Goal: Task Accomplishment & Management: Manage account settings

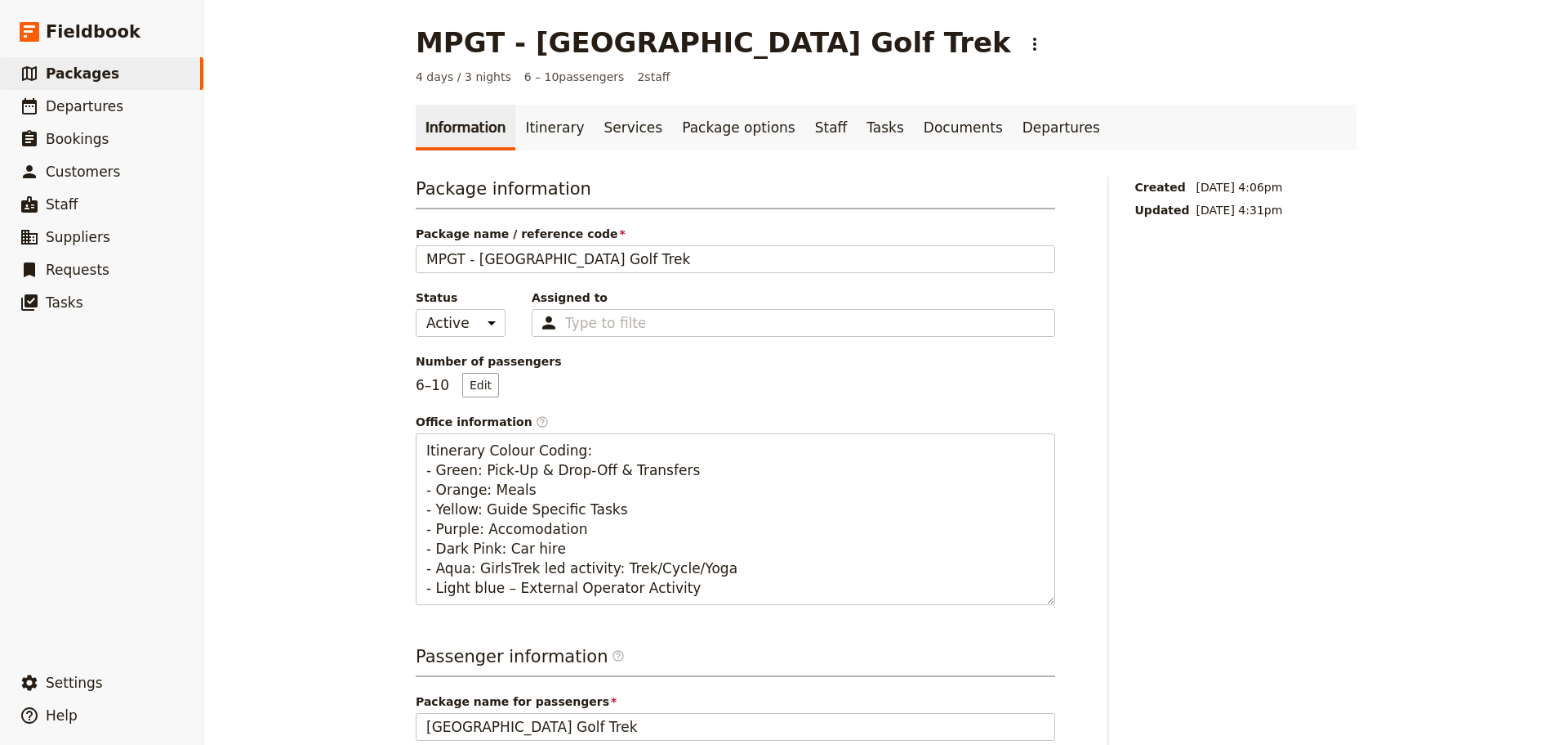
scroll to position [84, 0]
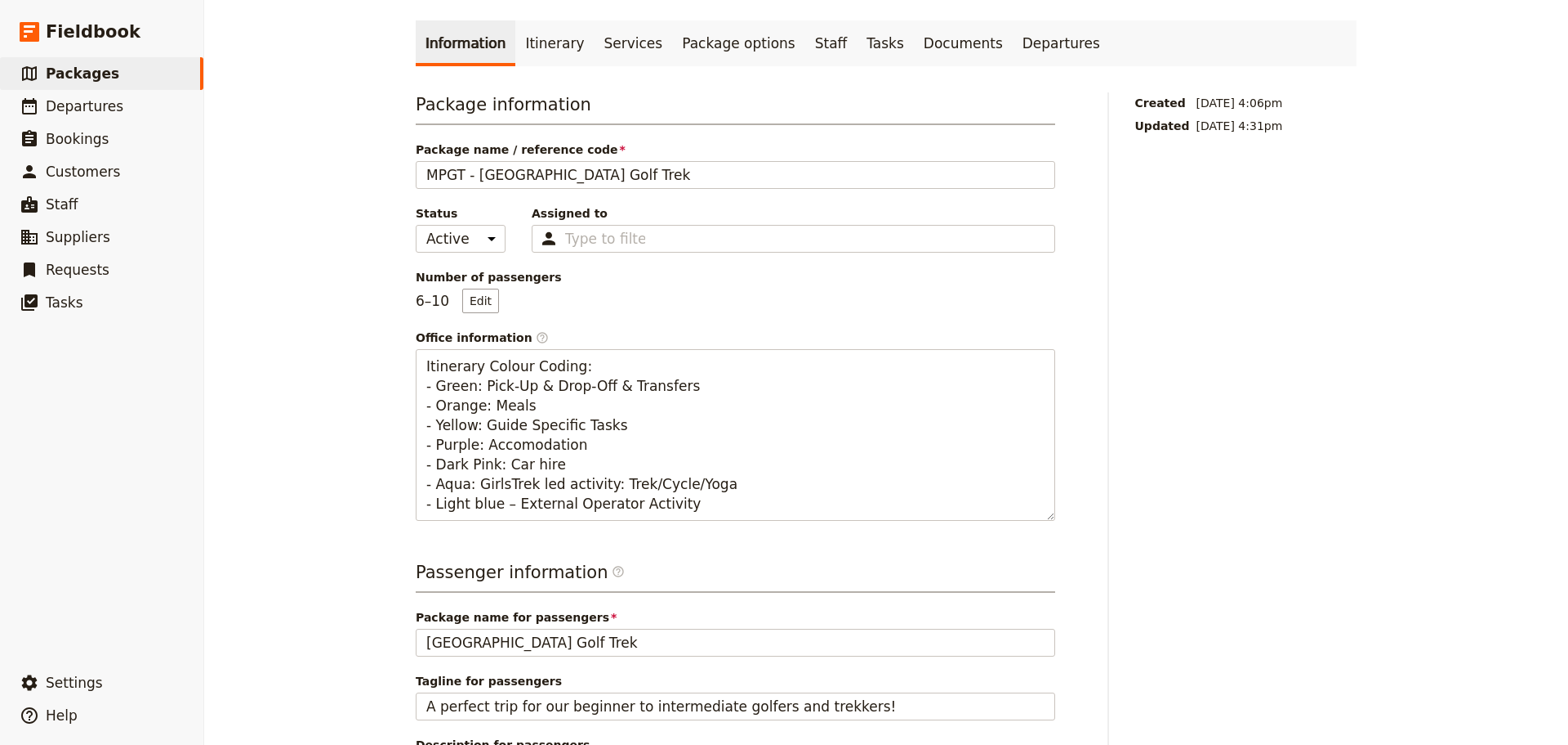
click at [89, 109] on span "Departures" at bounding box center [84, 106] width 78 height 16
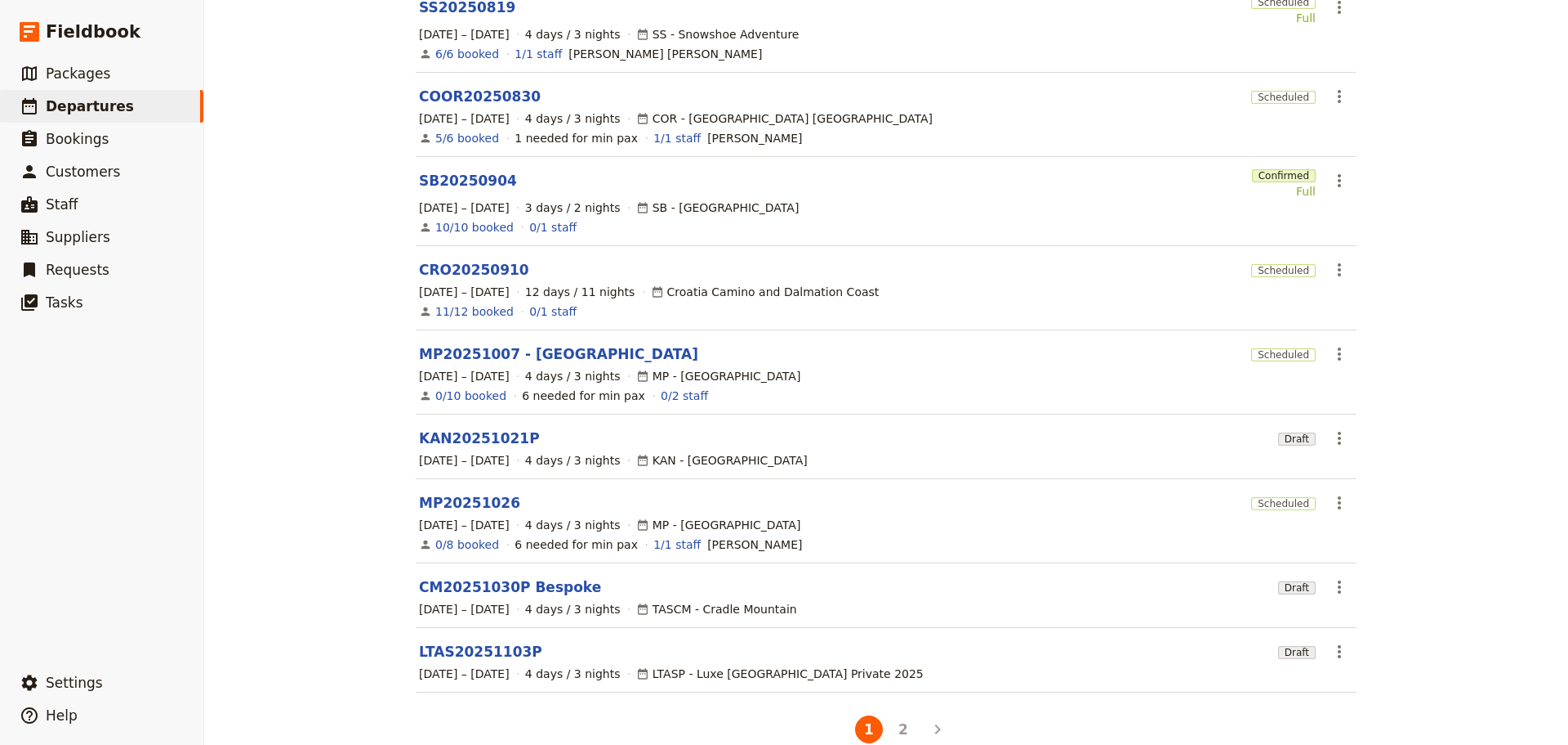
scroll to position [286, 0]
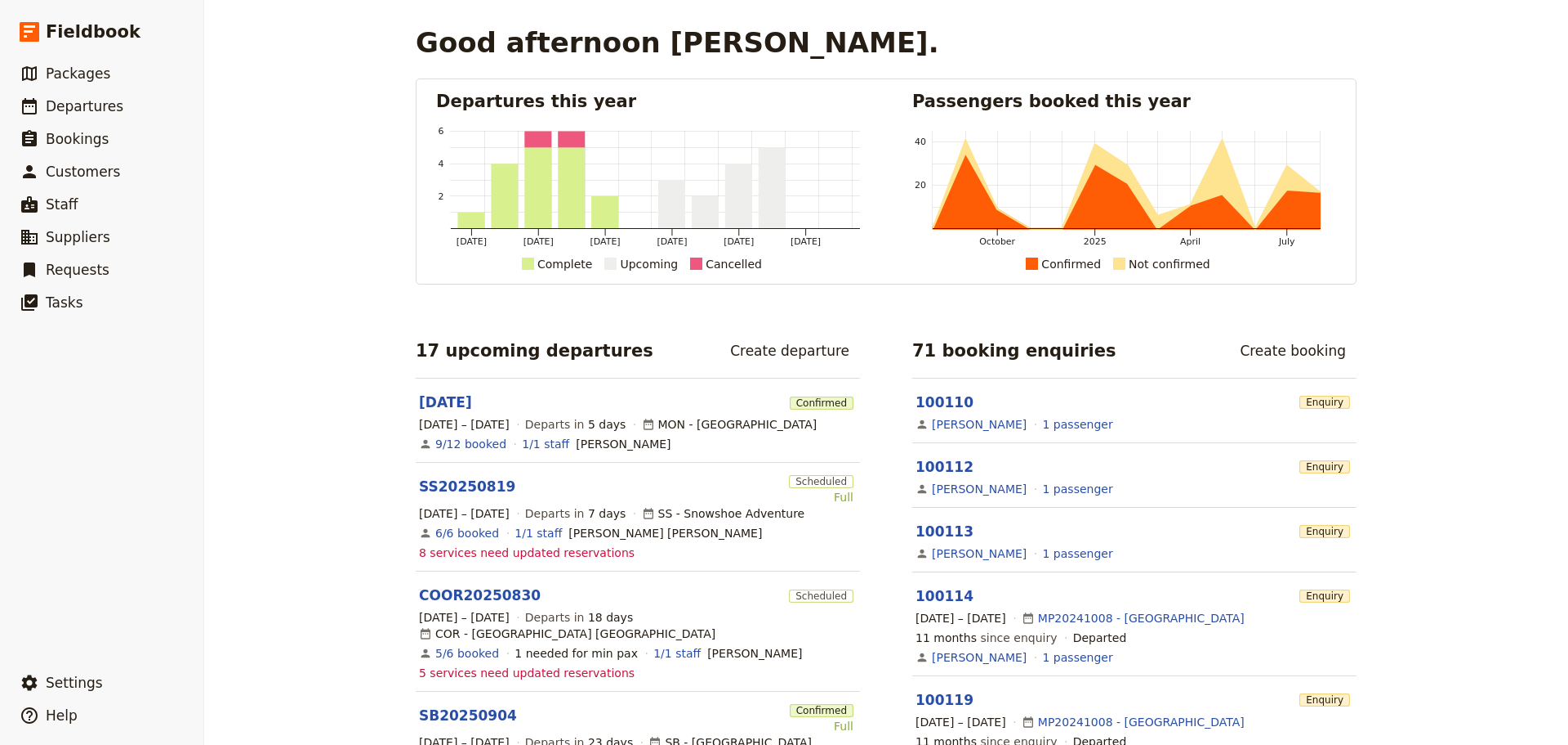
click at [78, 107] on span "Departures" at bounding box center [84, 106] width 78 height 16
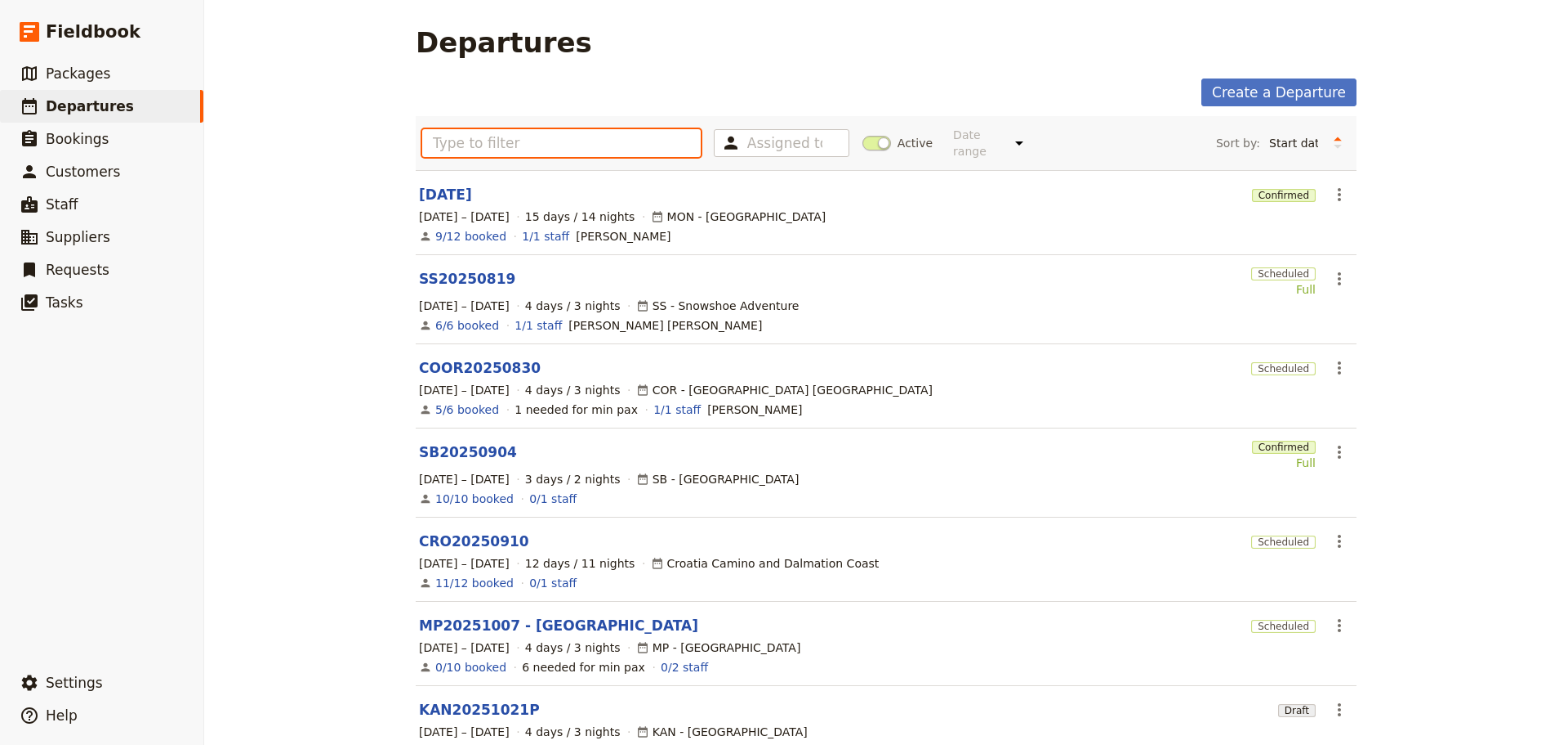
click at [439, 138] on input "text" at bounding box center [561, 143] width 279 height 28
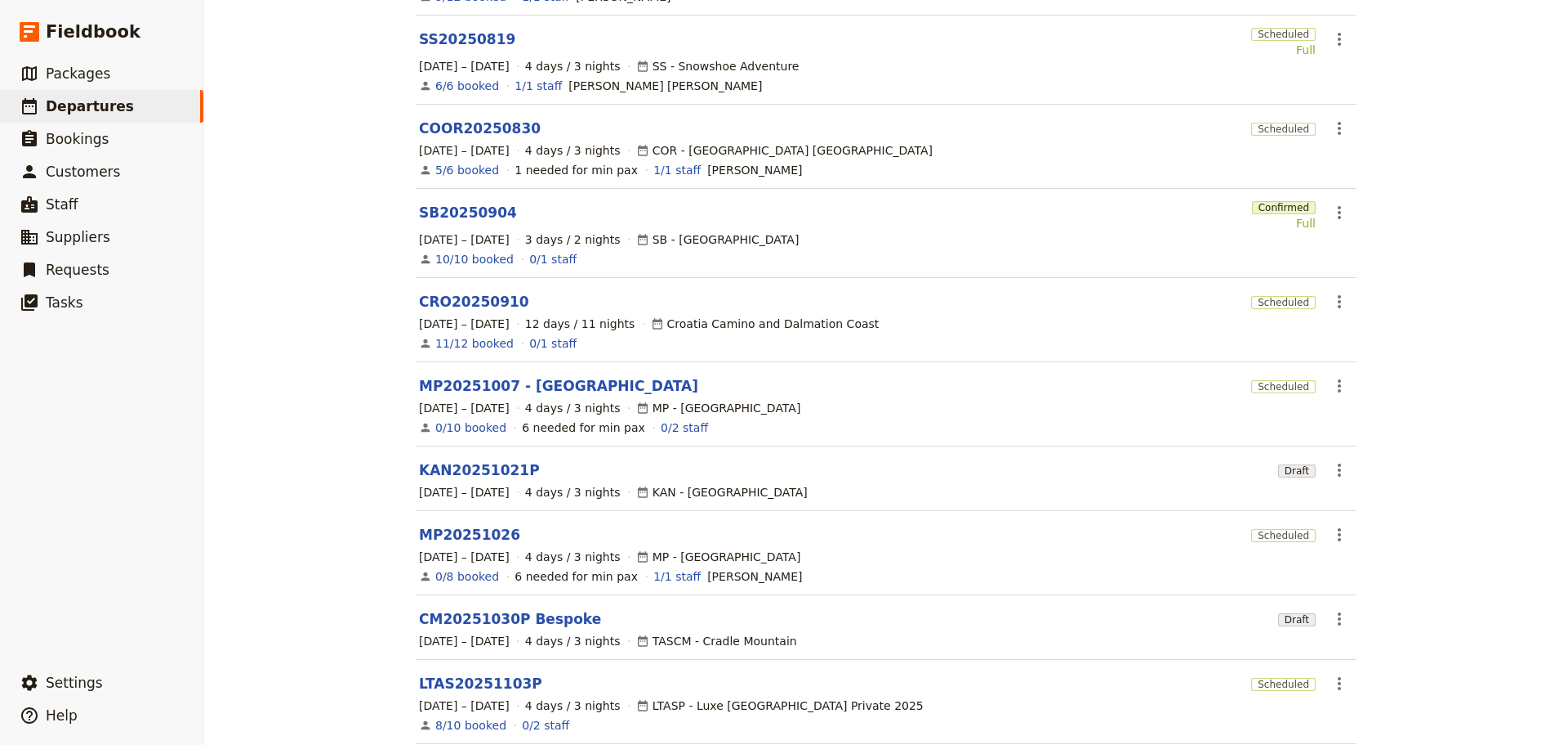
scroll to position [306, 0]
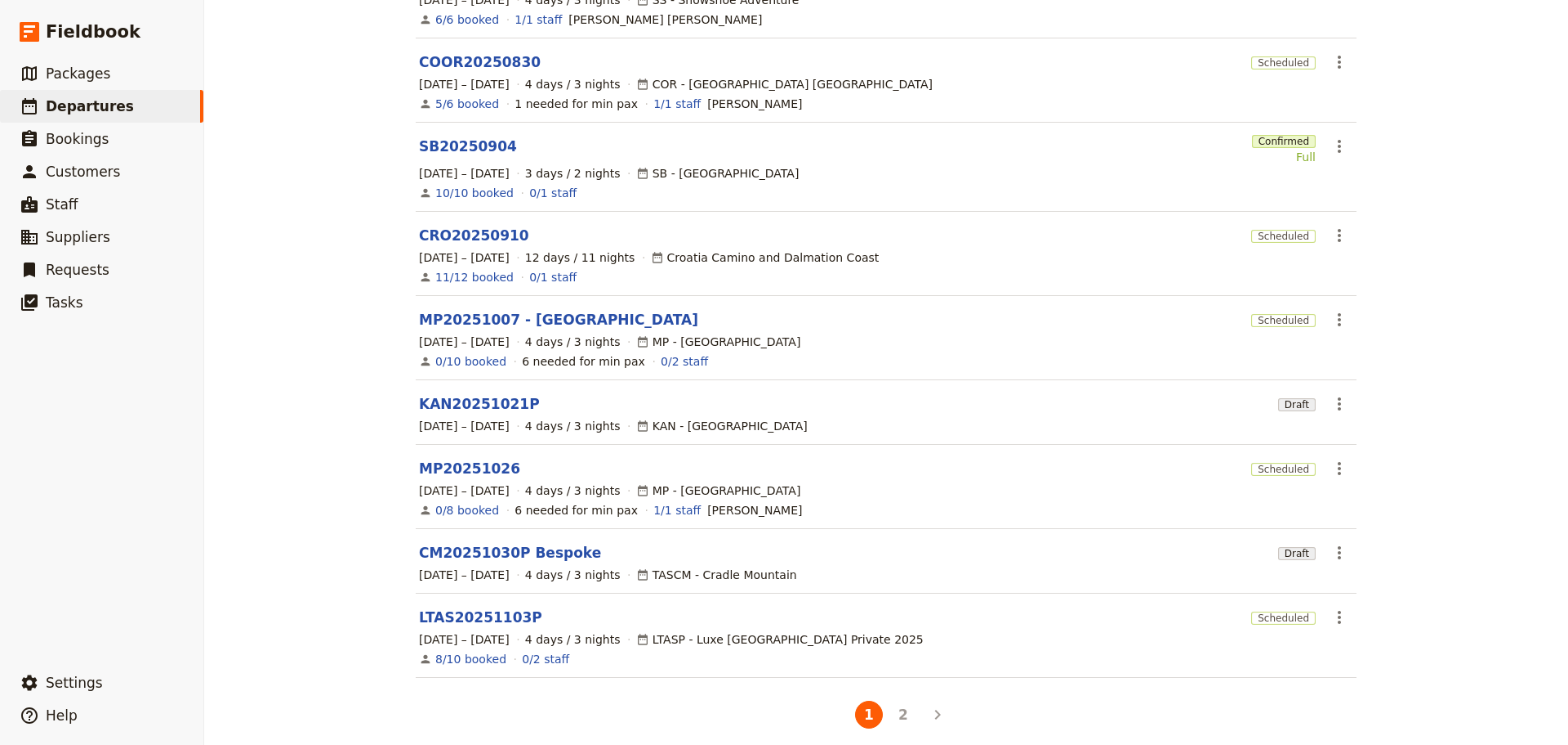
click at [895, 701] on button "2" at bounding box center [903, 714] width 28 height 28
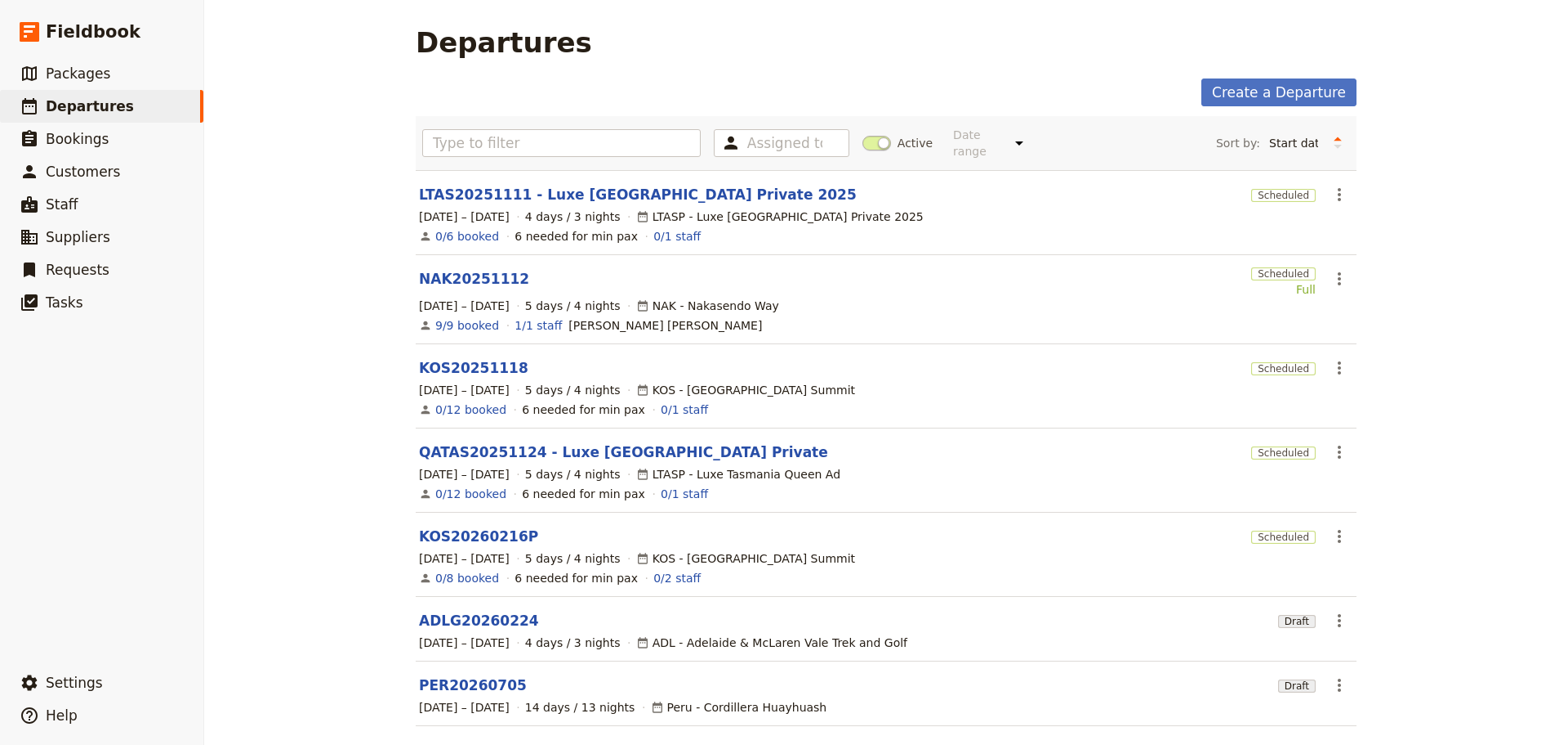
click at [556, 185] on link "LTAS20251111 - Luxe [GEOGRAPHIC_DATA] Private 2025" at bounding box center [638, 195] width 438 height 20
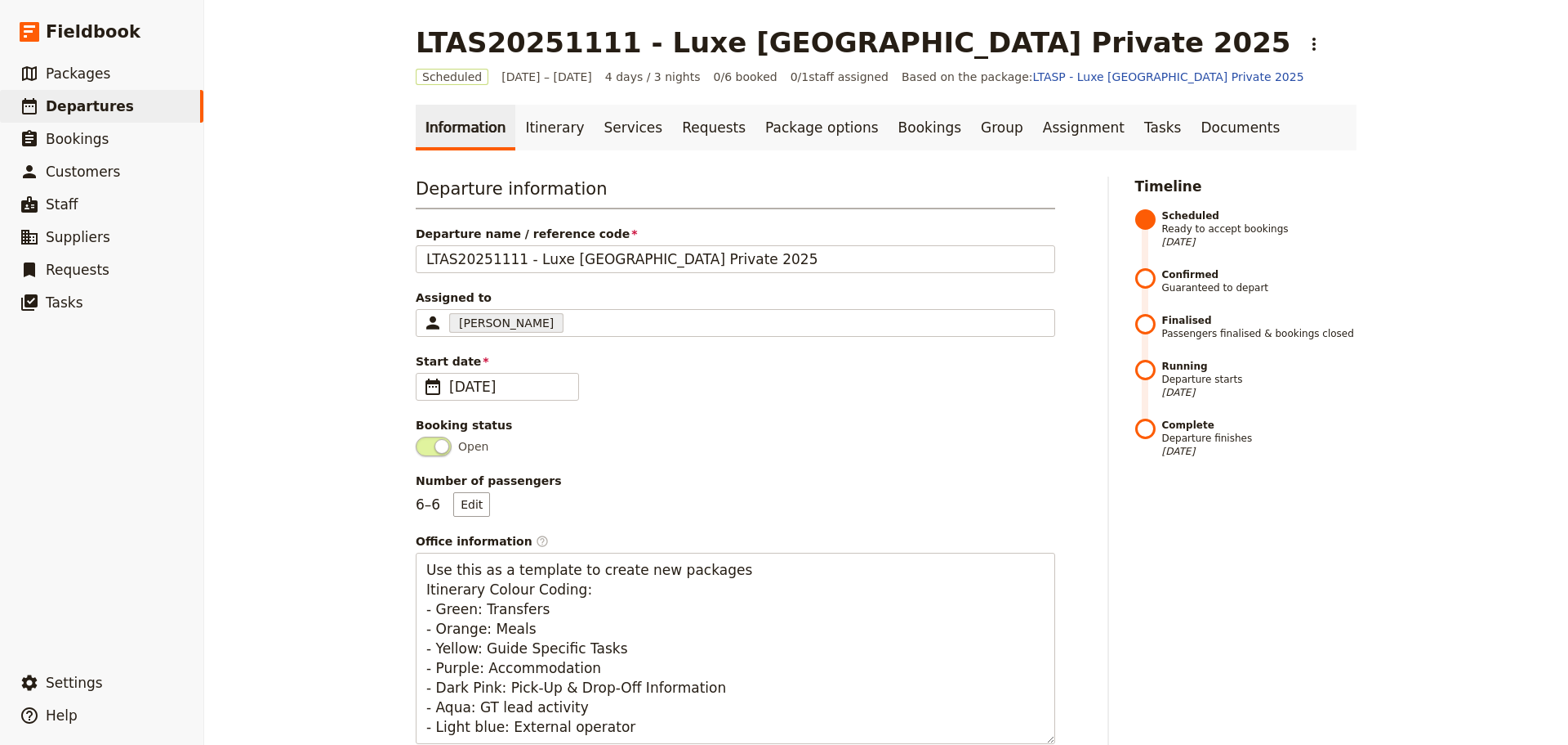
click at [533, 128] on link "Itinerary" at bounding box center [555, 127] width 79 height 46
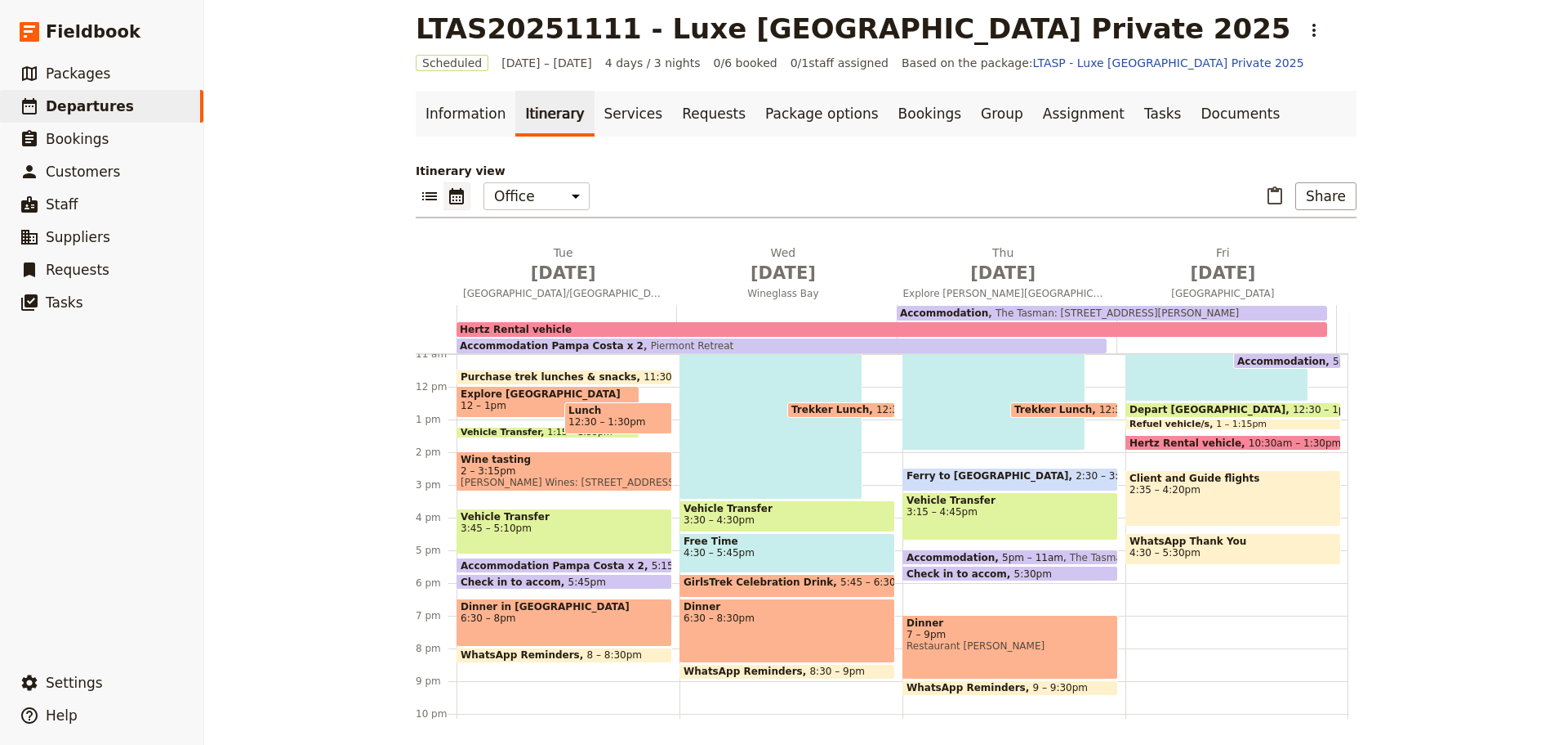
scroll to position [360, 0]
click at [606, 116] on link "Services" at bounding box center [634, 113] width 79 height 46
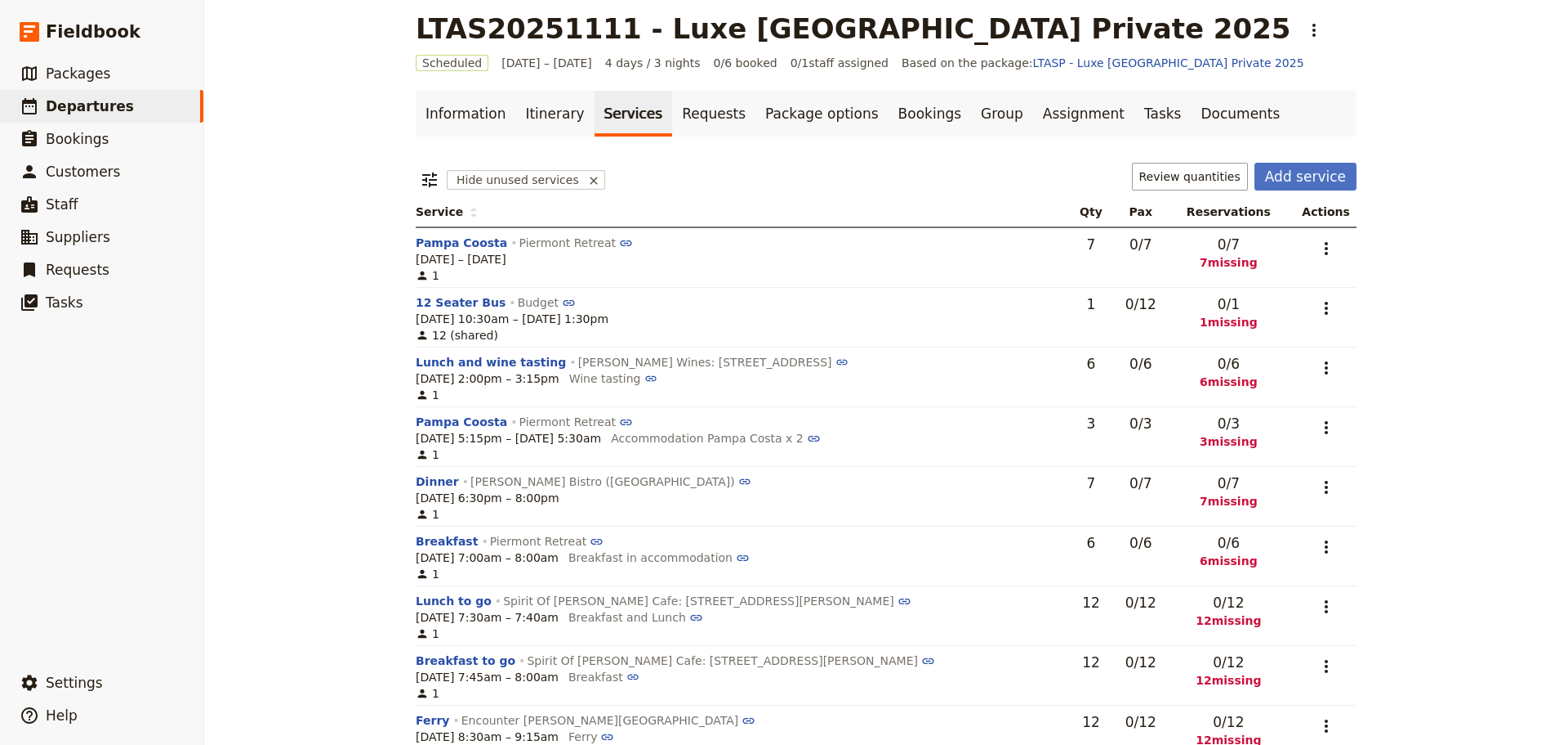
click at [1293, 173] on button "Add service" at bounding box center [1305, 176] width 102 height 28
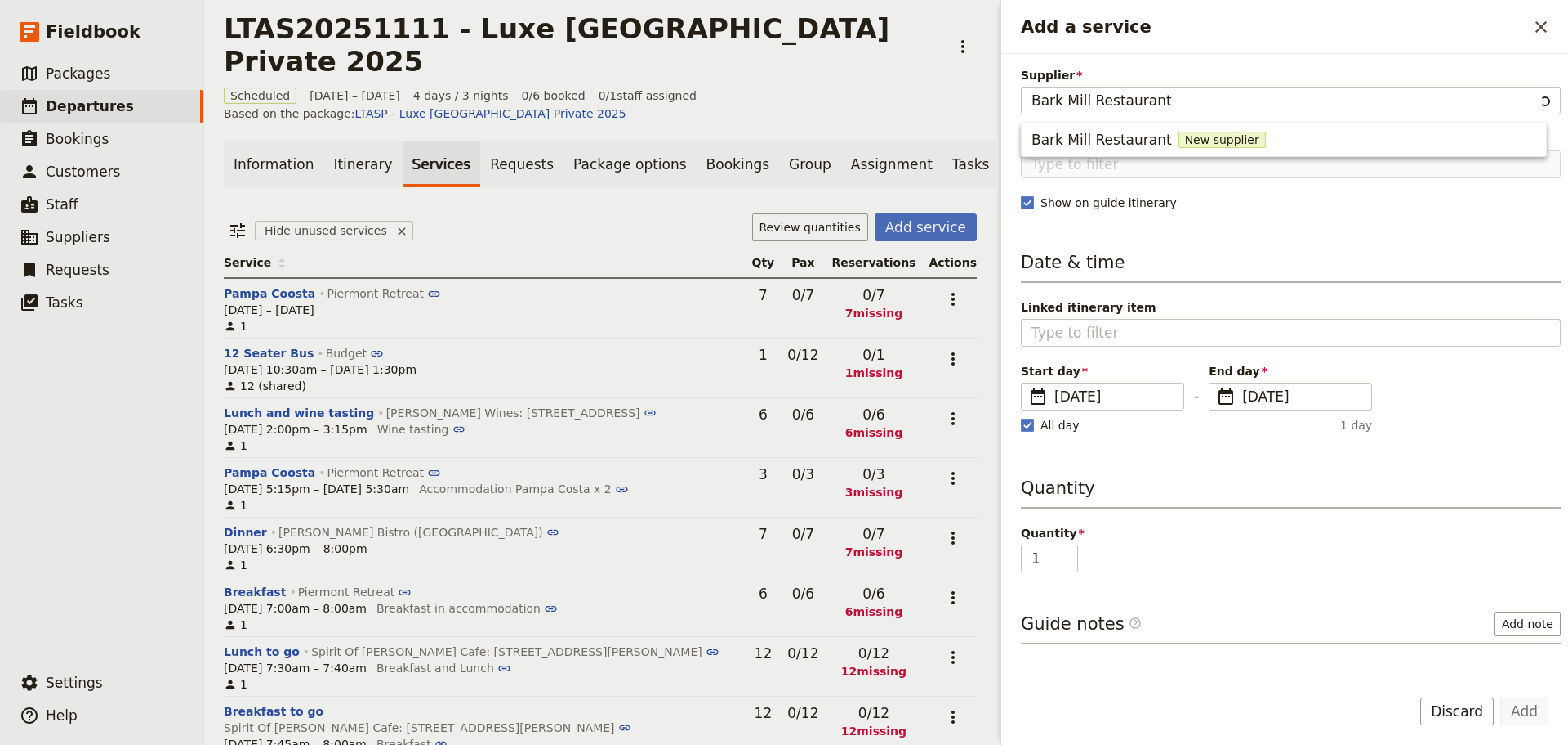
type input "Bark Mill Restaurant"
click at [1204, 143] on span "New supplier" at bounding box center [1223, 140] width 88 height 16
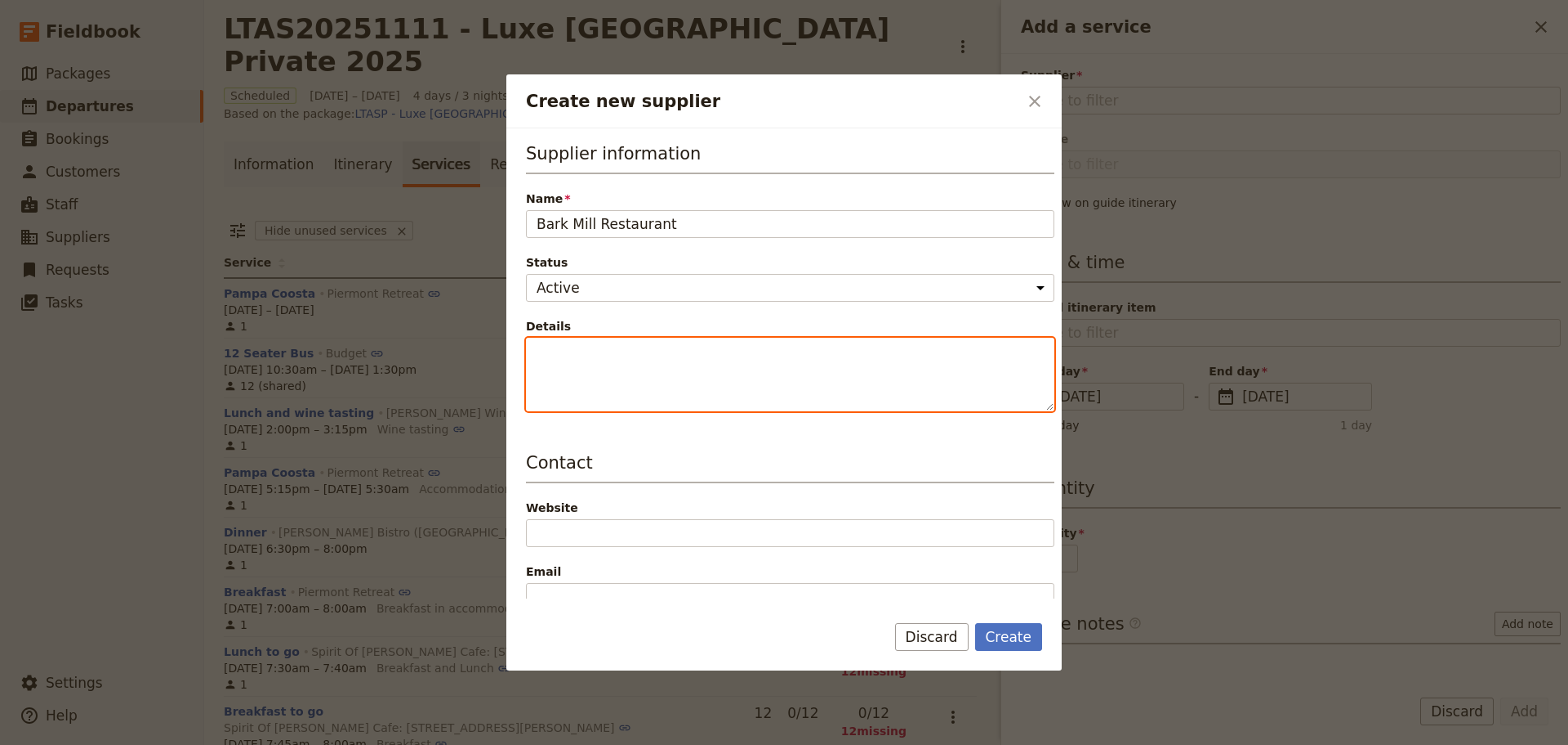
click at [541, 347] on textarea "Details" at bounding box center [790, 375] width 529 height 74
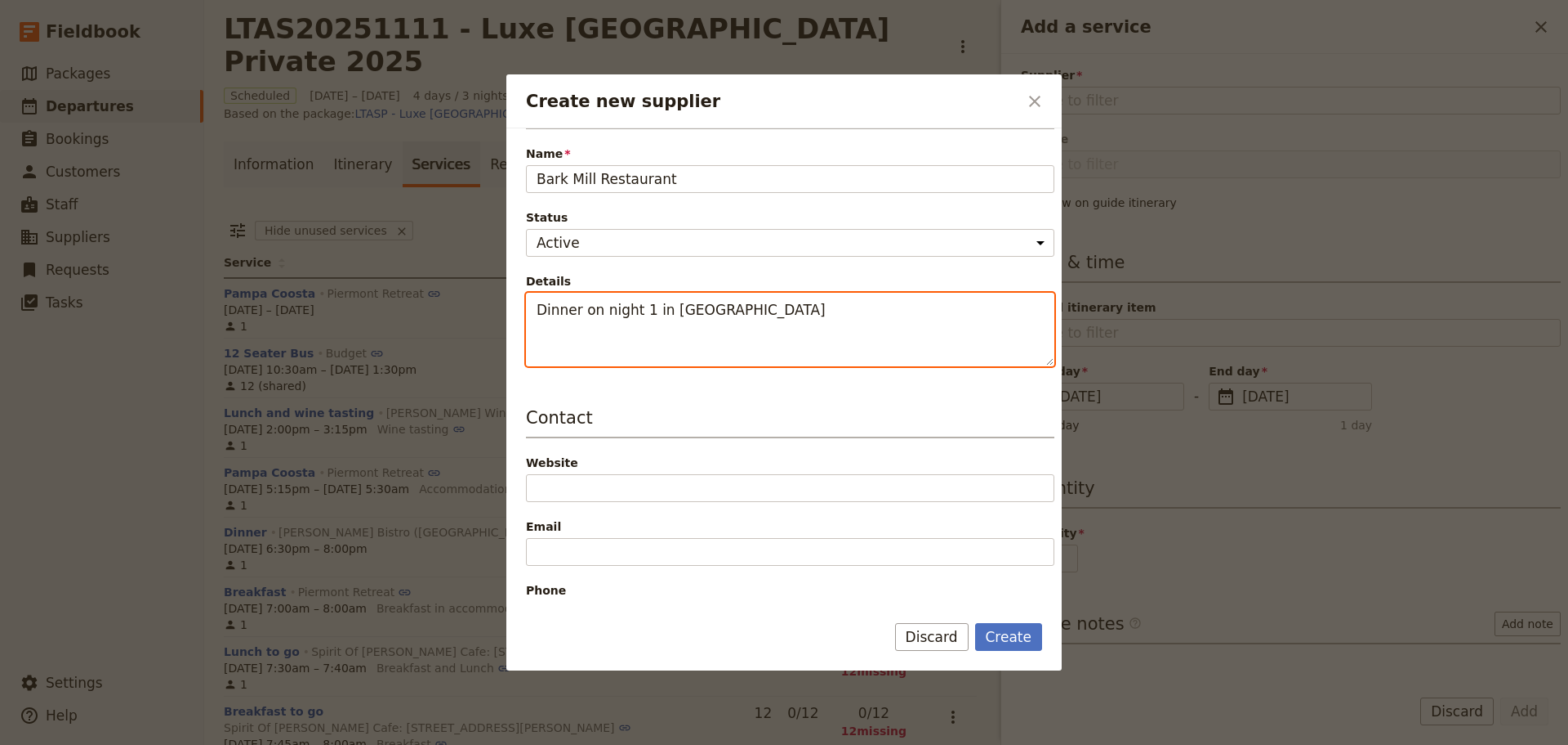
type textarea "Dinner on night 1 in Swansea"
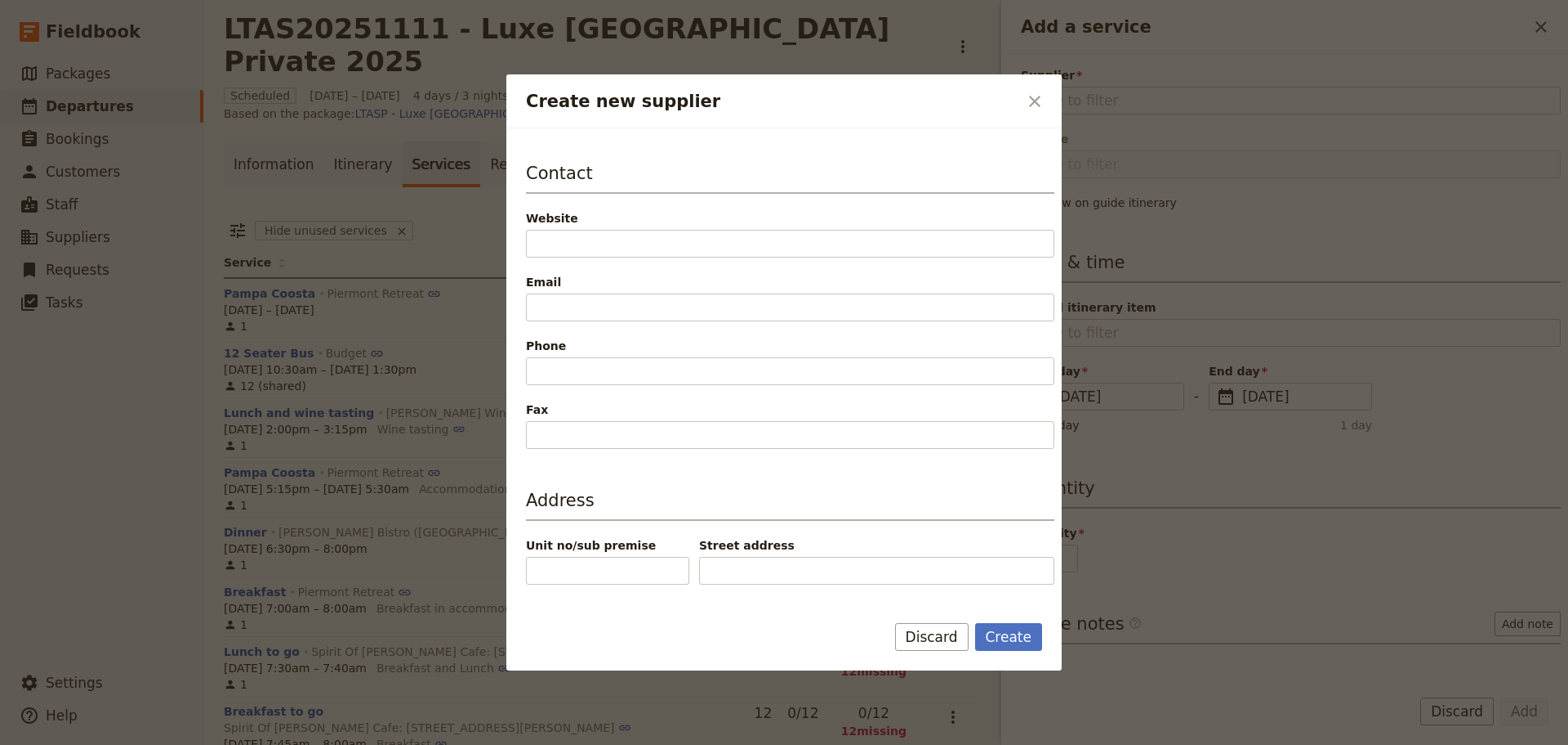
scroll to position [341, 0]
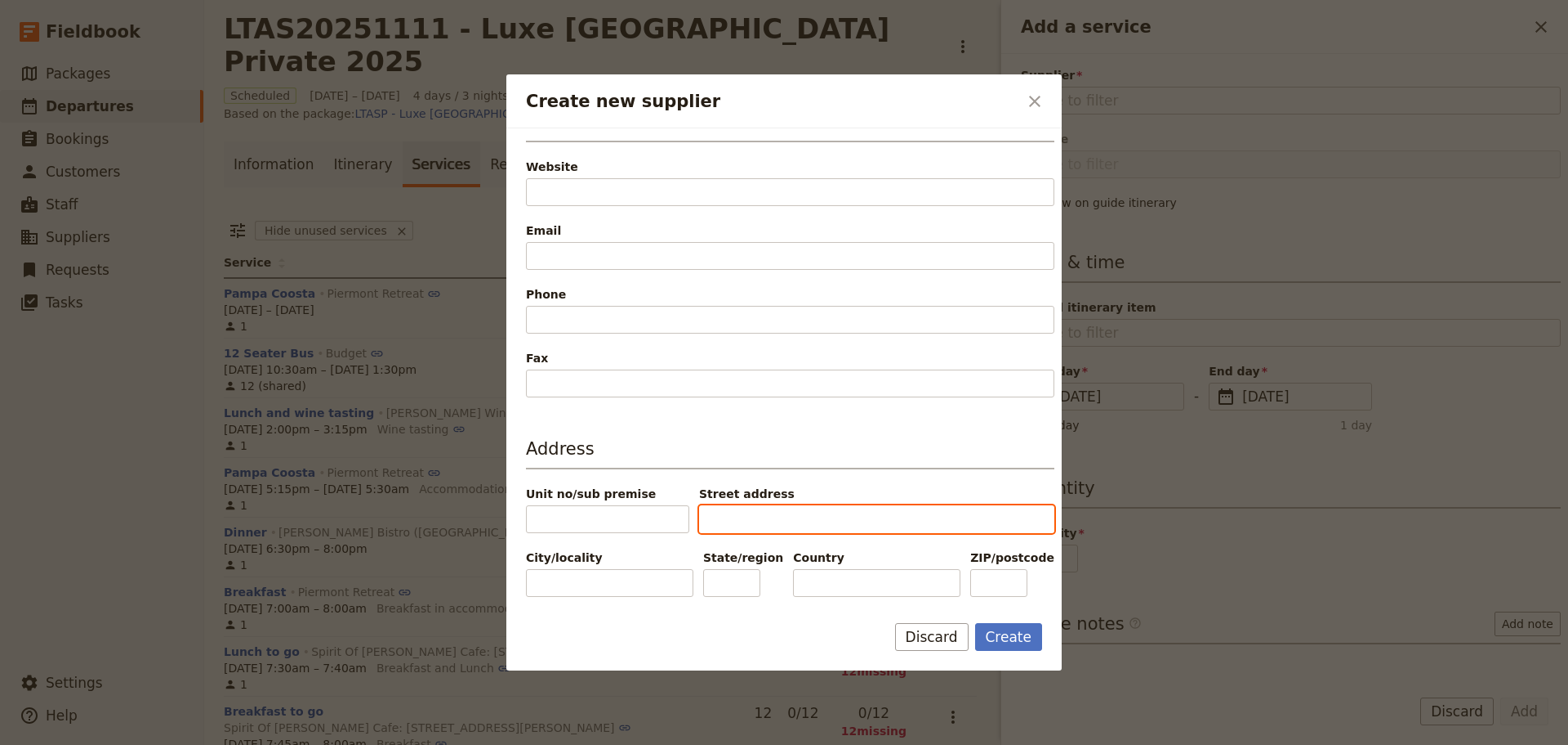
click at [708, 516] on input "Street address" at bounding box center [876, 518] width 356 height 28
paste input "96 Tasman Hwy, Swansea TAS 7190"
type input "96 Tasman Hwy, Swansea TAS 7190"
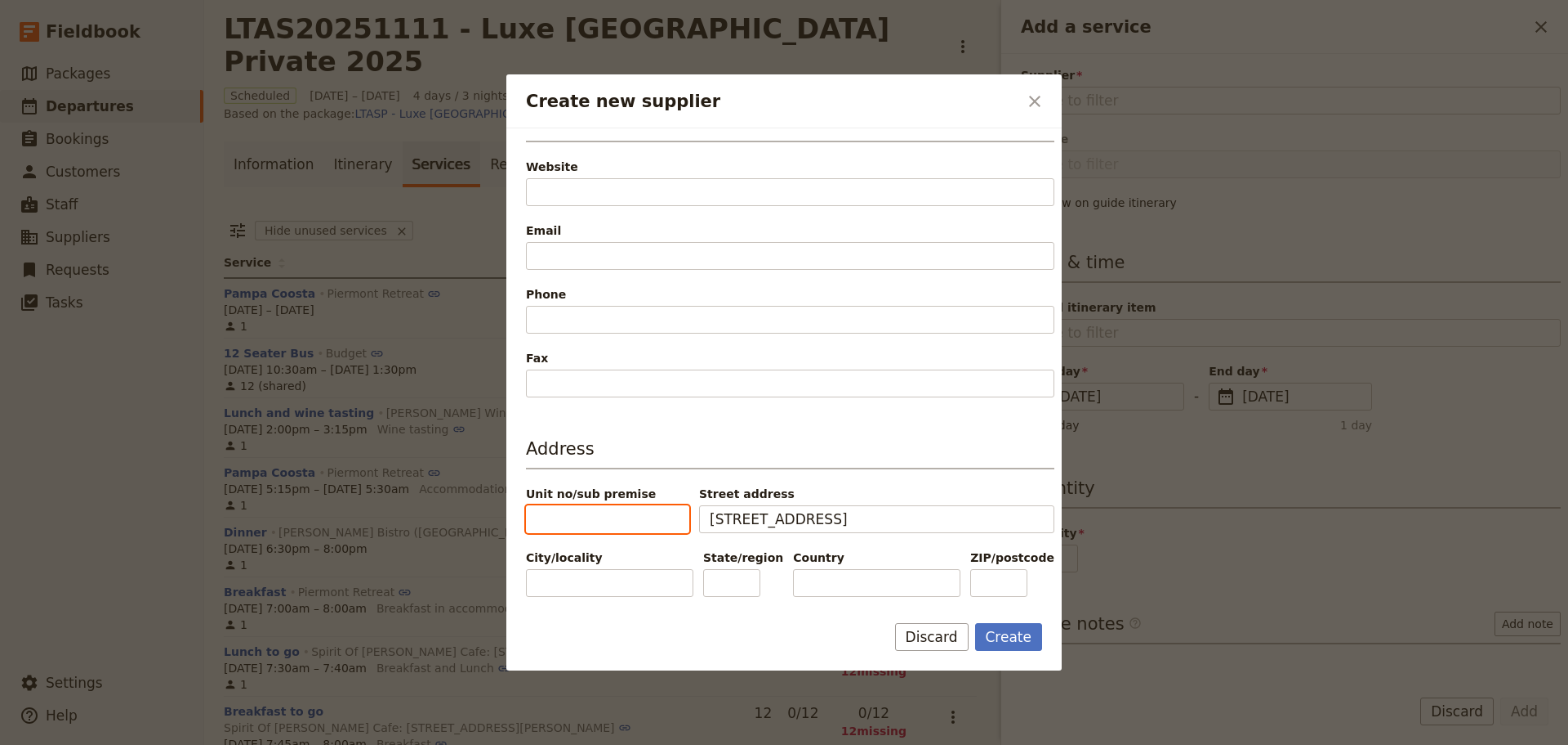
click at [536, 520] on input "Unit no/sub premise" at bounding box center [607, 518] width 163 height 28
type input "96"
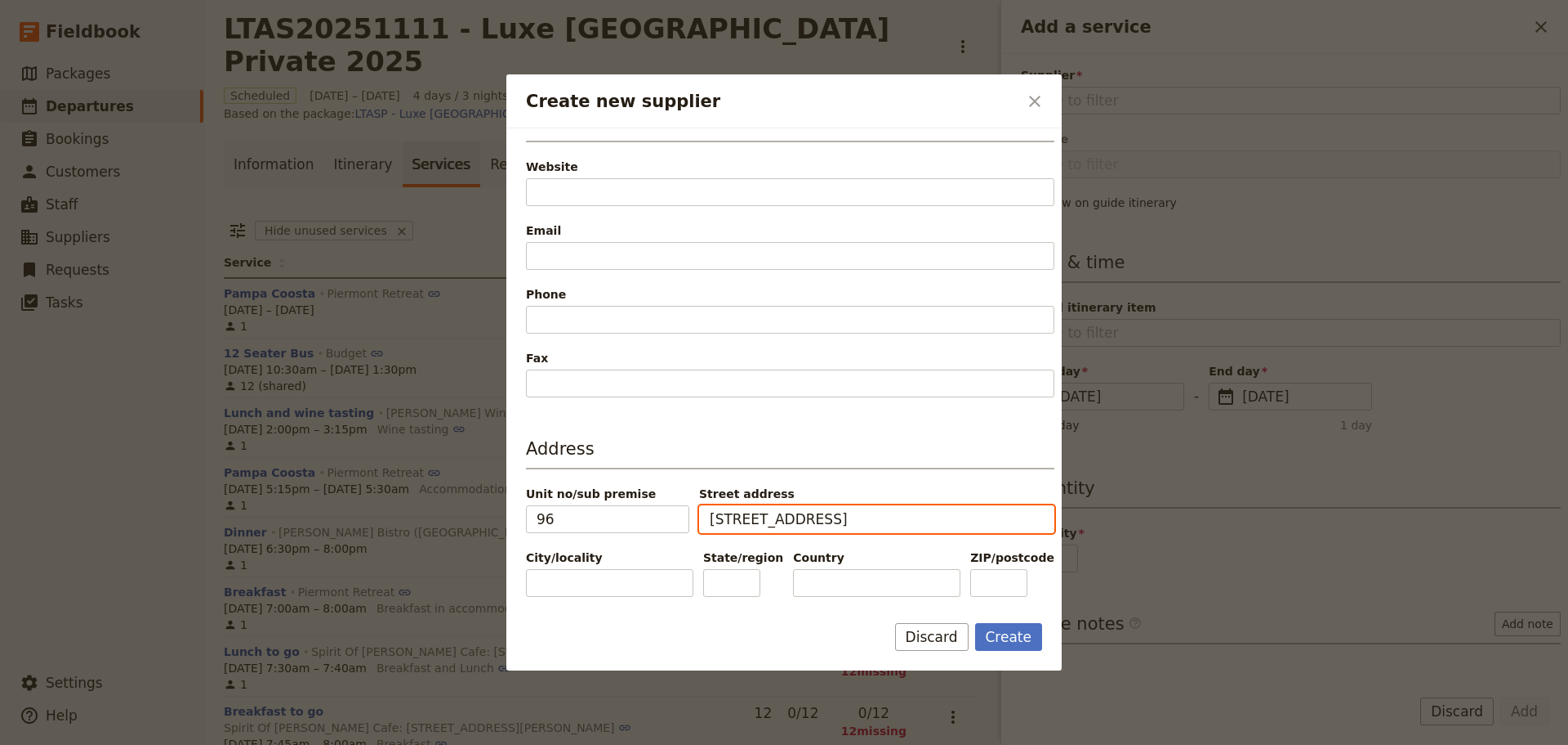
click at [727, 520] on input "96 Tasman Hwy, Swansea TAS 7190" at bounding box center [876, 518] width 356 height 28
type input "Tasman Hwy, Swansea TAS 7190"
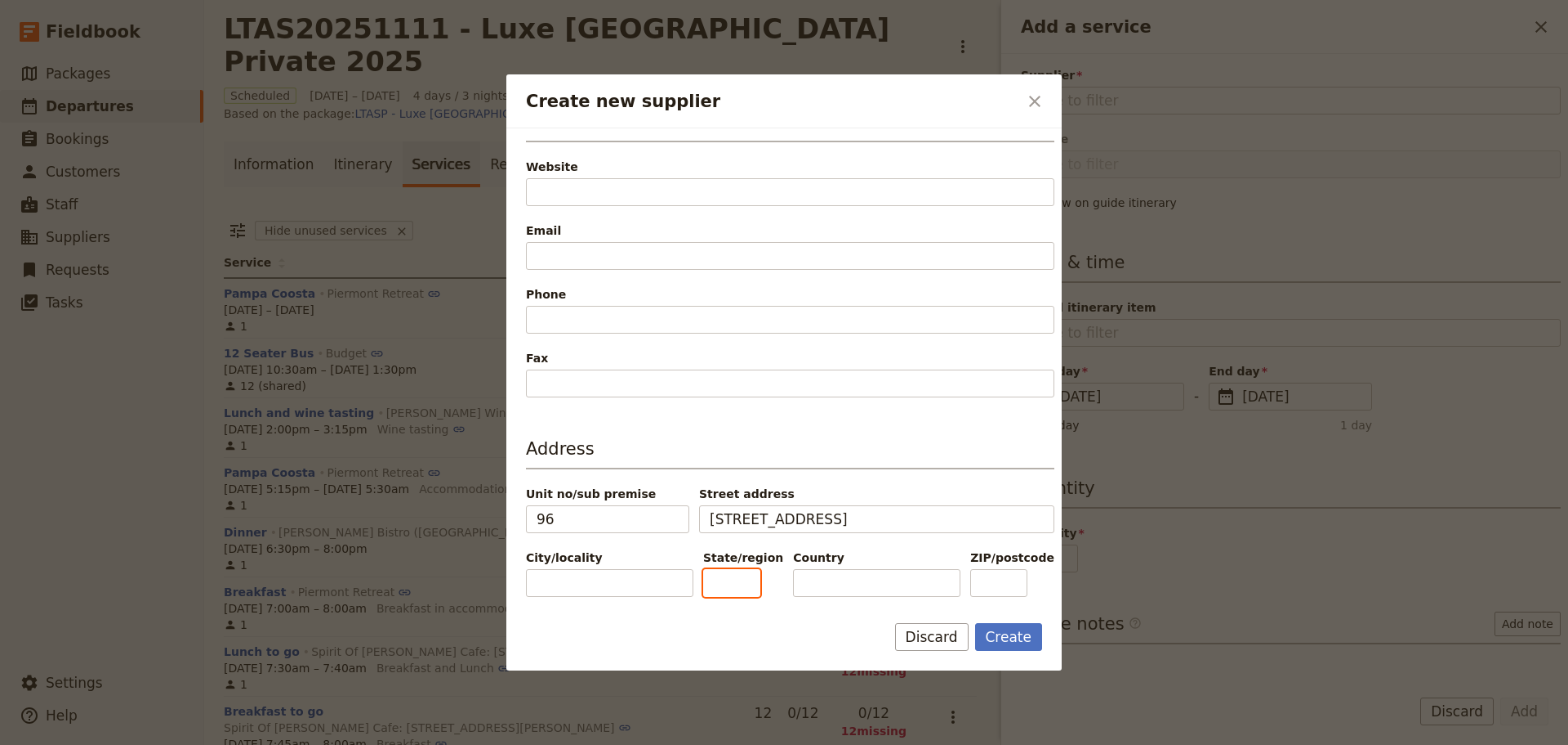
click at [737, 583] on input "State/region" at bounding box center [732, 583] width 57 height 28
type input "TAS"
click at [981, 578] on input "ZIP/postcode" at bounding box center [999, 583] width 57 height 28
type input "7190"
click at [800, 584] on input "Country" at bounding box center [876, 583] width 168 height 28
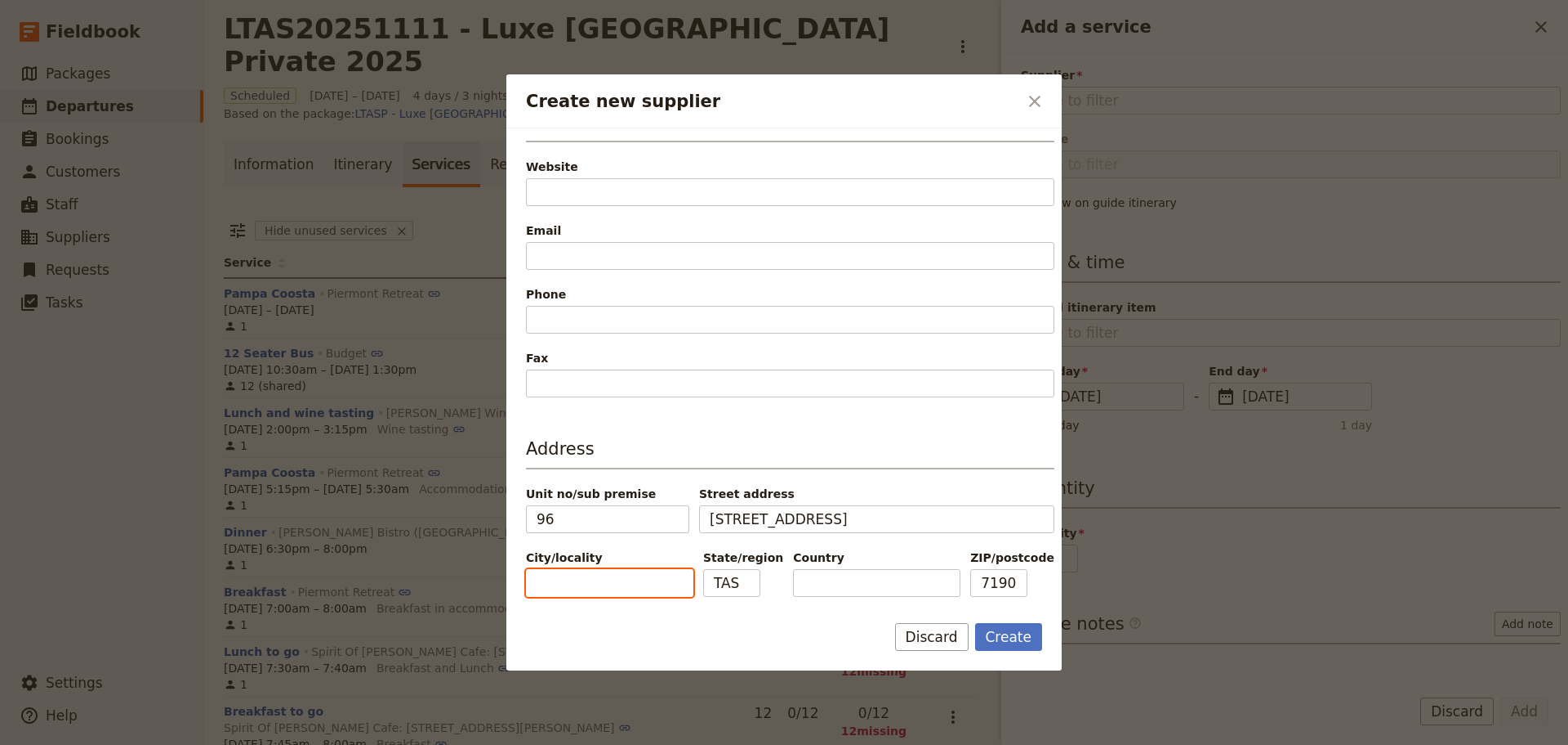
click at [537, 581] on input "City/locality" at bounding box center [609, 583] width 168 height 28
type input "Swansea"
type input "Australia"
type input "Swansea"
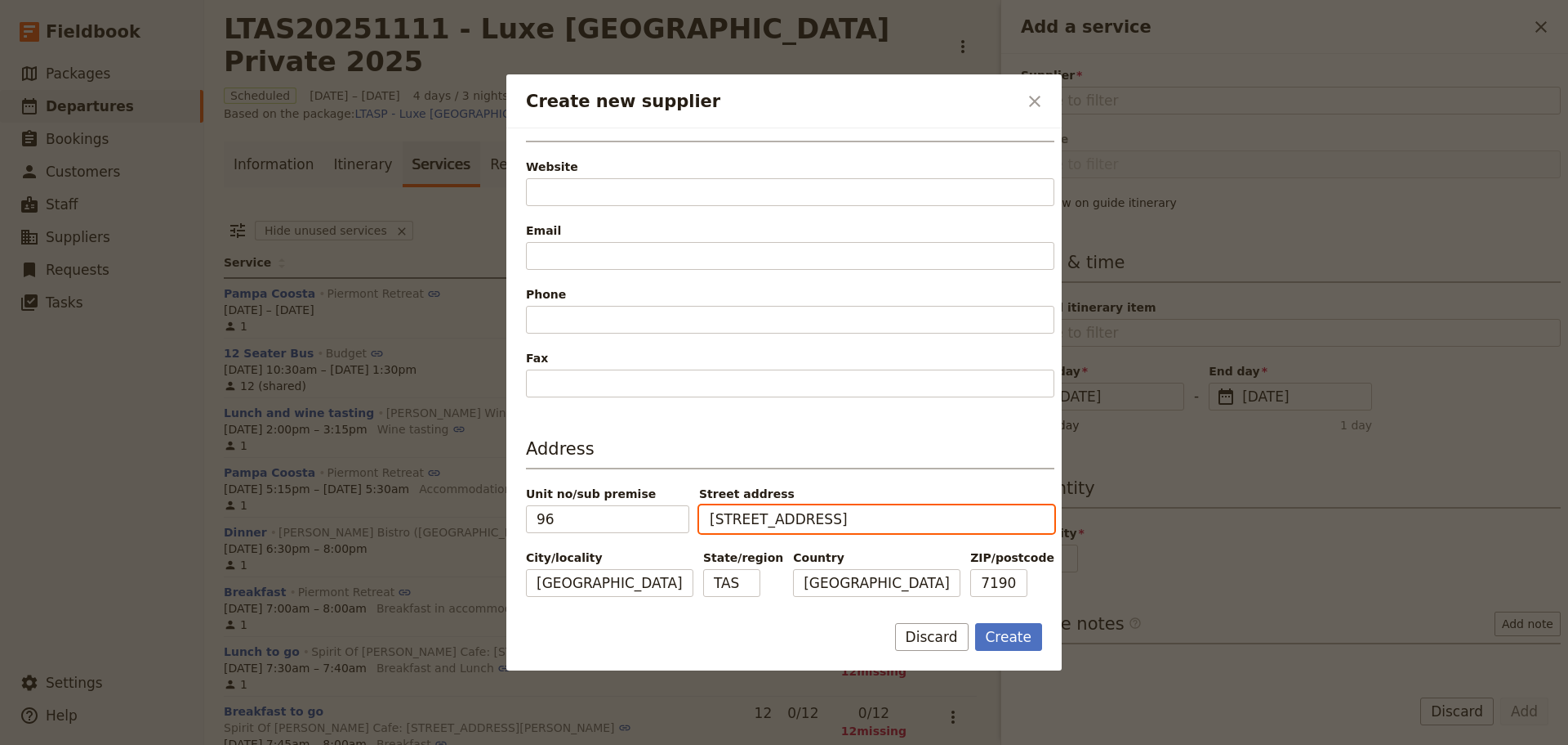
drag, startPoint x: 783, startPoint y: 520, endPoint x: 929, endPoint y: 514, distance: 146.1
click at [929, 514] on input "Tasman Hwy, Swansea TAS 7190" at bounding box center [876, 518] width 356 height 28
type input "Tasman Hwy"
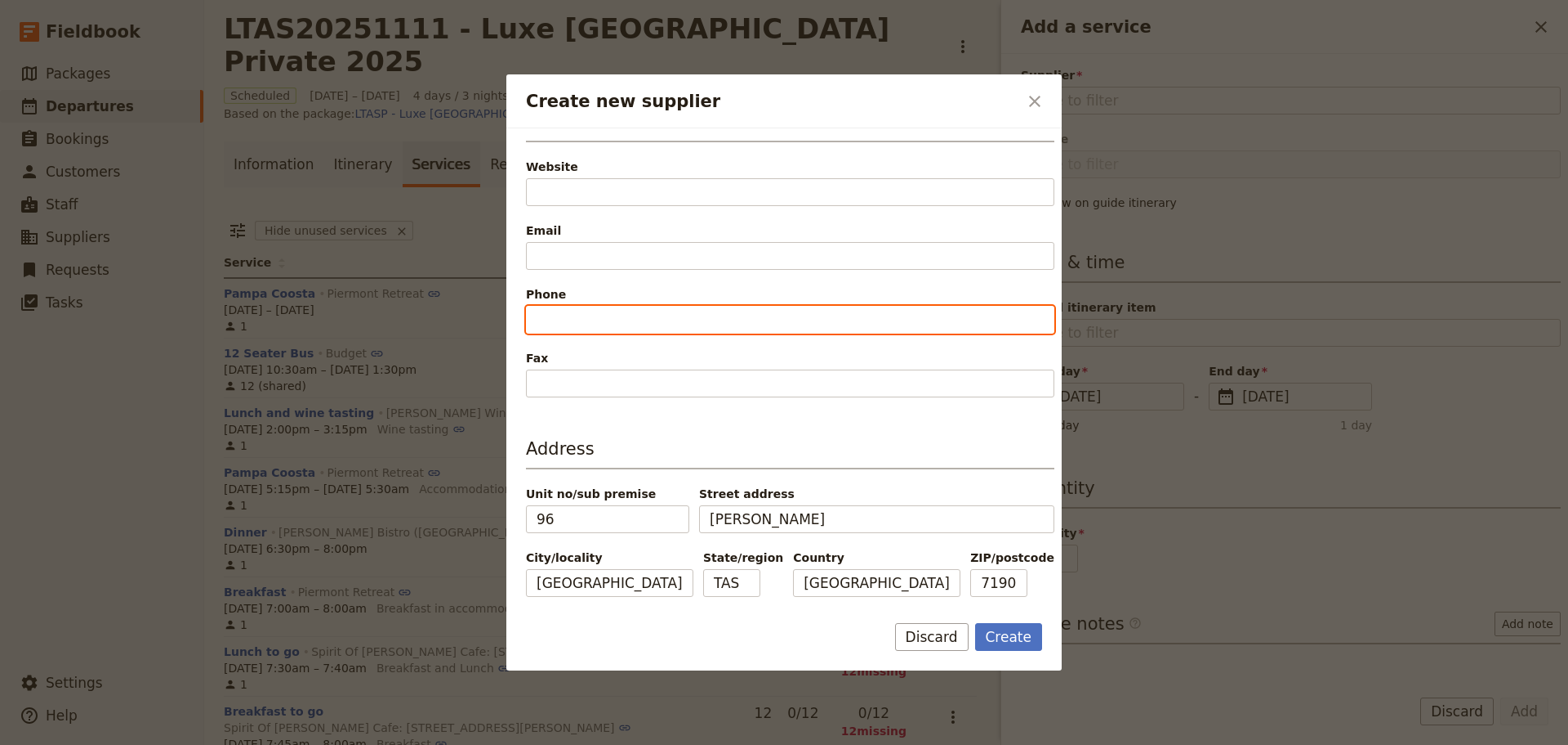
click at [530, 319] on input "Phone" at bounding box center [790, 319] width 529 height 28
paste input "03 6257 8094"
type input "03 6257 8094"
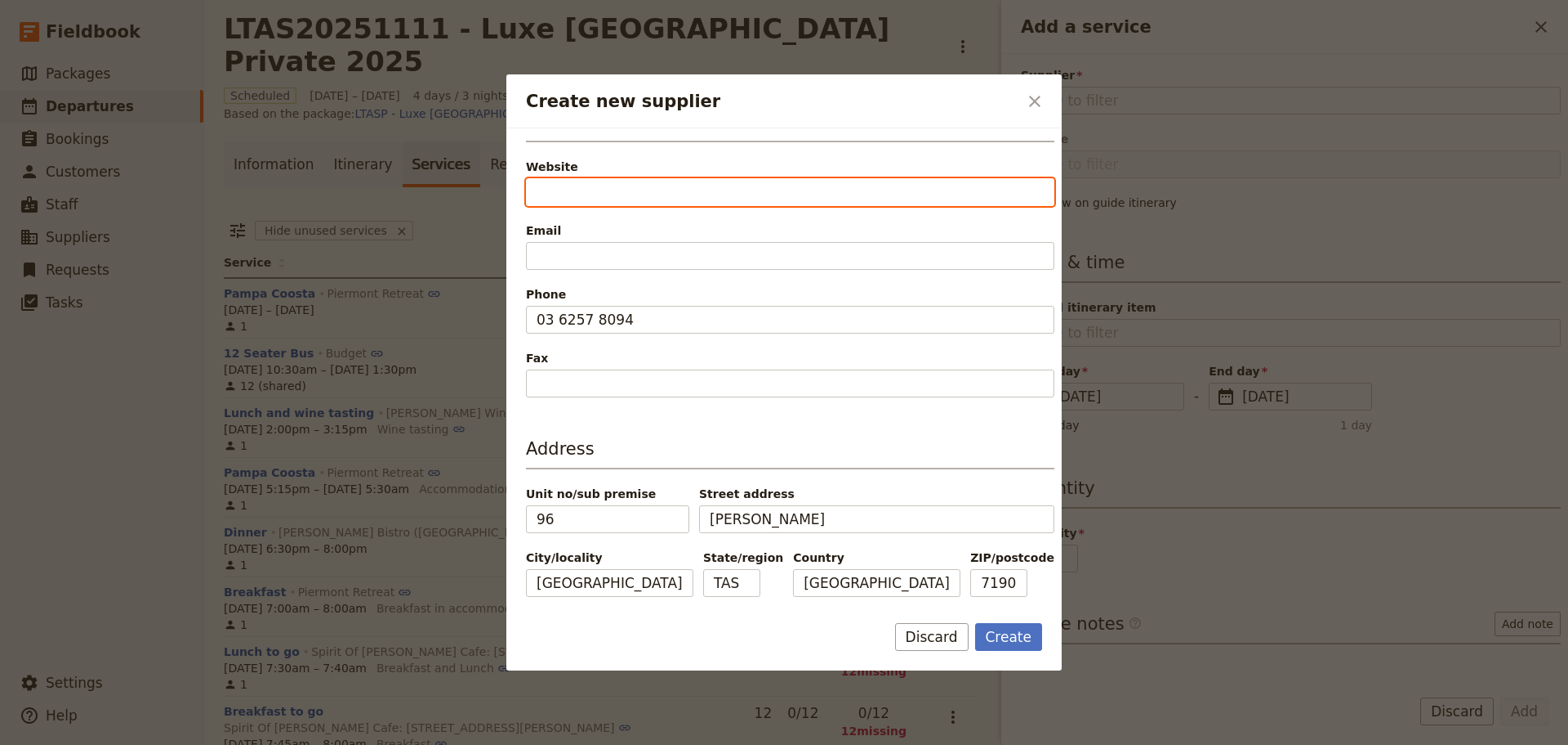
click at [540, 188] on input "Website" at bounding box center [790, 192] width 529 height 28
paste input "https://barkmilltavern.com.au/"
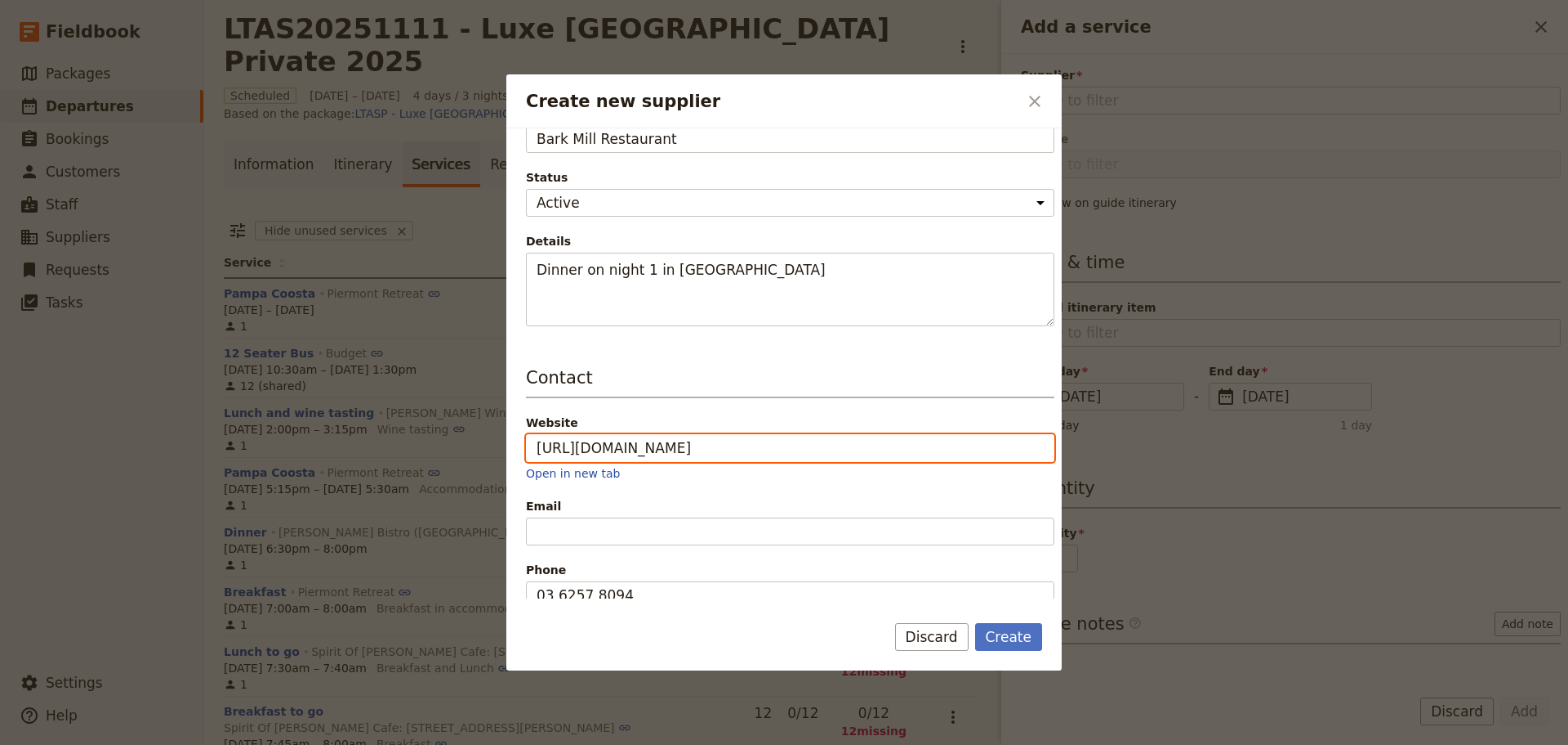
scroll to position [0, 0]
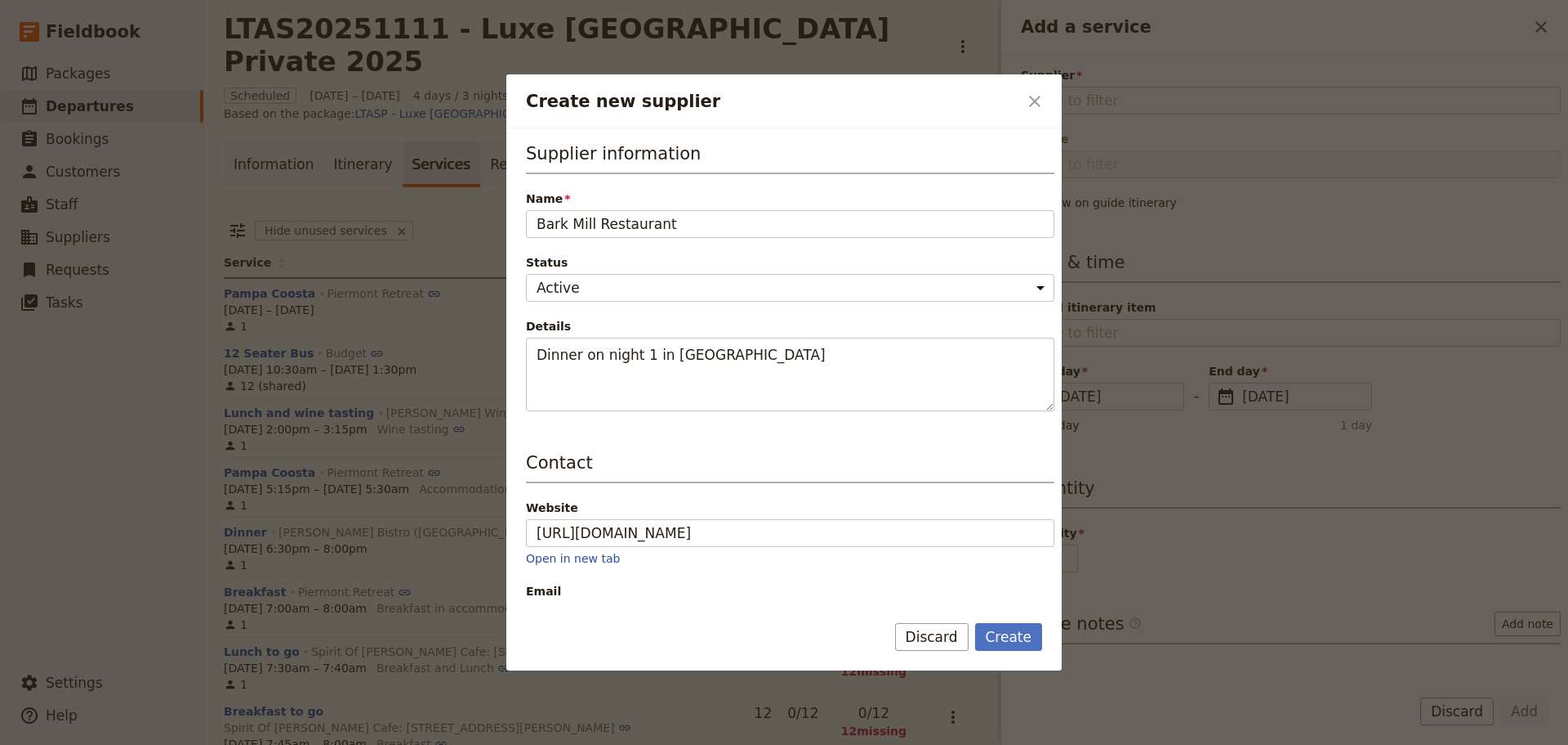
type input "https://barkmilltavern.com.au"
click at [1010, 647] on button "Create" at bounding box center [1010, 637] width 68 height 28
type input "Bark Mill Restaurant"
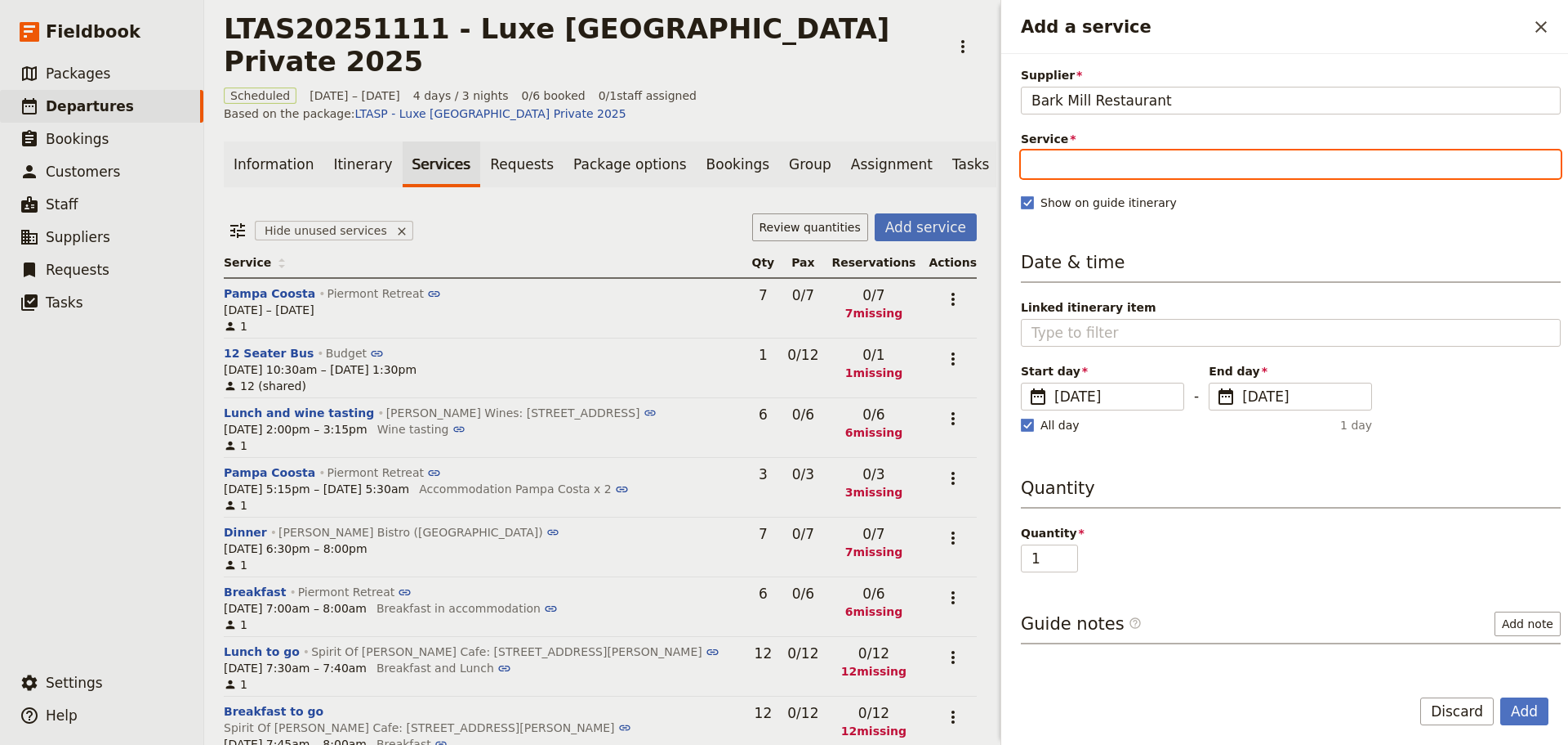
click at [1035, 162] on label "Service" at bounding box center [1291, 152] width 540 height 41
click at [1035, 162] on input "Service" at bounding box center [1291, 164] width 540 height 28
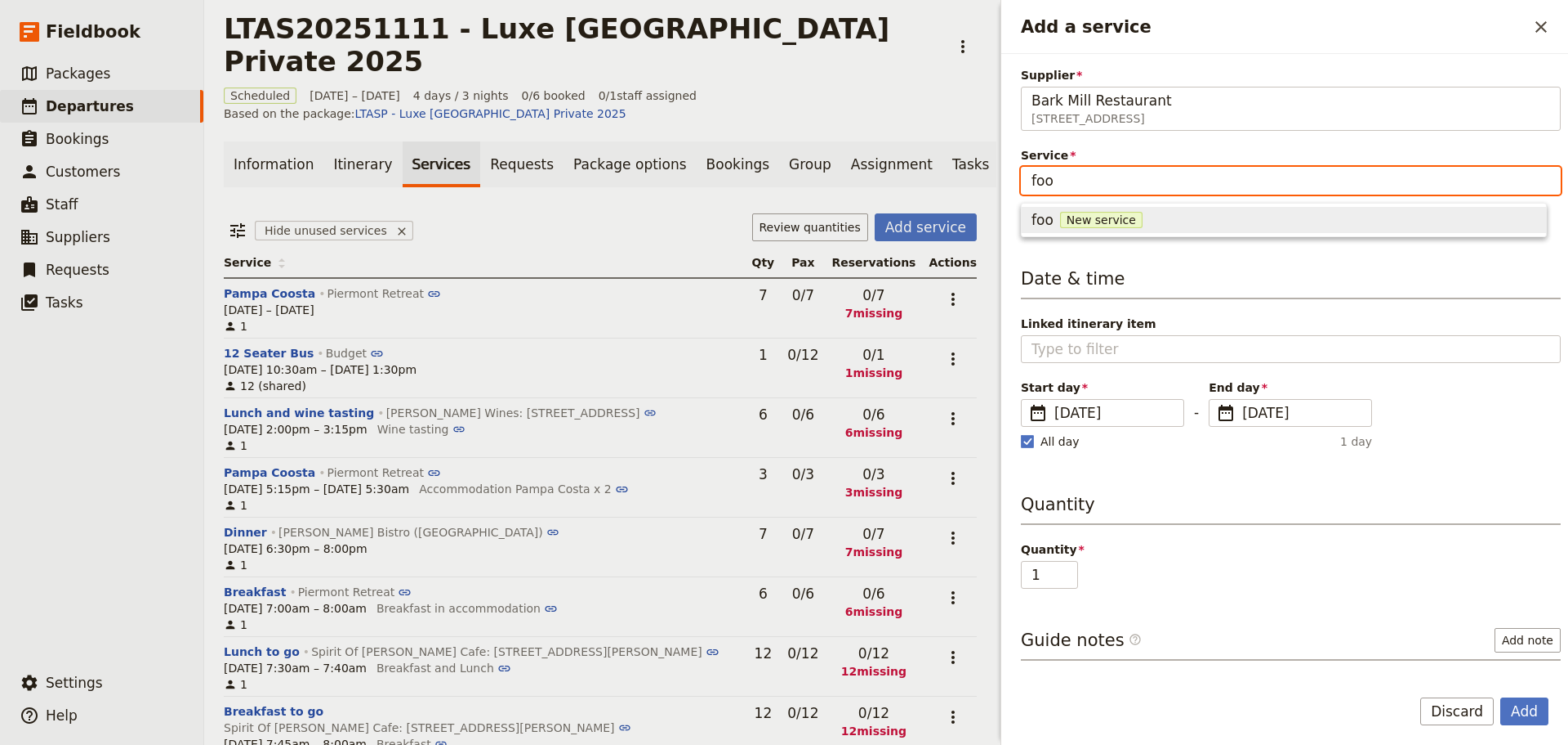
type input "food"
click at [1097, 216] on span "New service" at bounding box center [1110, 220] width 82 height 16
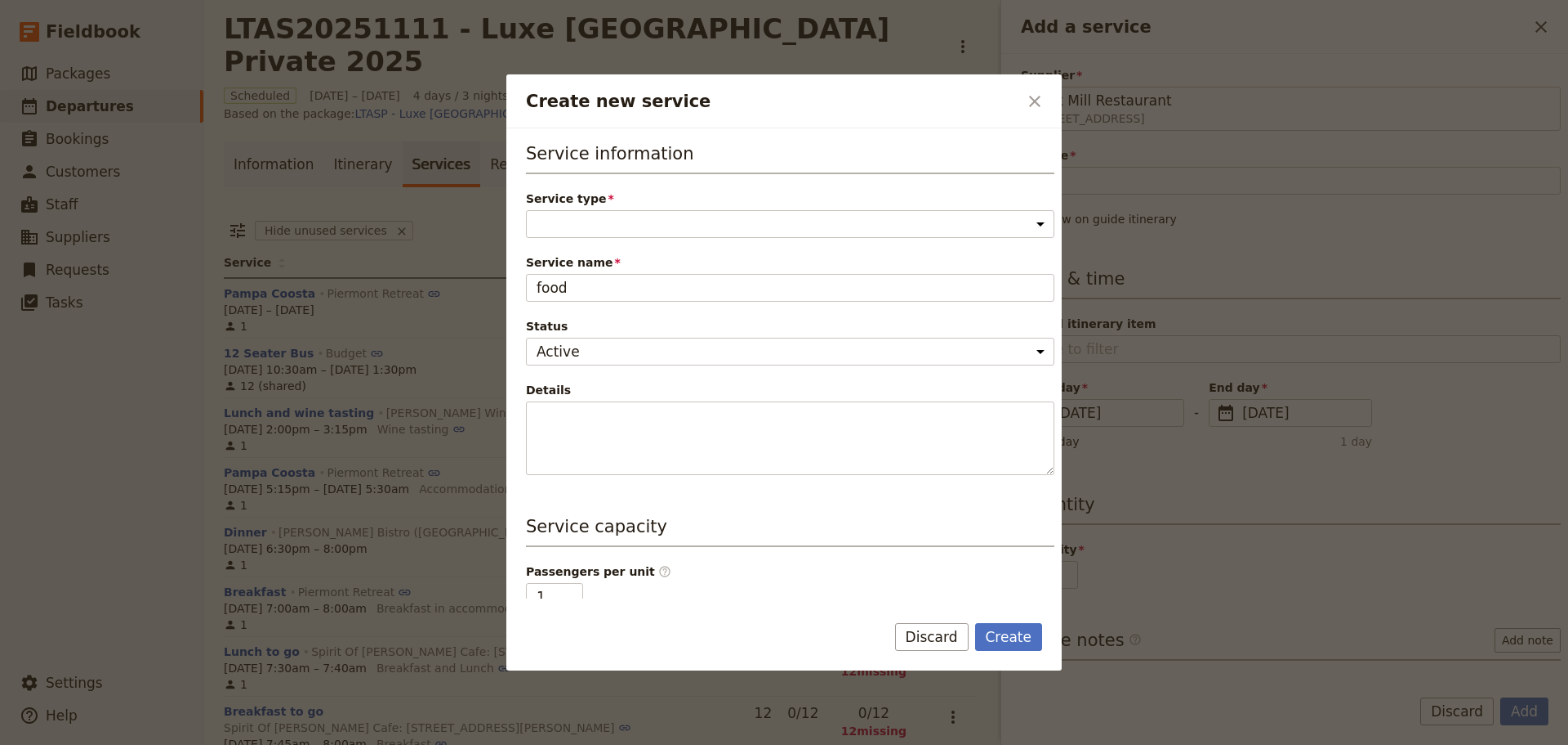
click at [541, 221] on select "Accommodation Activity Transport Flight Food and beverage Other" at bounding box center [790, 223] width 529 height 28
select select "FoodAndBeverageService"
click at [526, 210] on select "Accommodation Activity Transport Flight Food and beverage Other" at bounding box center [790, 223] width 529 height 28
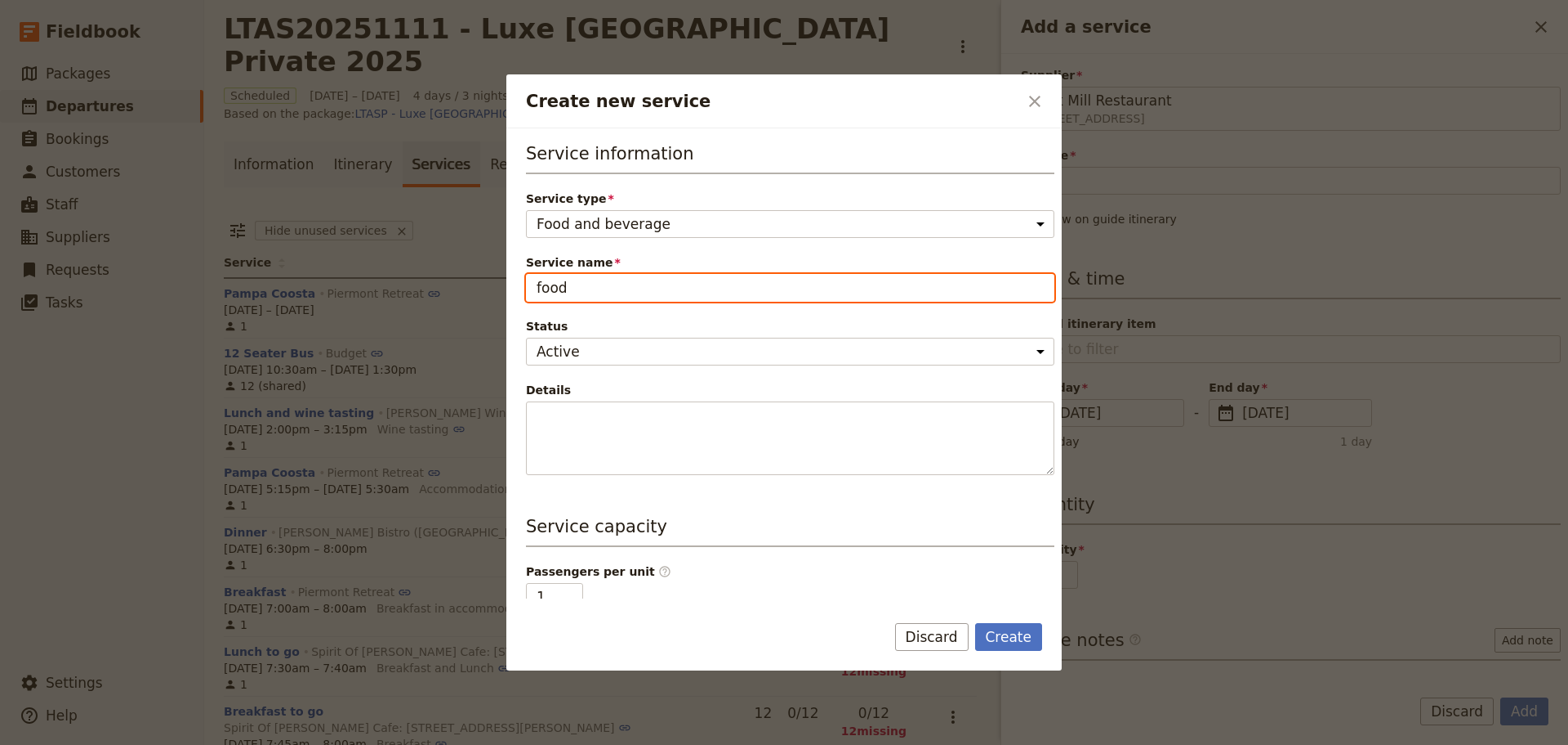
click at [567, 288] on input "food" at bounding box center [790, 287] width 529 height 28
type input "f"
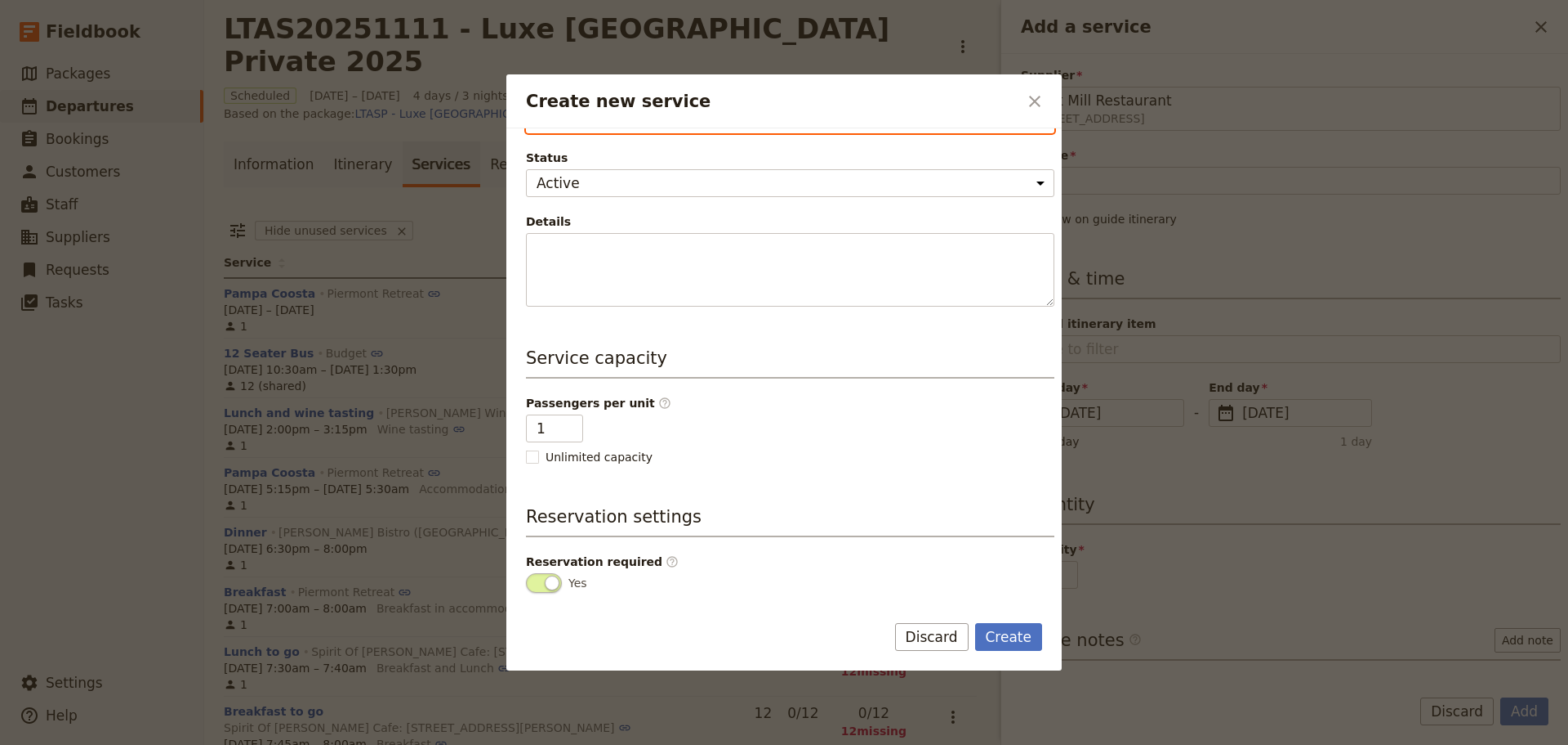
scroll to position [177, 0]
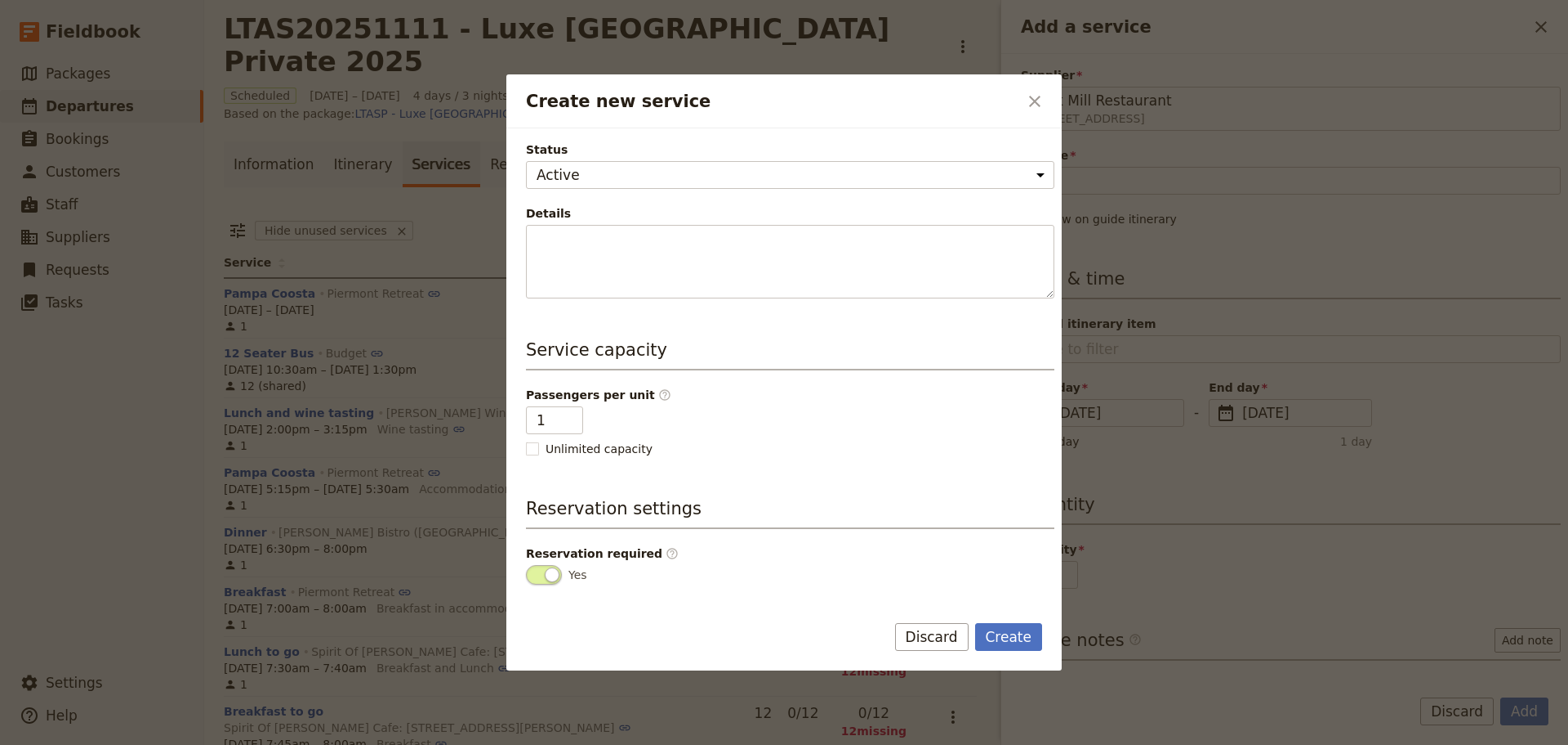
type input "Bark Mill Tavern"
click at [530, 449] on rect "Create new service" at bounding box center [532, 448] width 13 height 13
click at [526, 440] on input "Unlimited capacity" at bounding box center [525, 439] width 1 height 1
checkbox input "true"
click at [998, 638] on button "Create" at bounding box center [1010, 637] width 68 height 28
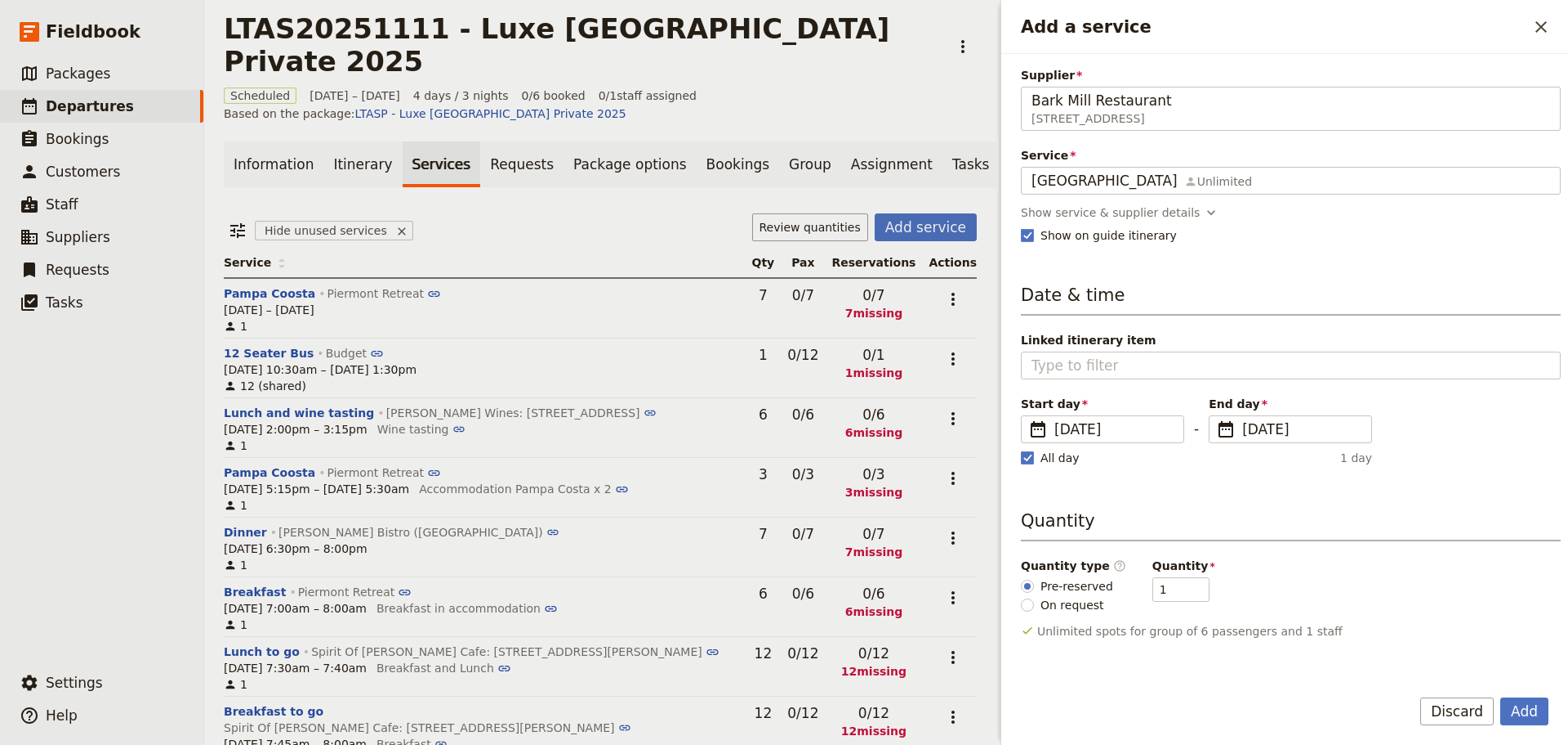
click at [1519, 711] on button "Add" at bounding box center [1525, 711] width 48 height 28
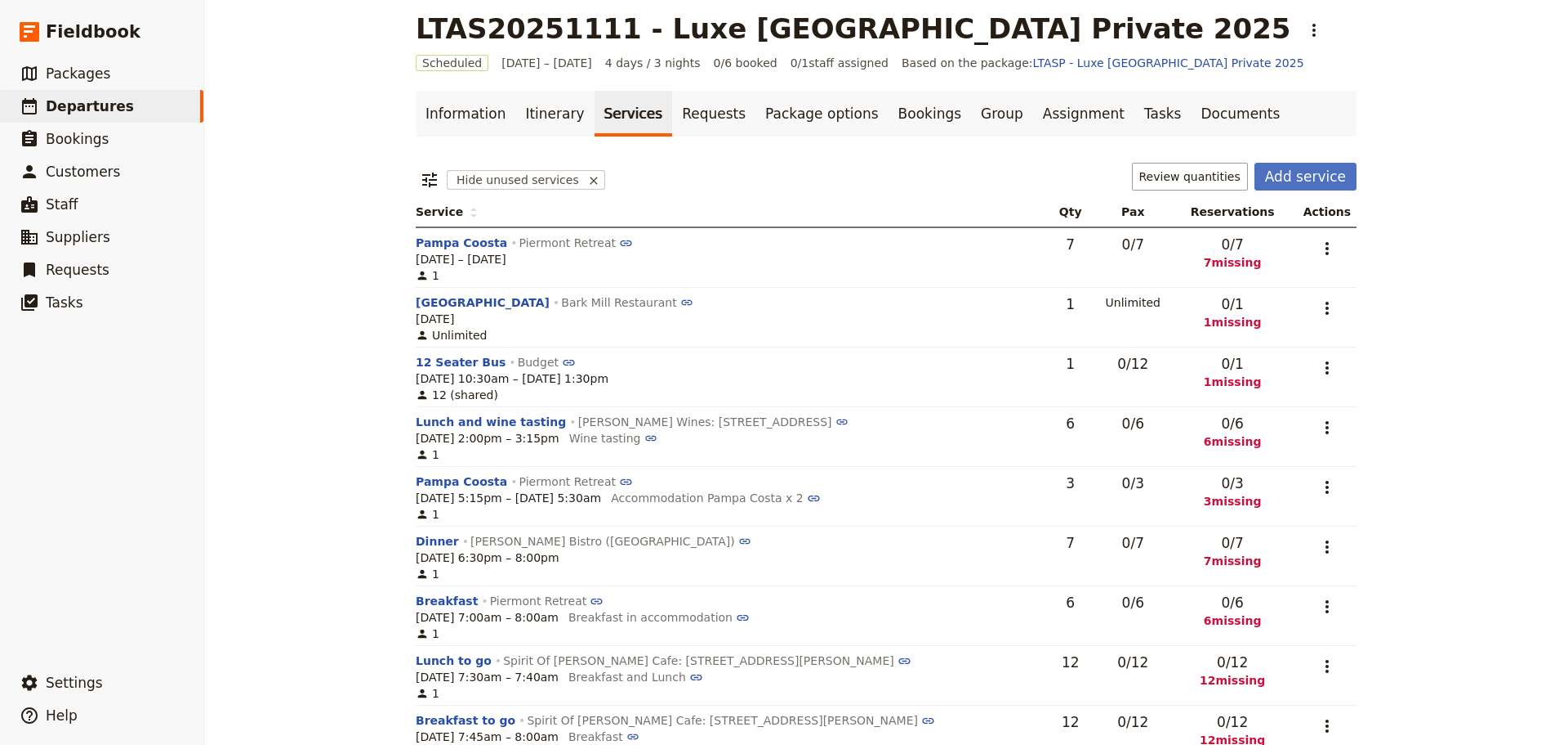
click at [524, 118] on link "Itinerary" at bounding box center [555, 113] width 79 height 46
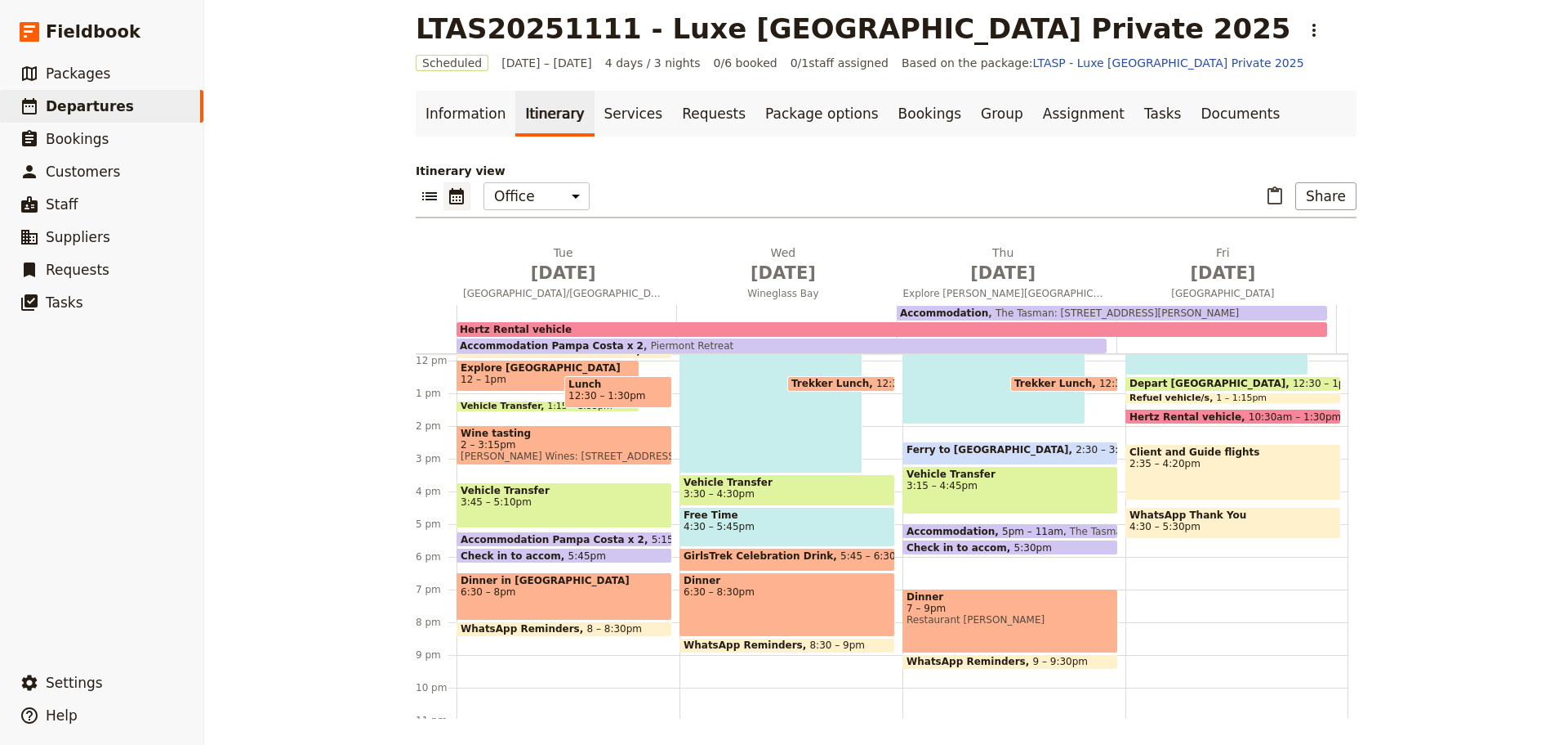
scroll to position [386, 0]
click at [540, 597] on div "Dinner in Swansea 6:30 – 8pm" at bounding box center [564, 595] width 216 height 48
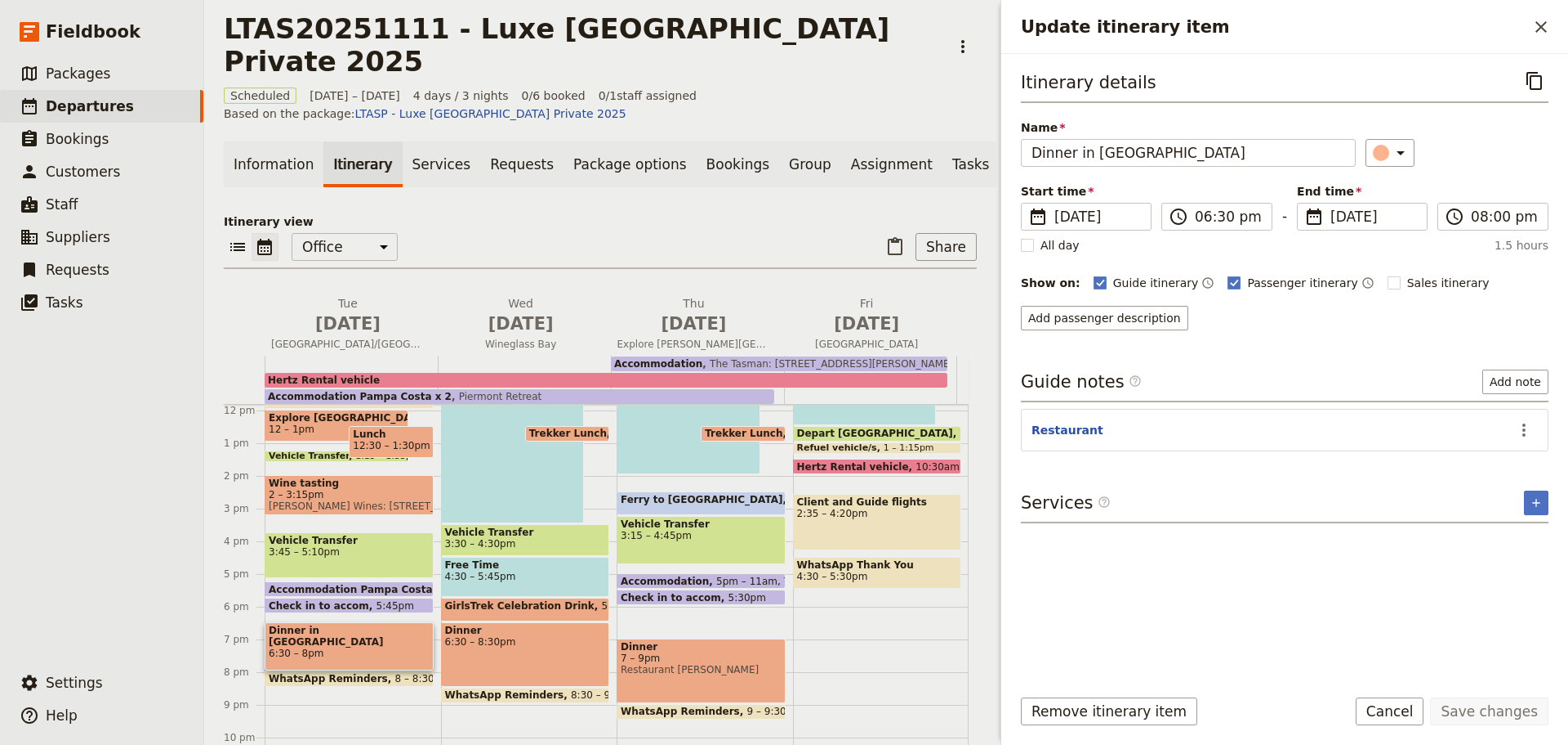
click at [1540, 503] on icon "Add service inclusion" at bounding box center [1537, 502] width 13 height 13
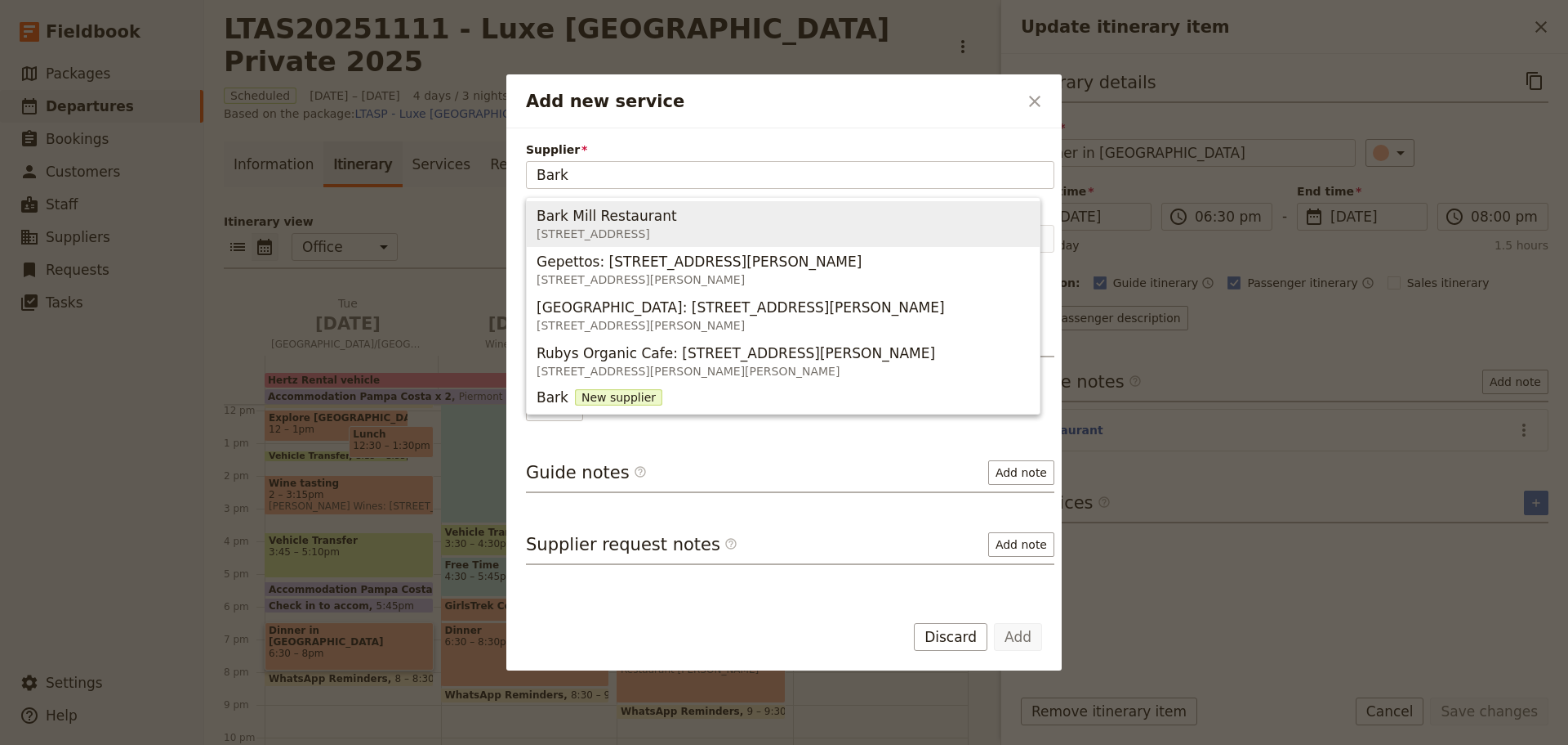
click at [625, 221] on span "Bark Mill Restaurant" at bounding box center [607, 216] width 141 height 20
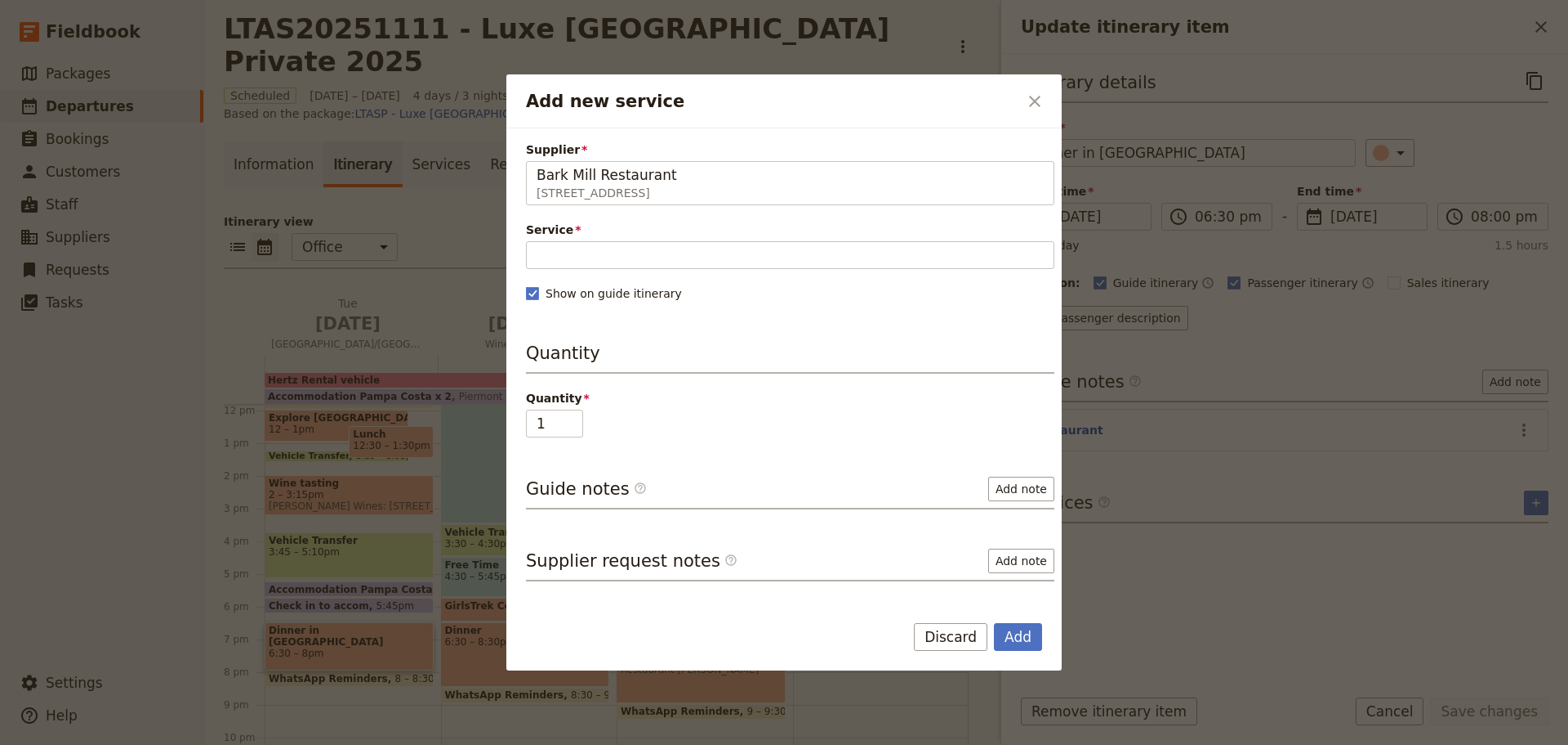
type input "Bark Mill Restaurant"
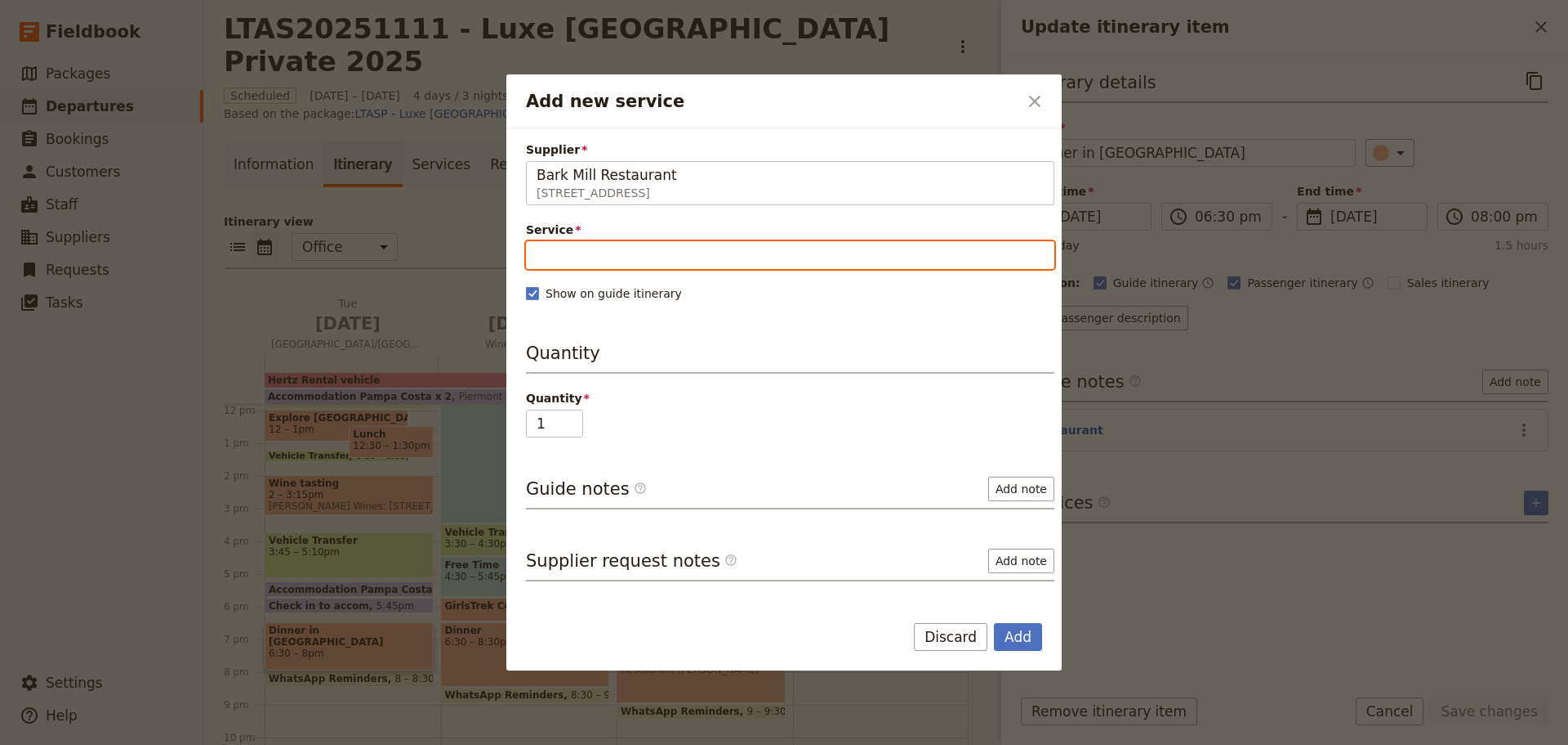
click at [535, 257] on input "Service" at bounding box center [790, 255] width 529 height 28
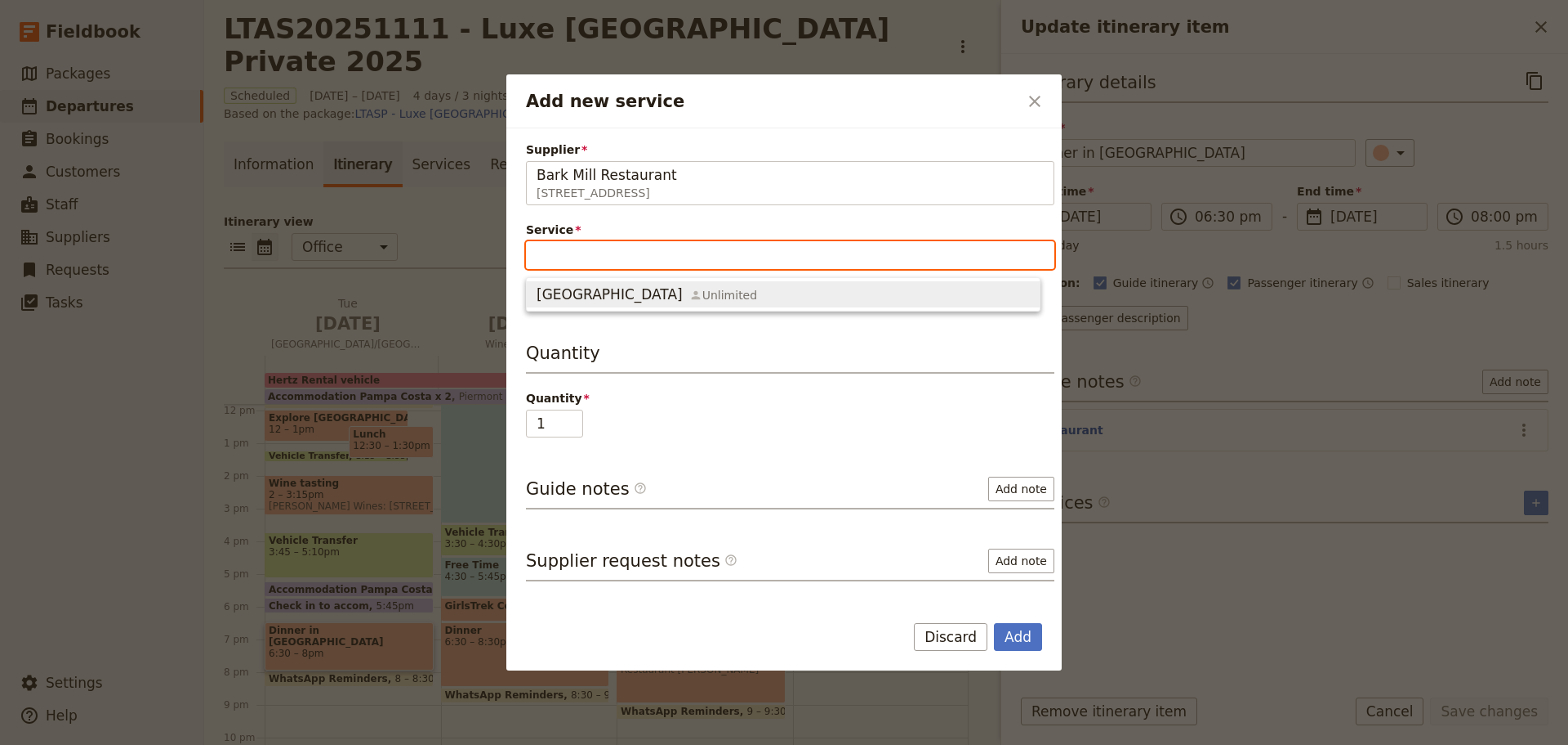
click at [594, 298] on span "Bark Mill Tavern" at bounding box center [609, 294] width 146 height 20
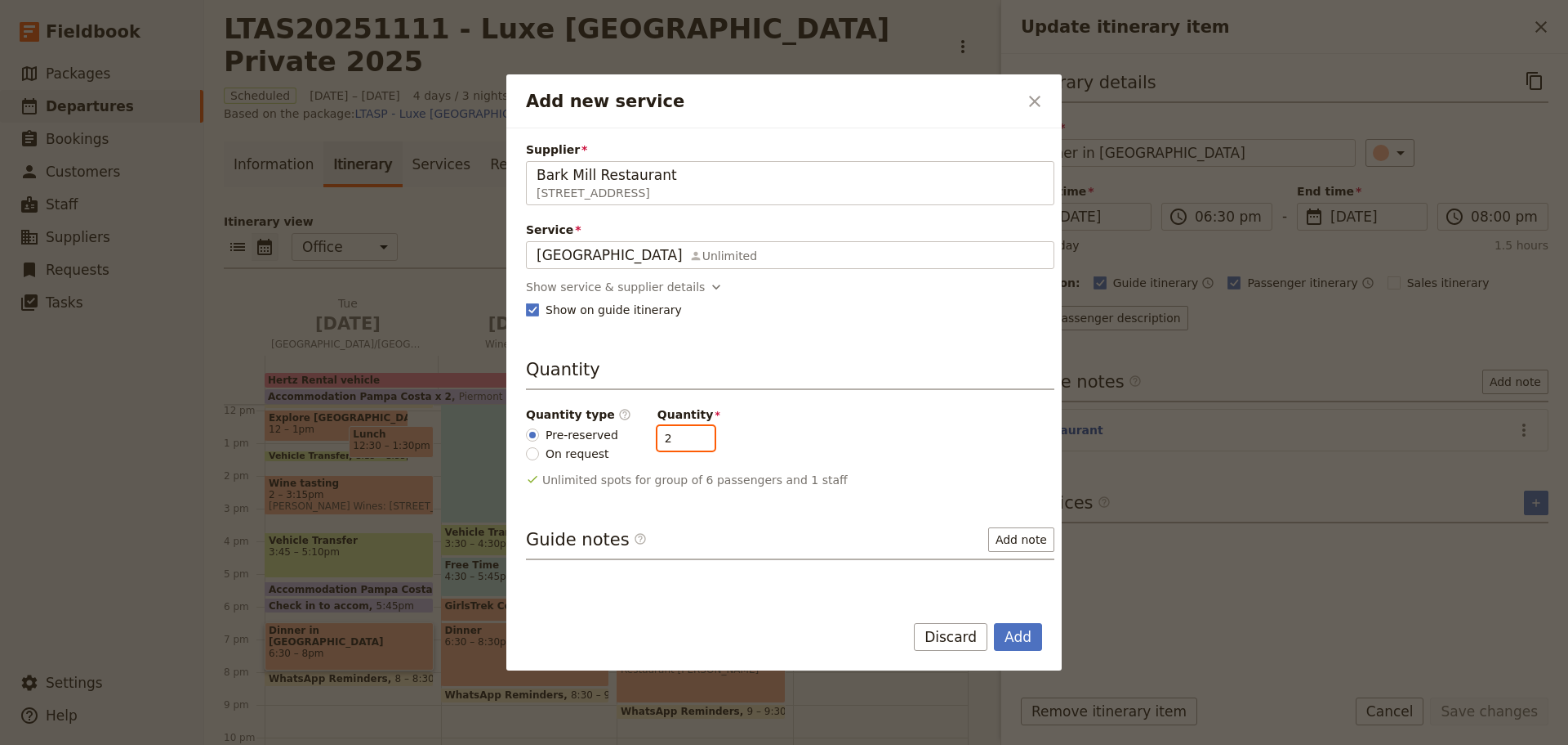
click at [685, 431] on input "2" at bounding box center [686, 437] width 57 height 24
click at [685, 431] on input "3" at bounding box center [686, 437] width 57 height 24
click at [685, 431] on input "4" at bounding box center [686, 437] width 57 height 24
click at [685, 431] on input "5" at bounding box center [686, 437] width 57 height 24
click at [685, 431] on input "6" at bounding box center [686, 437] width 57 height 24
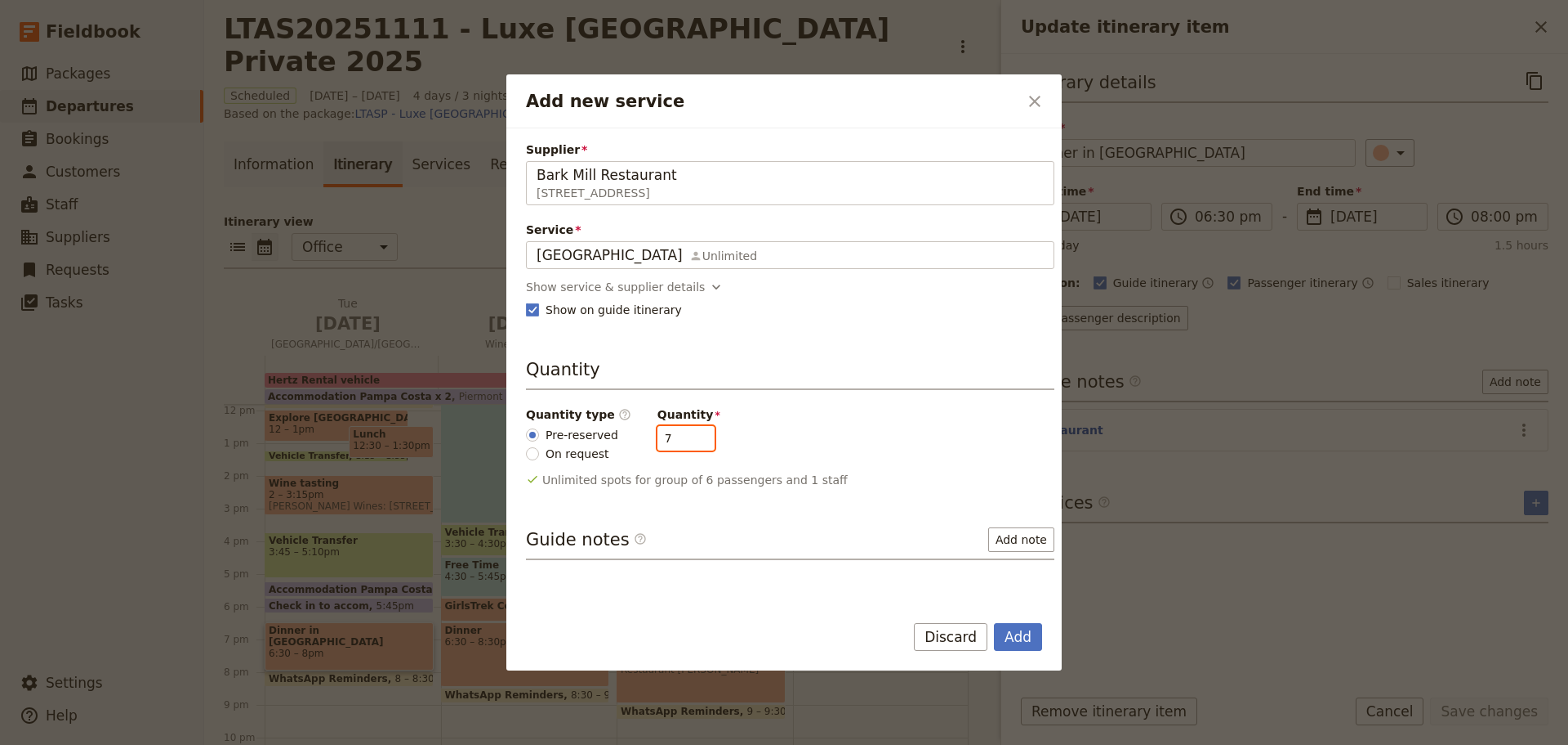
type input "7"
click at [685, 431] on input "7" at bounding box center [686, 437] width 57 height 24
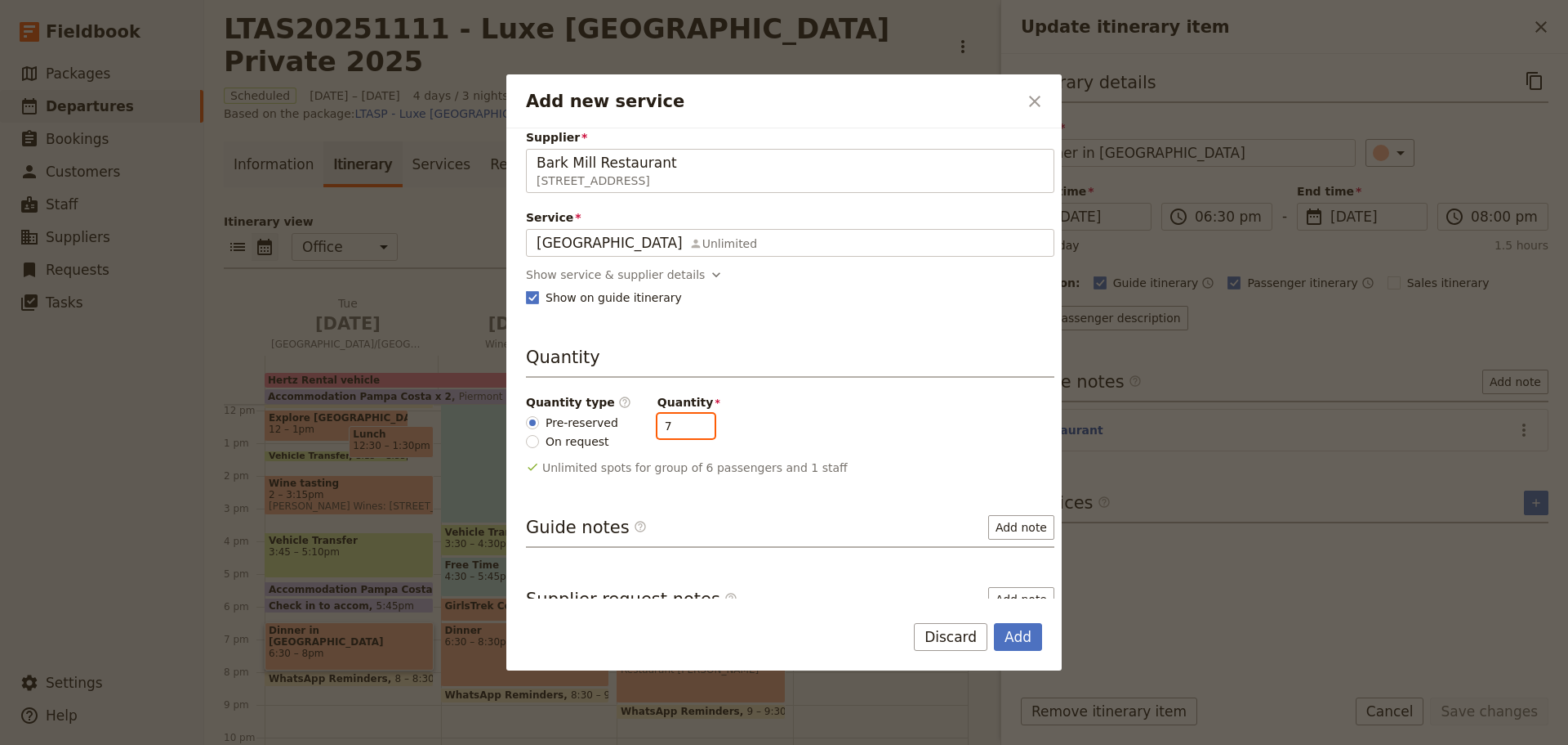
scroll to position [0, 0]
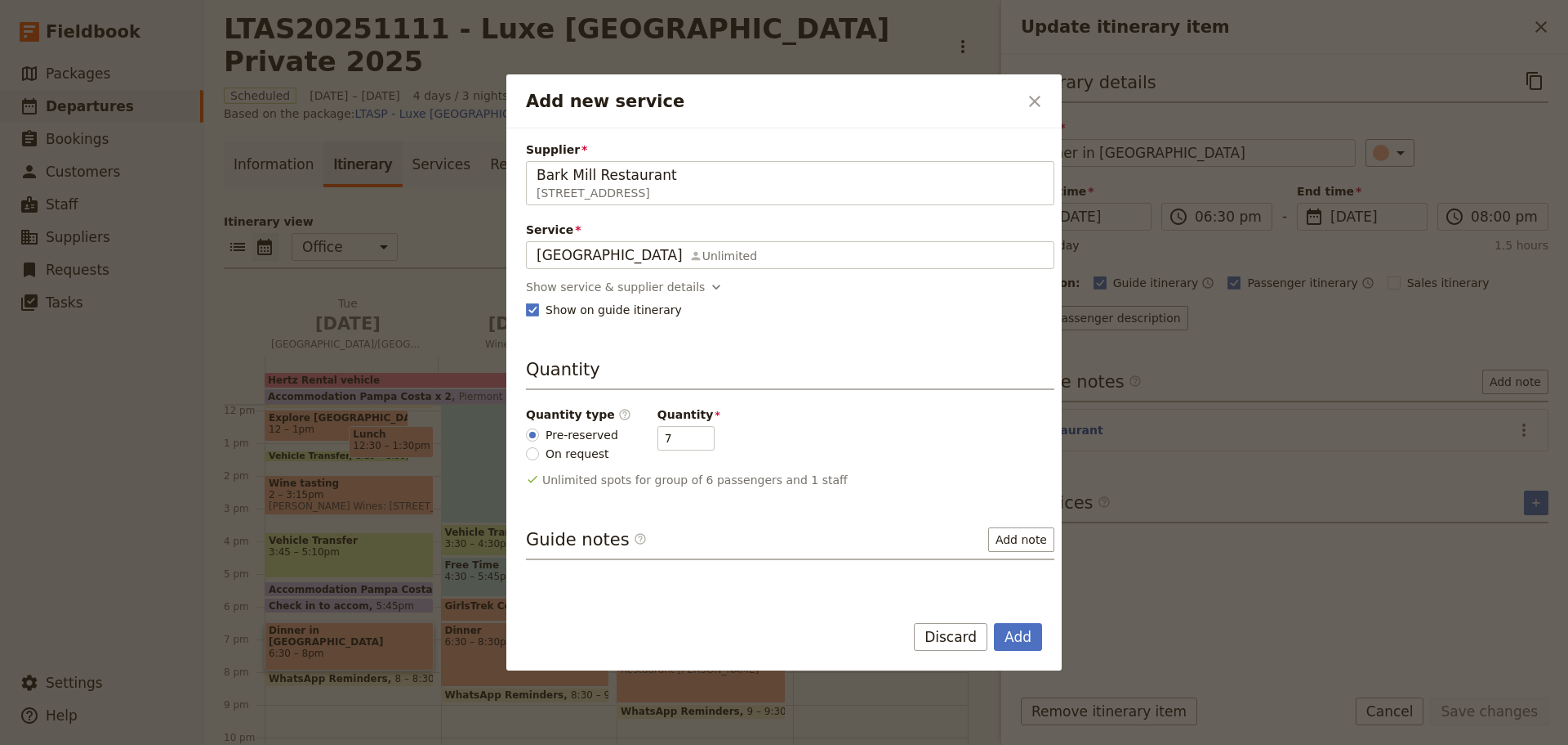
click at [1012, 638] on button "Add" at bounding box center [1018, 637] width 48 height 28
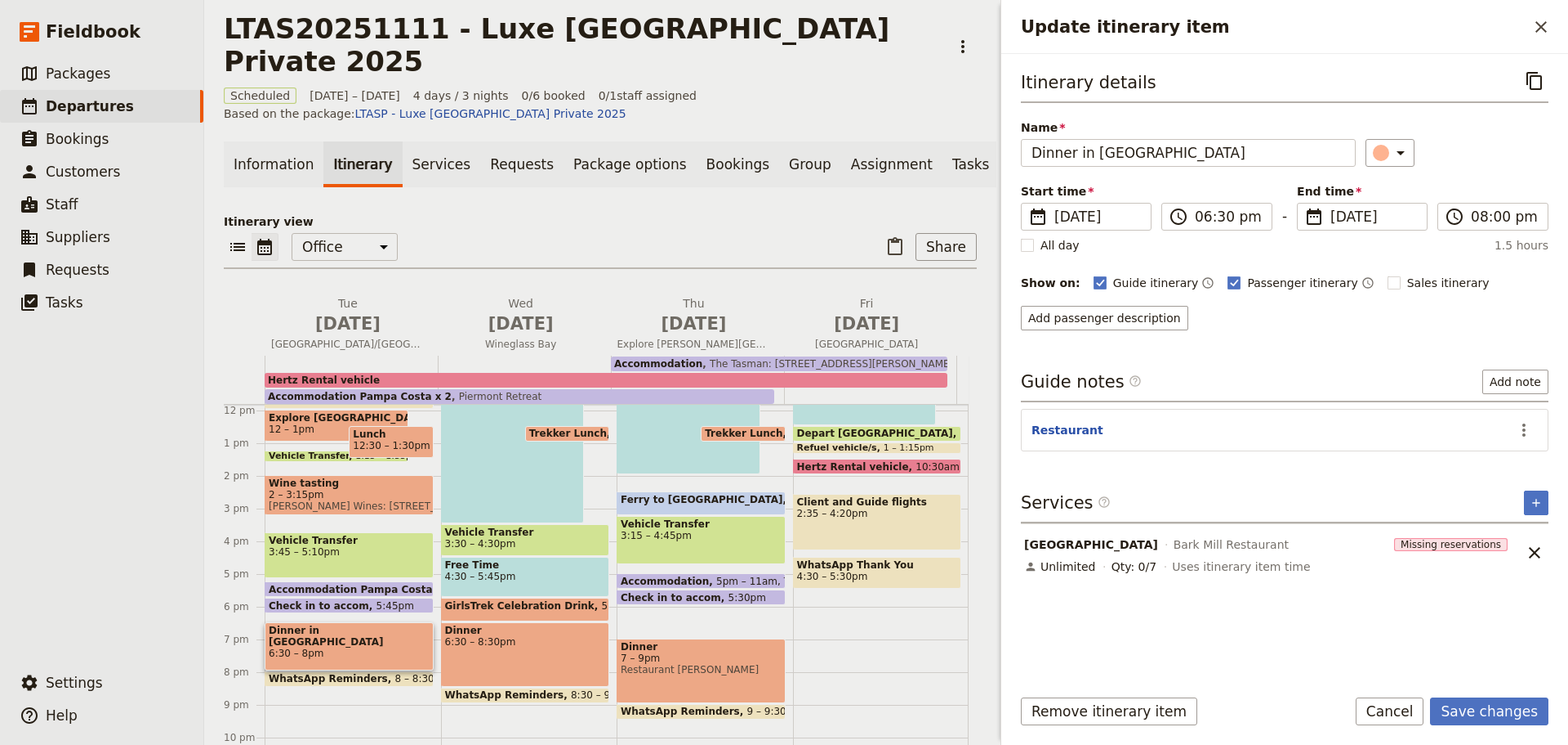
click at [1089, 317] on button "Add passenger description" at bounding box center [1105, 317] width 168 height 24
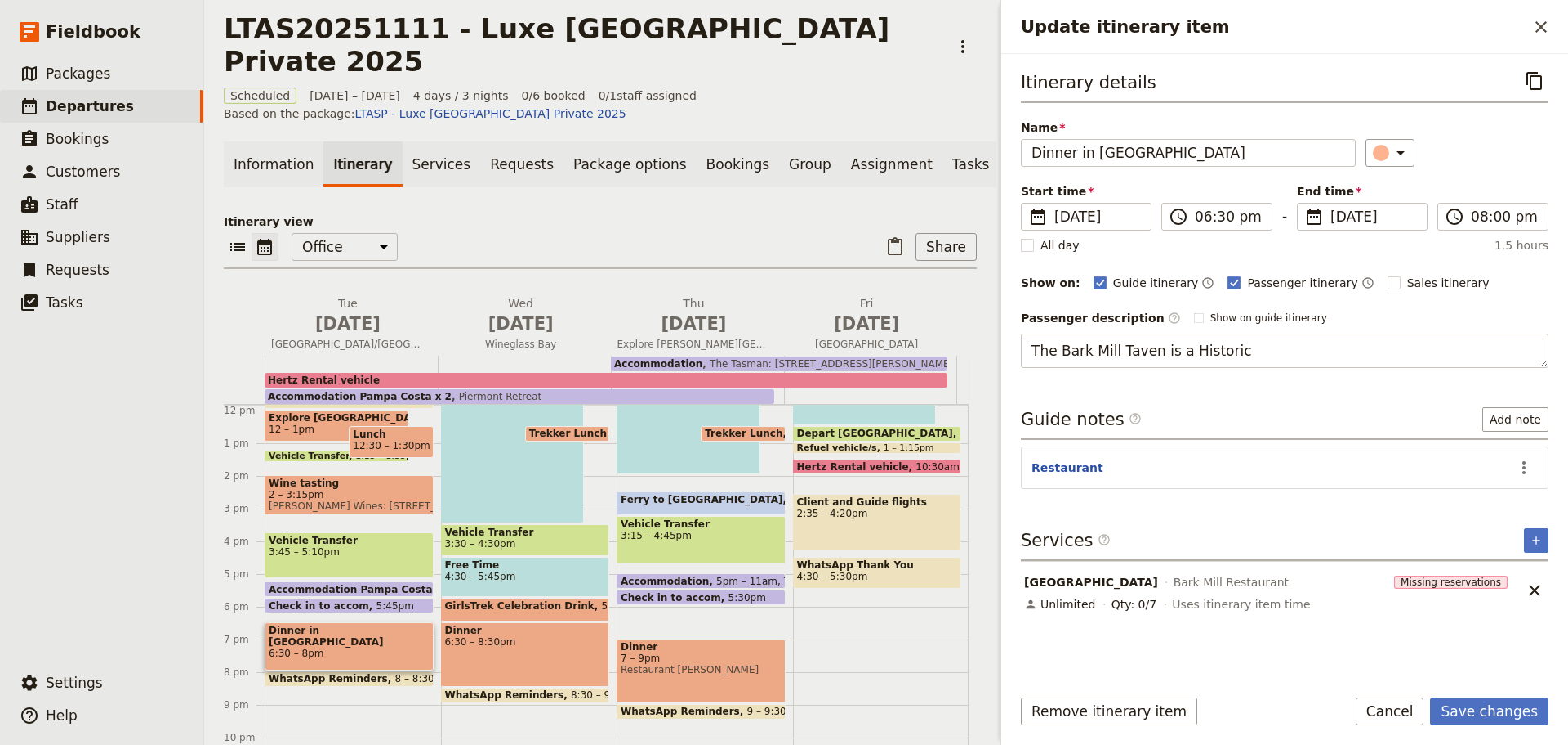
type textarea "The Bark Mill Taven is a Historic"
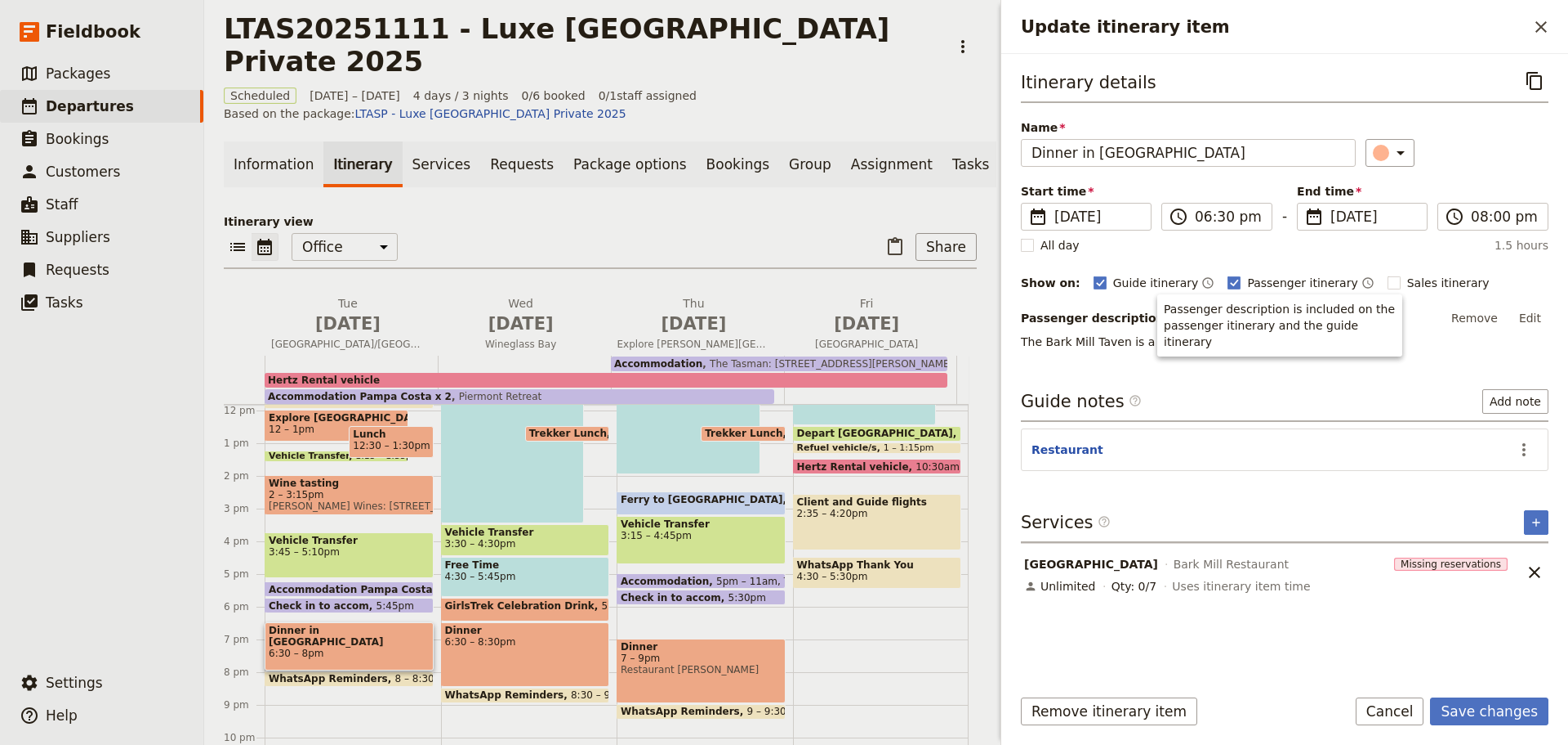
click at [1196, 350] on div "Itinerary details ​ Name Dinner in Swansea ​ Start time ​ 11 Nov 2025 11/11/202…" at bounding box center [1285, 369] width 528 height 604
click at [1536, 319] on button "Edit" at bounding box center [1529, 317] width 37 height 24
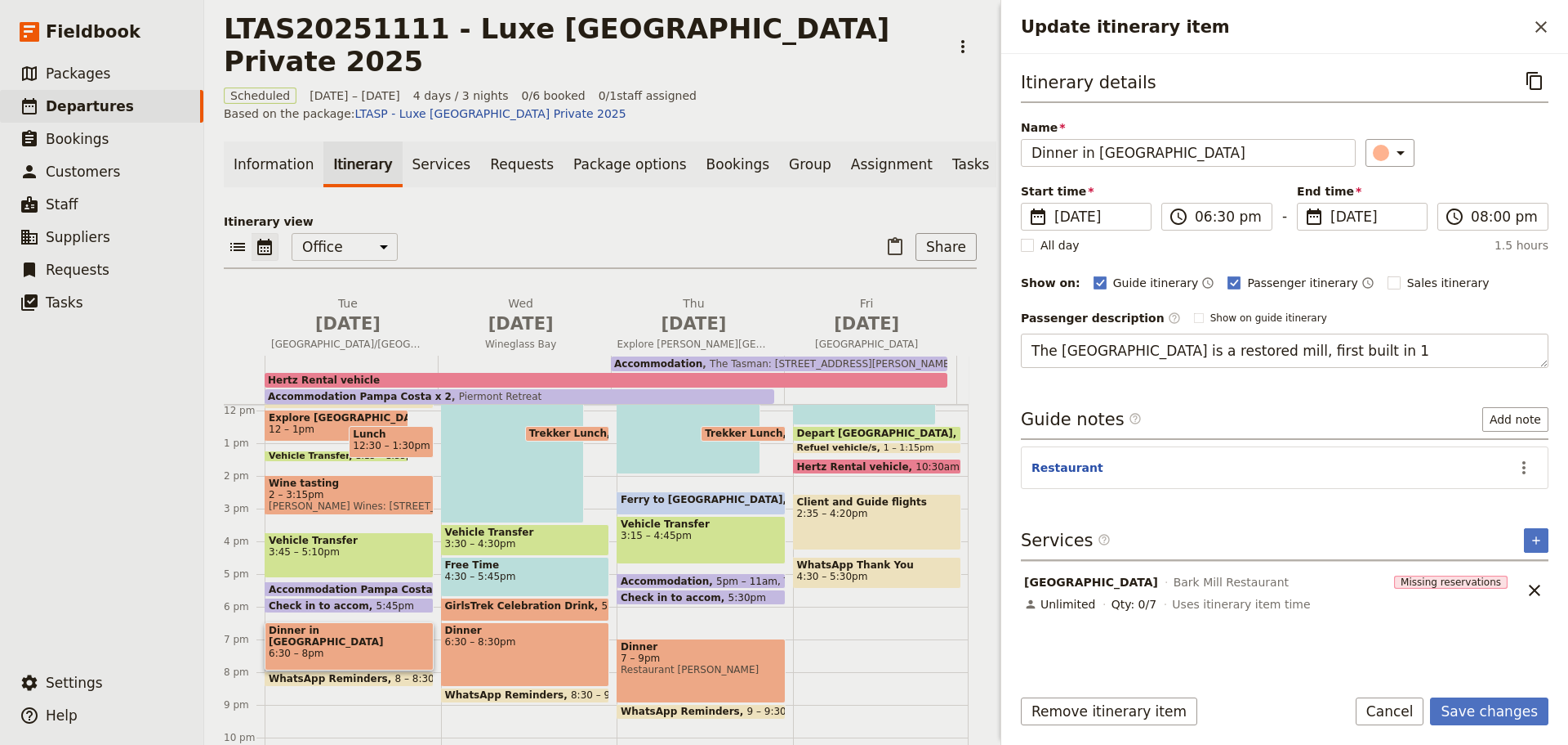
type textarea "The Bark Mill Taven is a restored mill, first built in 18"
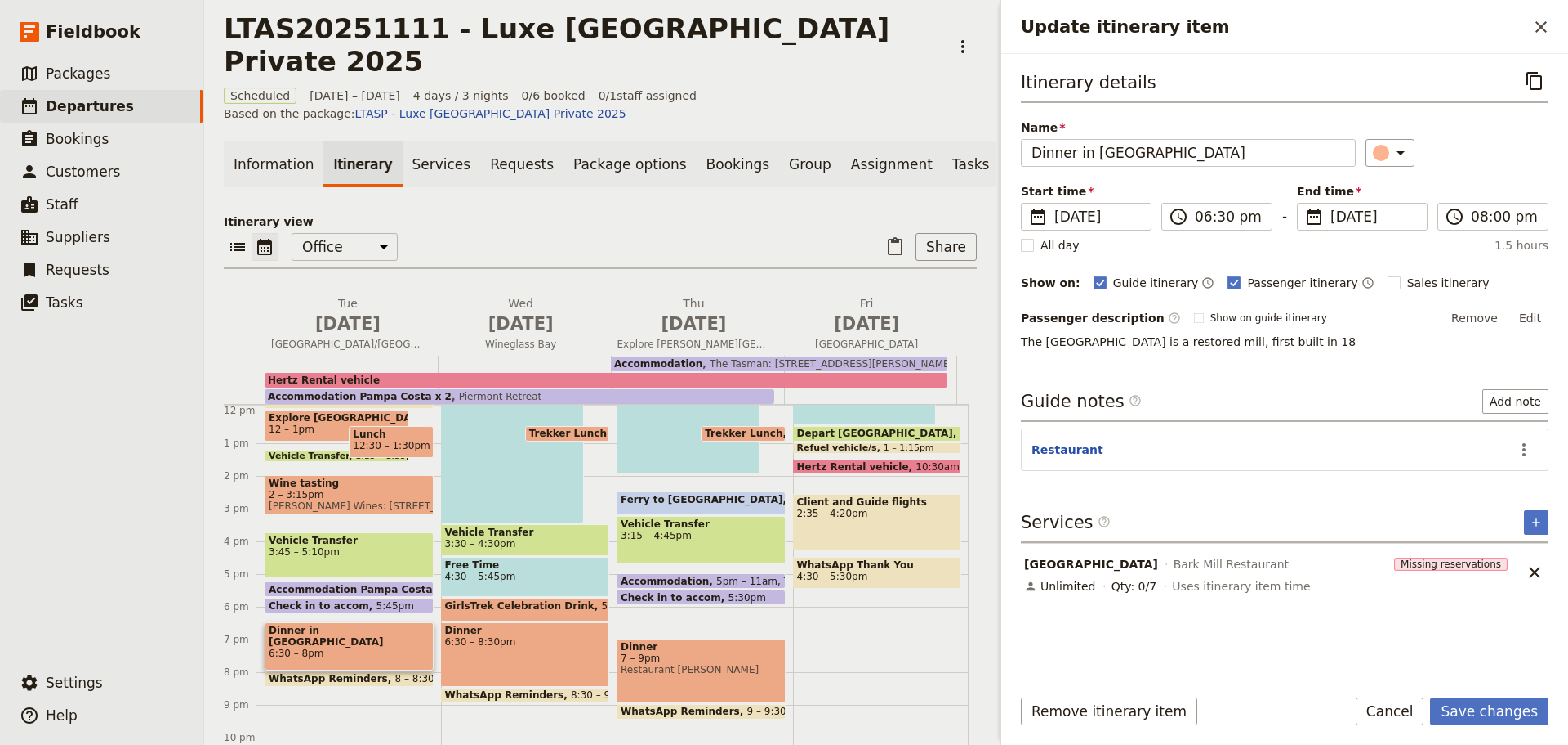
click at [1295, 367] on div "Itinerary details ​ Name Dinner in Swansea ​ Start time ​ 11 Nov 2025 11/11/202…" at bounding box center [1285, 369] width 528 height 604
drag, startPoint x: 1282, startPoint y: 334, endPoint x: 1360, endPoint y: 331, distance: 78.1
click at [1297, 334] on p "The Bark Mill Taven is a restored mill, first built in 18" at bounding box center [1285, 342] width 528 height 16
click at [1521, 316] on button "Edit" at bounding box center [1529, 317] width 37 height 24
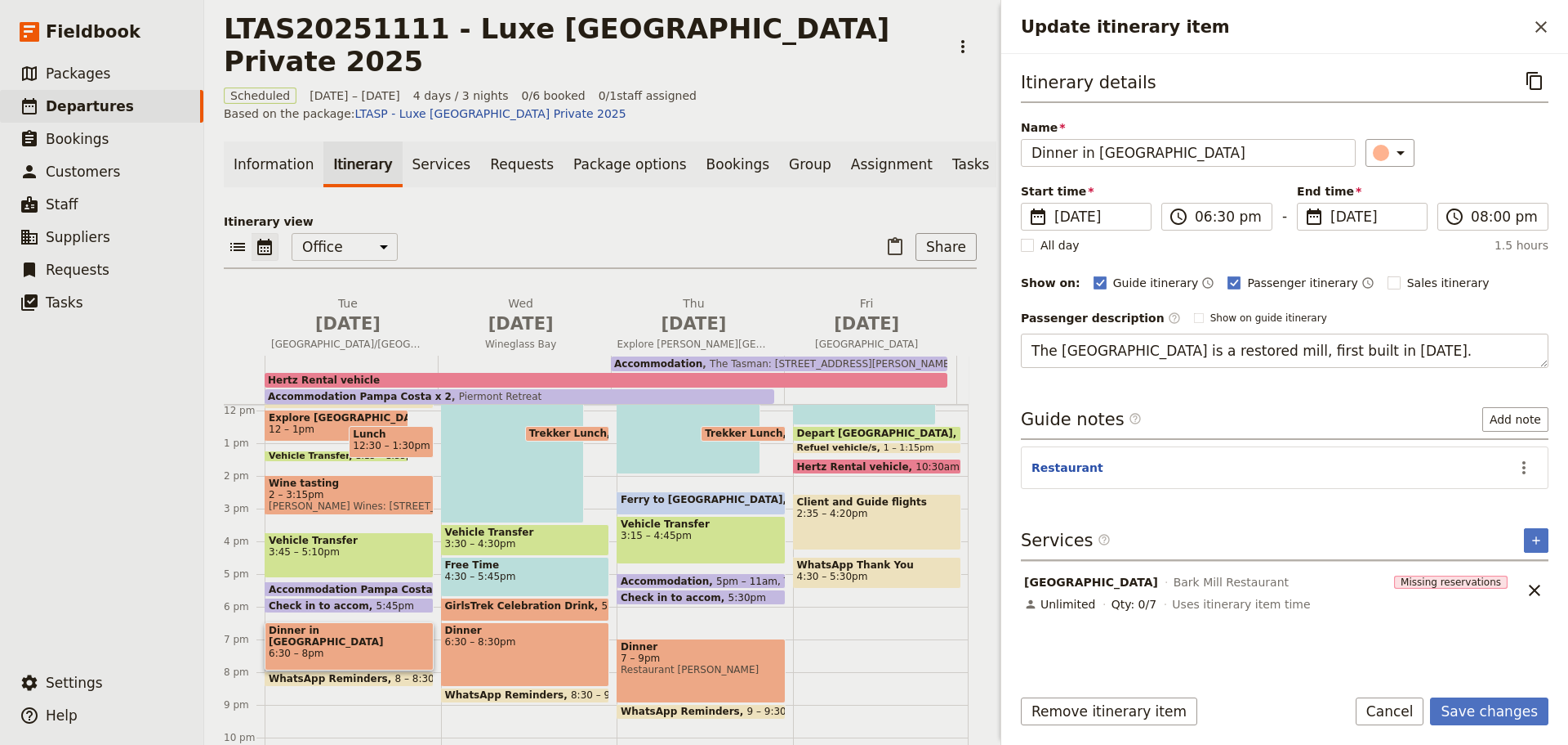
type textarea "The Bark Mill Taven is a restored mill, first built in 1885."
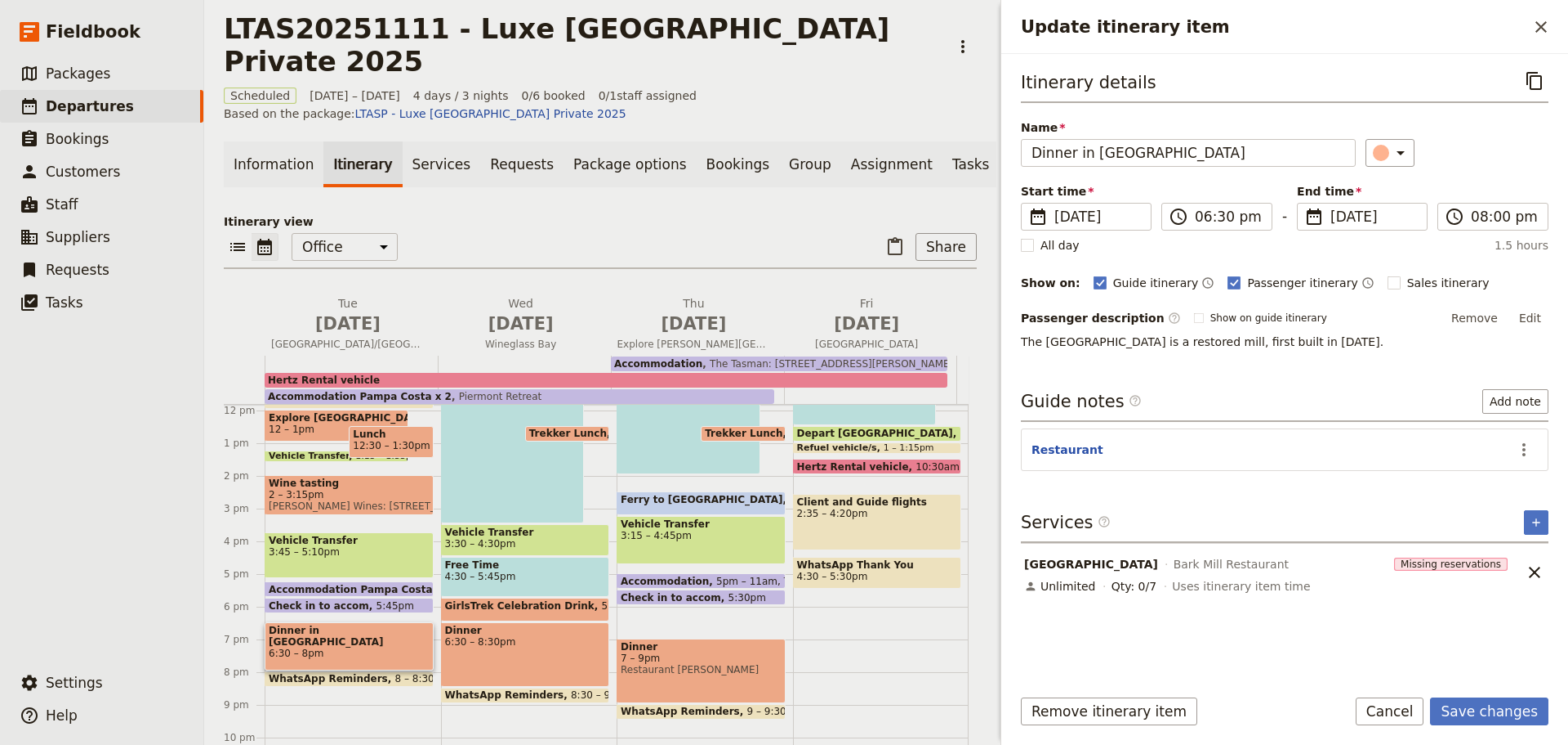
click at [1494, 716] on button "Save changes" at bounding box center [1489, 711] width 118 height 28
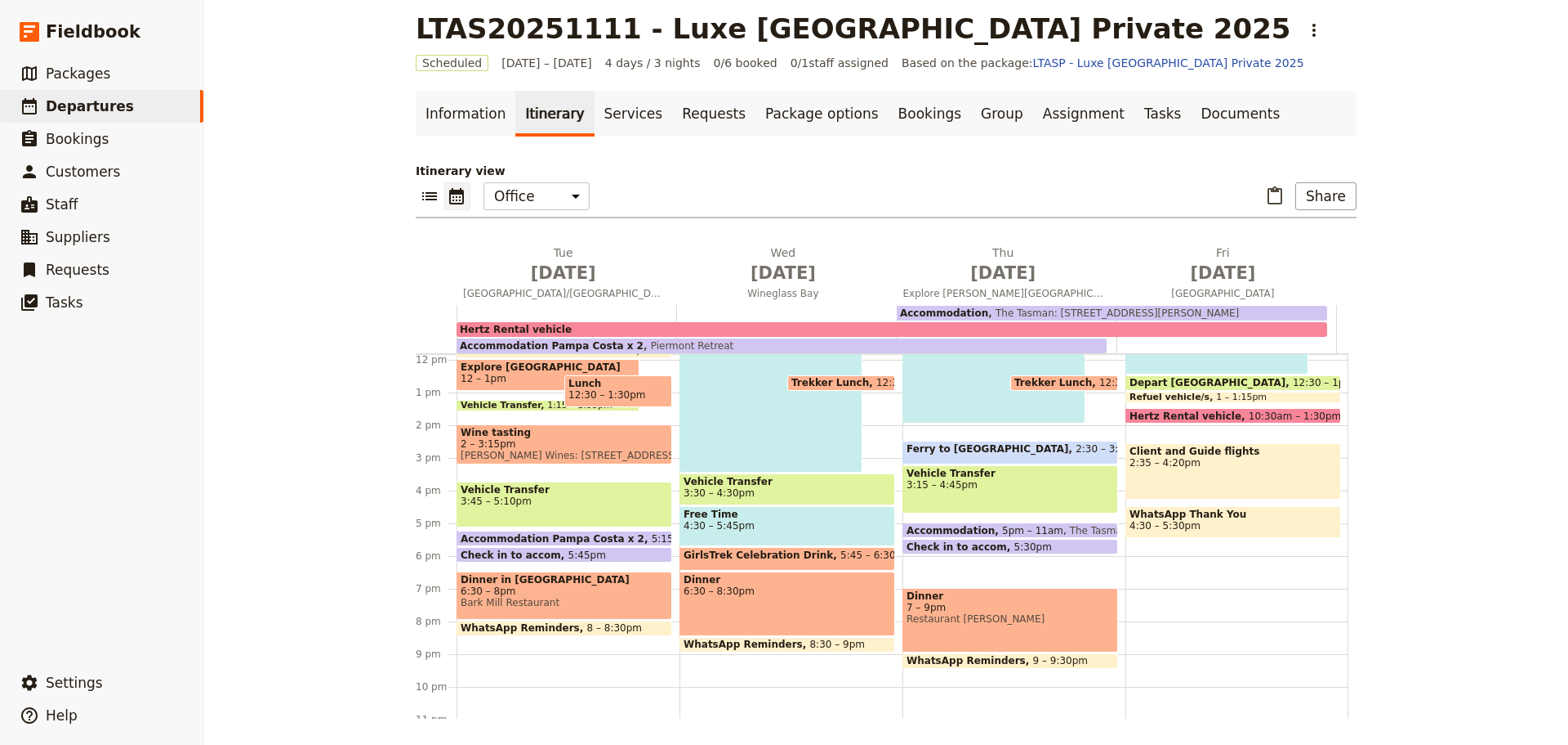
click at [754, 597] on div "Dinner 6:30 – 8:30pm" at bounding box center [788, 603] width 216 height 65
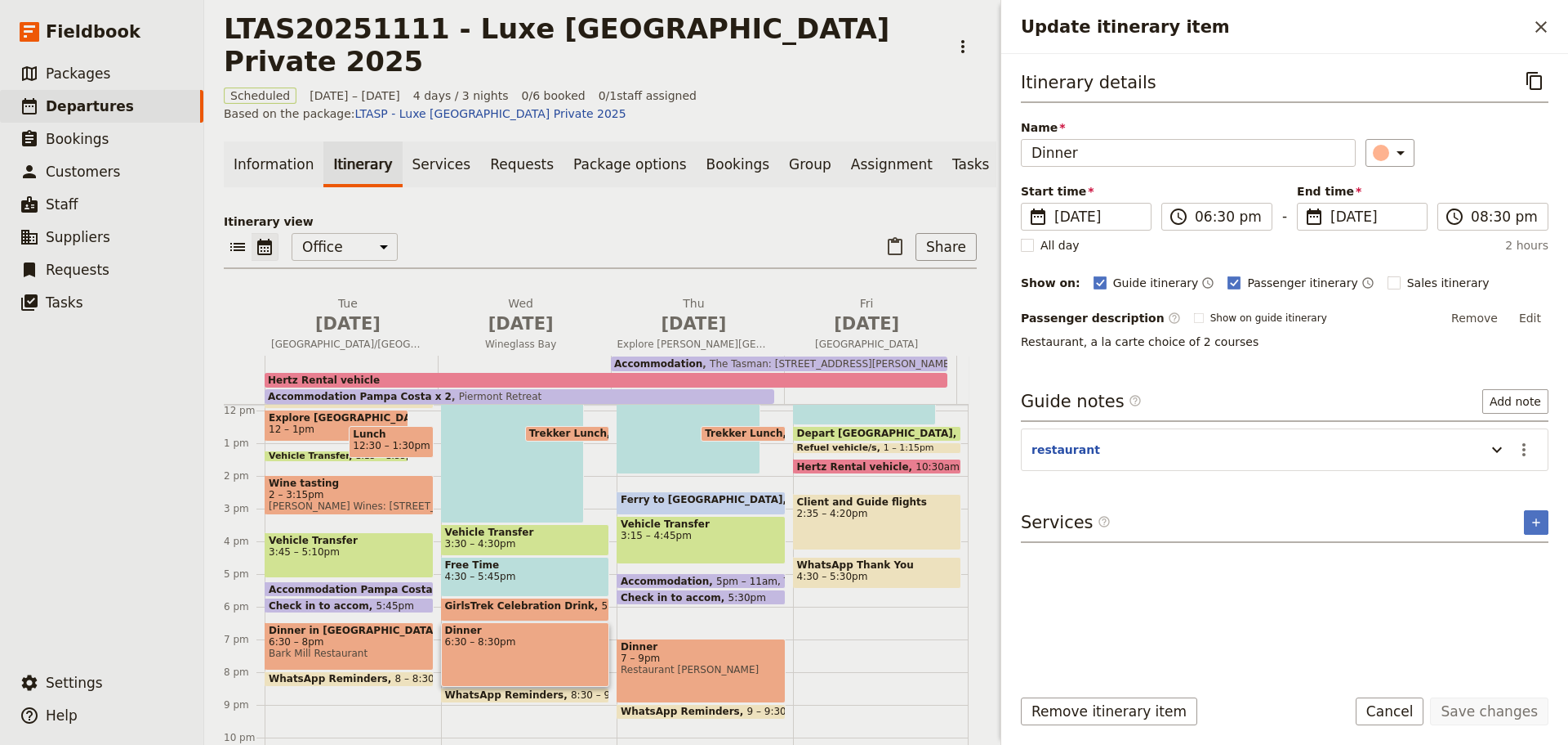
click at [74, 107] on span "Departures" at bounding box center [90, 106] width 88 height 16
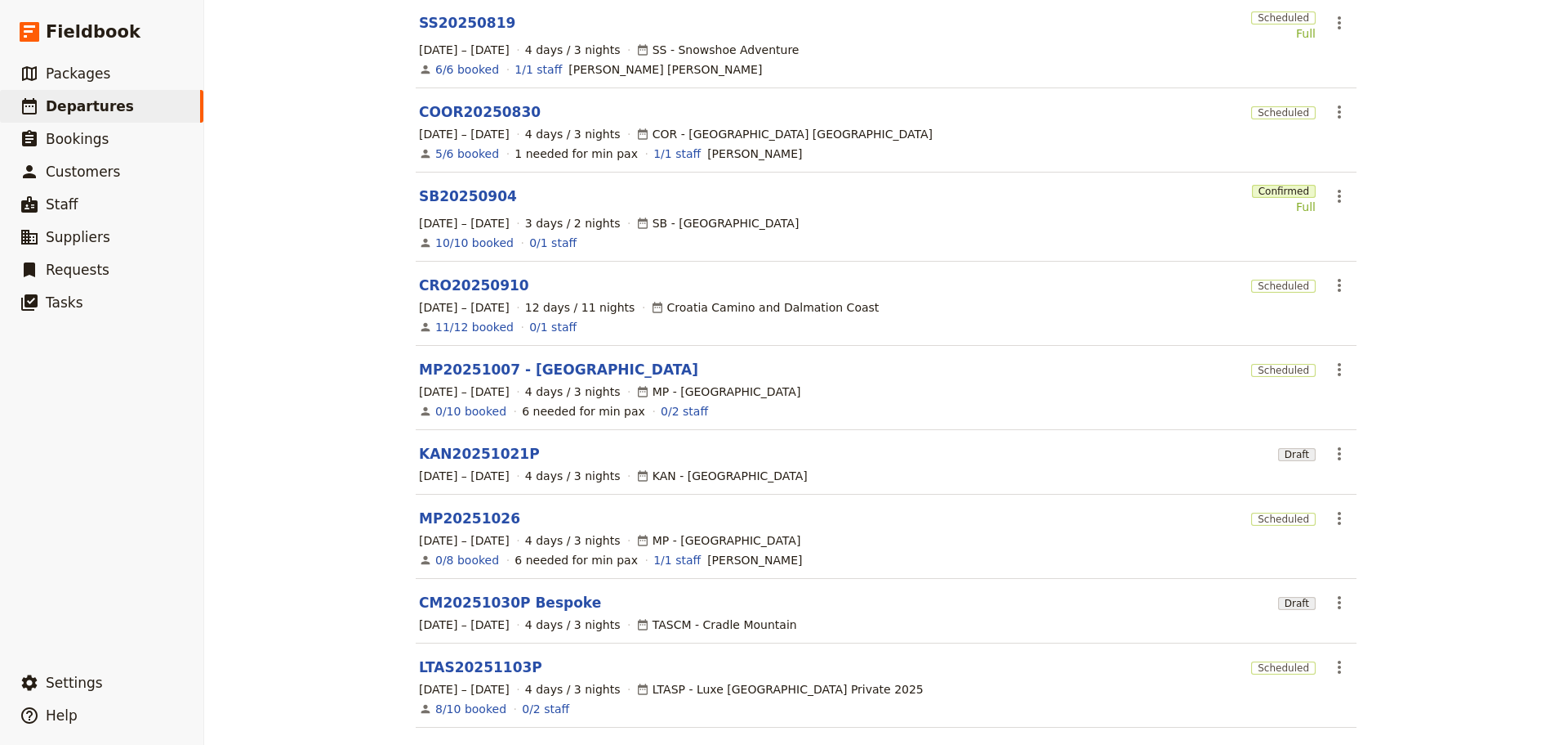
scroll to position [306, 0]
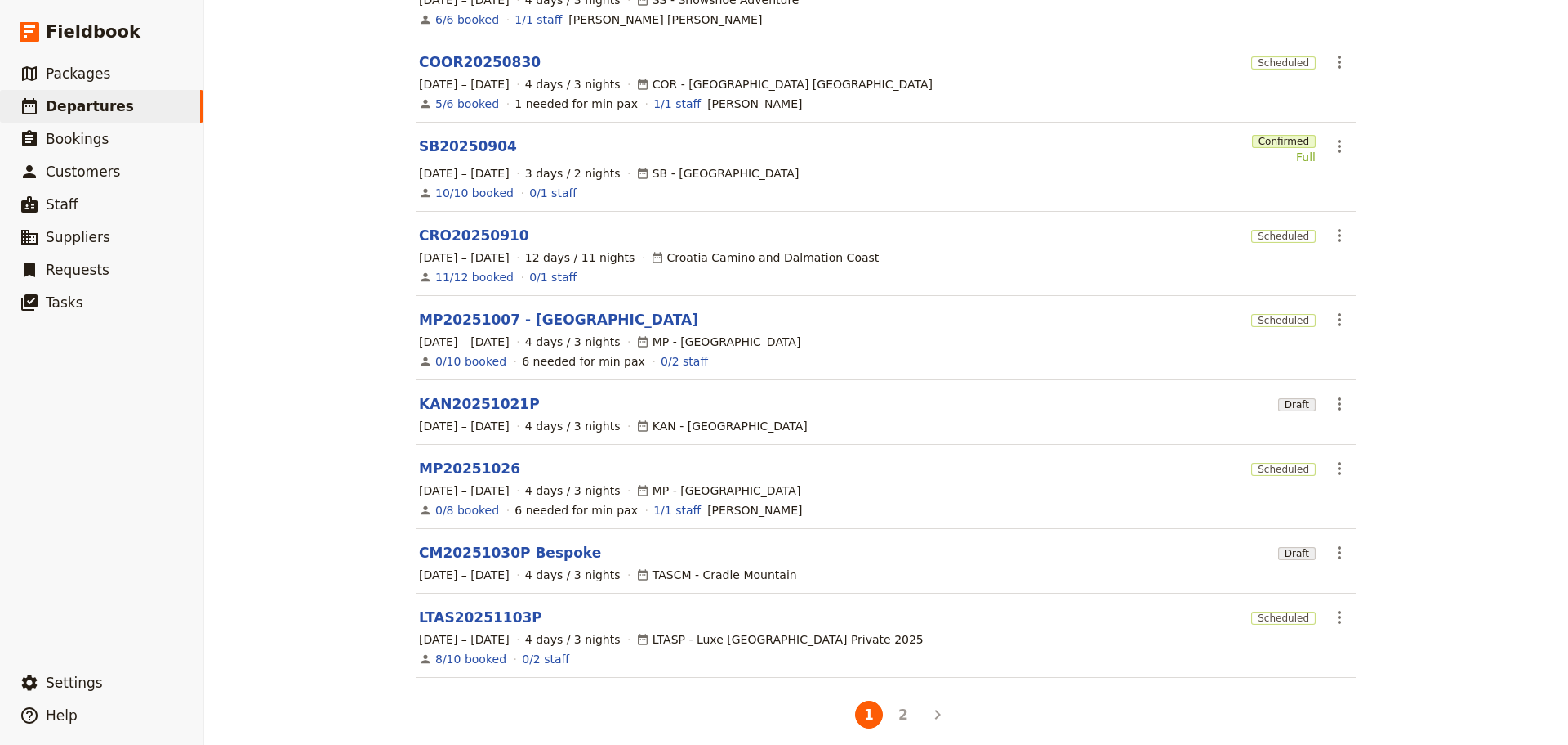
click at [897, 700] on button "2" at bounding box center [903, 714] width 28 height 28
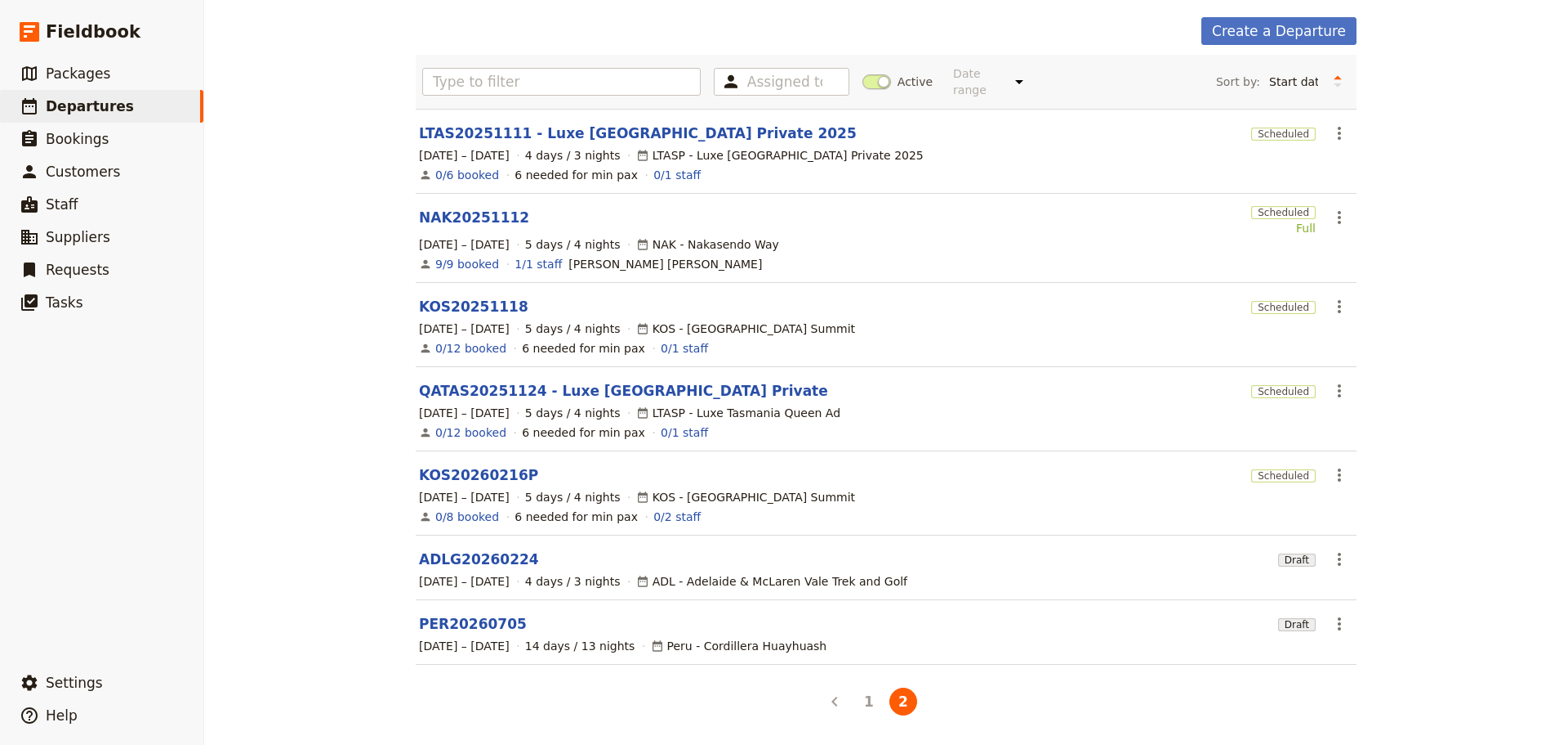
scroll to position [48, 0]
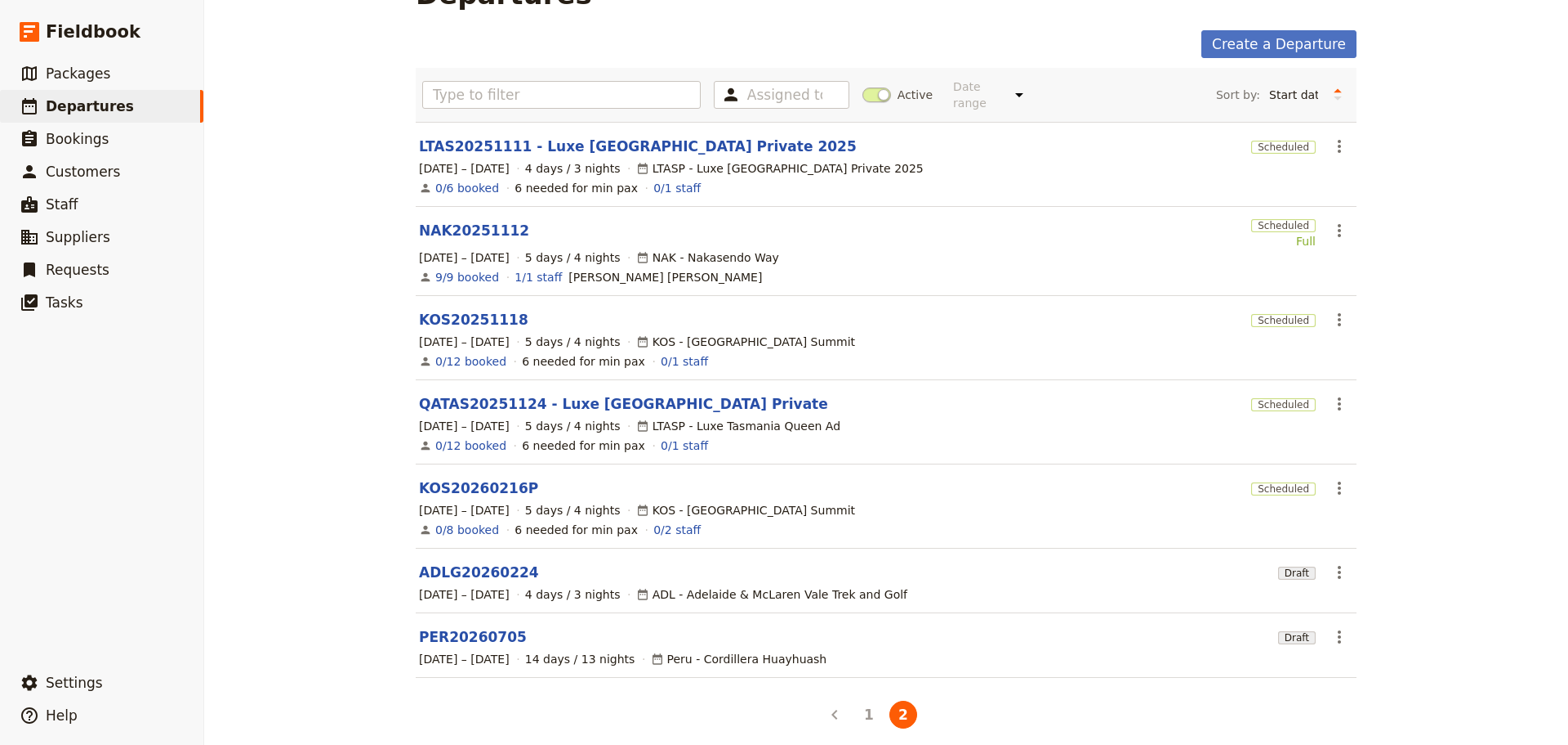
click at [470, 394] on link "QATAS20251124 - Luxe Tasmania Private" at bounding box center [624, 403] width 409 height 20
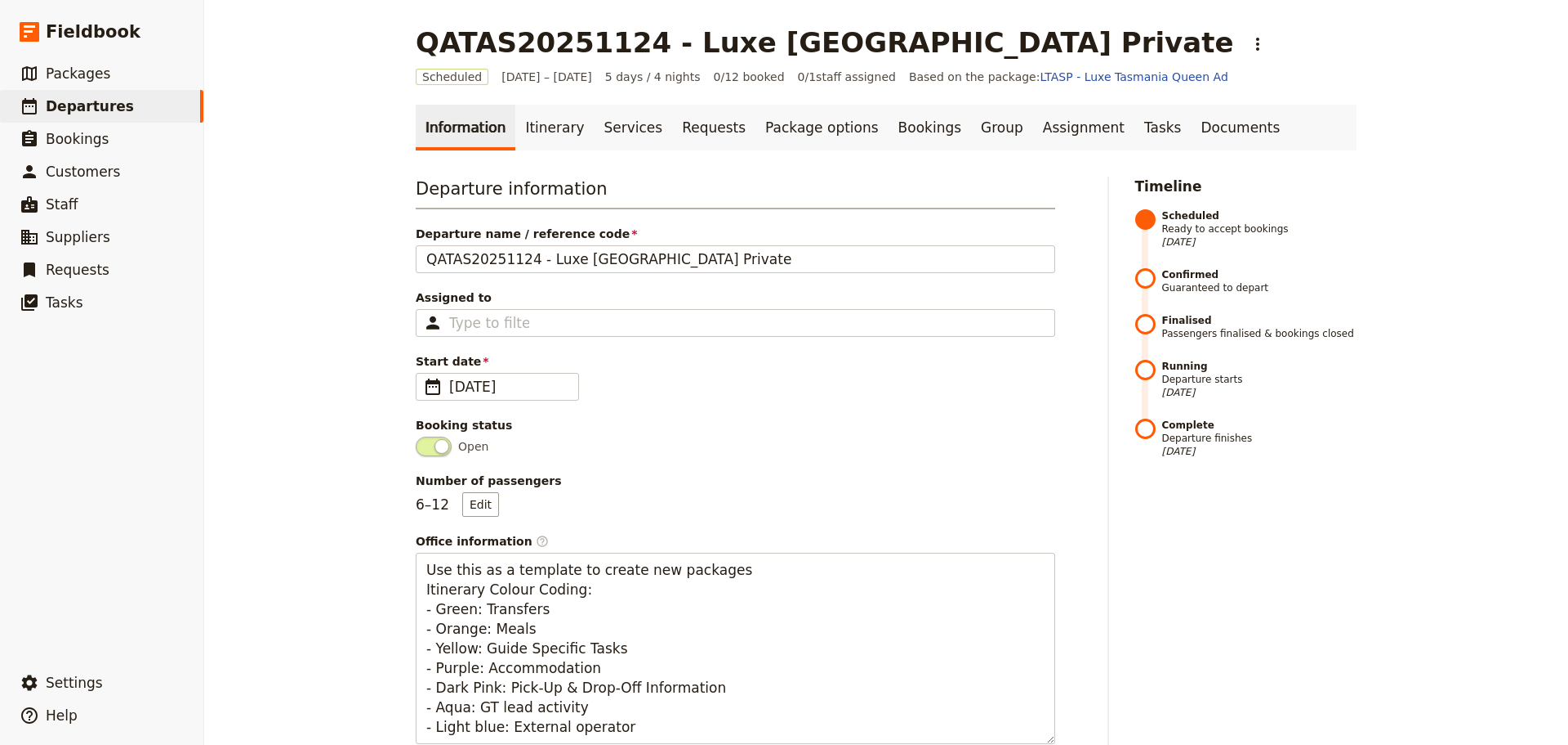
click at [535, 128] on link "Itinerary" at bounding box center [555, 127] width 79 height 46
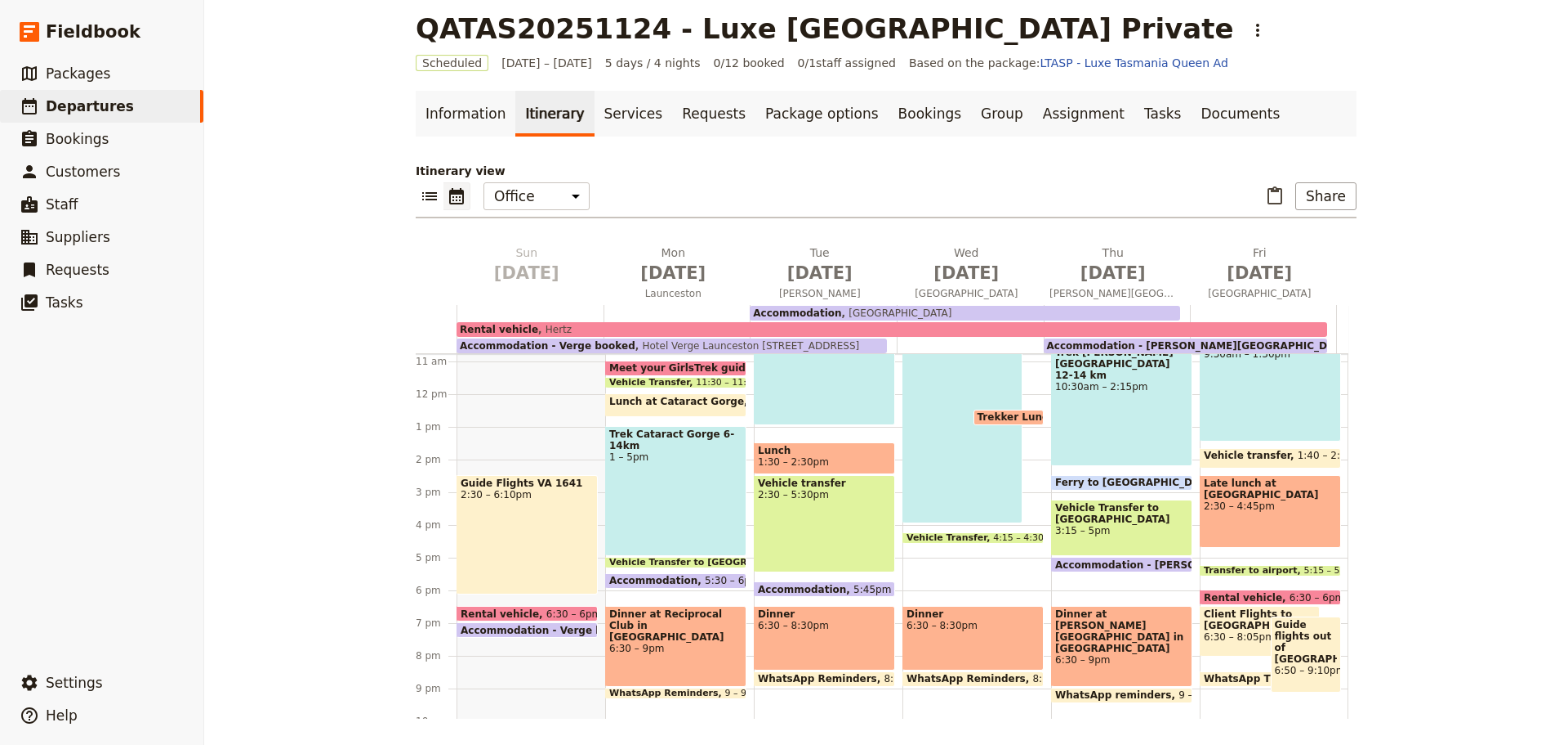
scroll to position [362, 0]
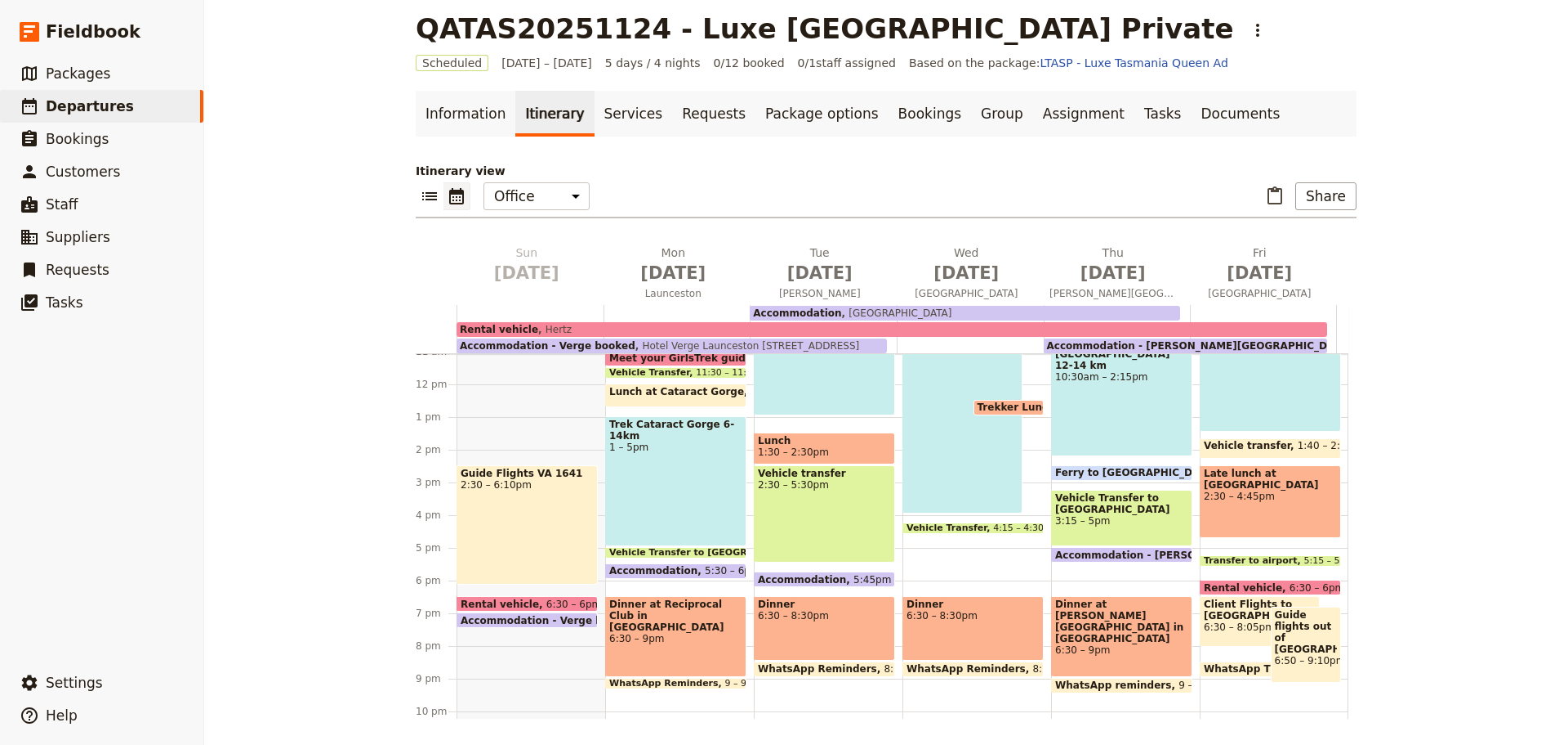
click at [821, 622] on div "Dinner 6:30 – 8:30pm" at bounding box center [824, 628] width 142 height 65
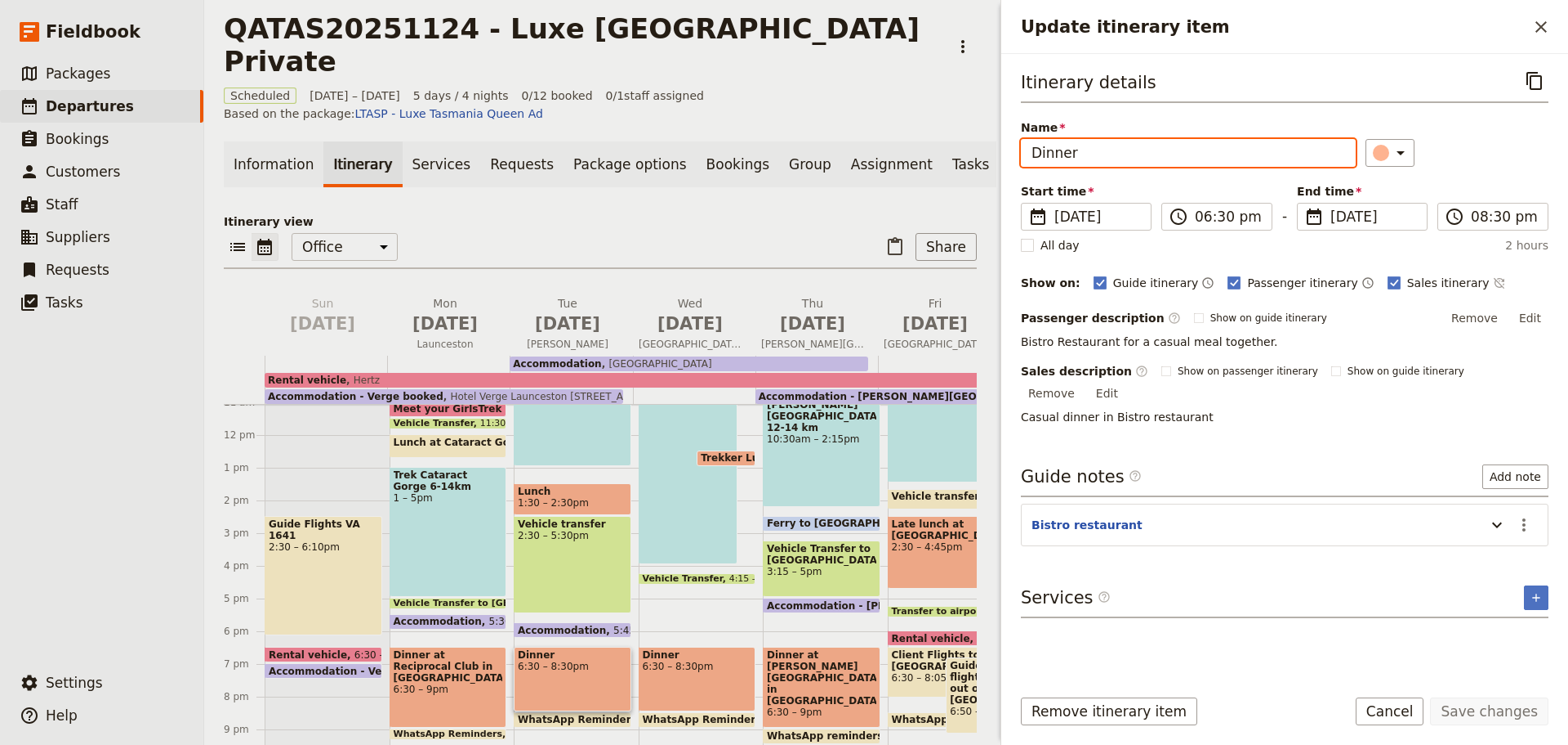
click at [1081, 151] on input "Dinner" at bounding box center [1189, 152] width 335 height 28
type input "Dinner - Bistro"
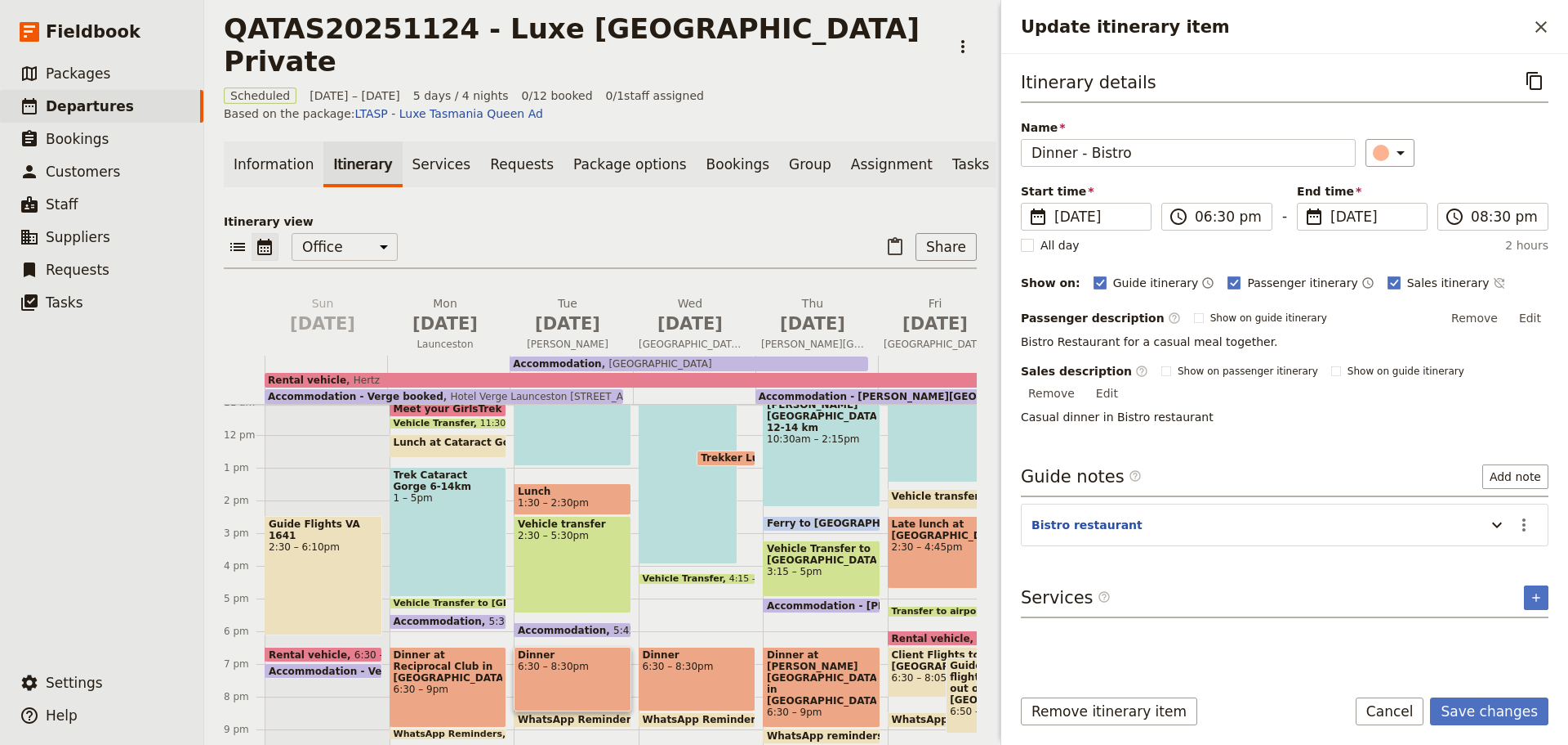
click at [1497, 515] on icon "Update itinerary item" at bounding box center [1497, 524] width 20 height 20
click at [1094, 539] on p "main meal" at bounding box center [1284, 547] width 506 height 16
click at [1522, 515] on icon "Actions" at bounding box center [1524, 524] width 20 height 20
click at [1475, 539] on span "Edit note" at bounding box center [1477, 541] width 51 height 16
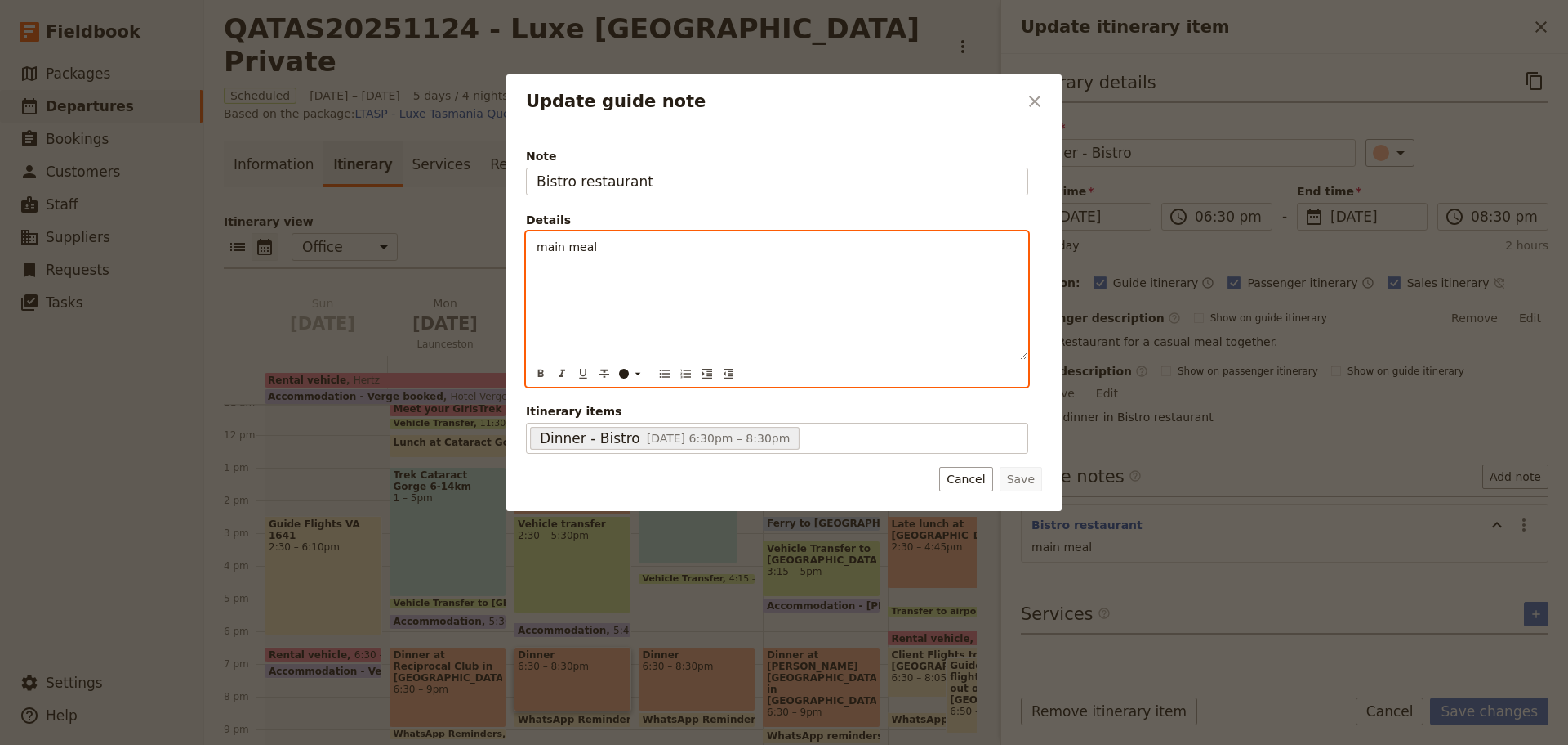
click at [534, 246] on div "main meal" at bounding box center [777, 296] width 501 height 127
click at [587, 245] on span "Booked - share entre main meal" at bounding box center [628, 247] width 184 height 13
click at [672, 247] on span "Booked - order a few share entre main meal" at bounding box center [663, 247] width 253 height 13
click at [756, 246] on span "Booked - order a few share plates for entre main meal" at bounding box center [692, 247] width 310 height 13
click at [841, 247] on p "Booked - order a few share plates for entre and main meal" at bounding box center [777, 247] width 481 height 16
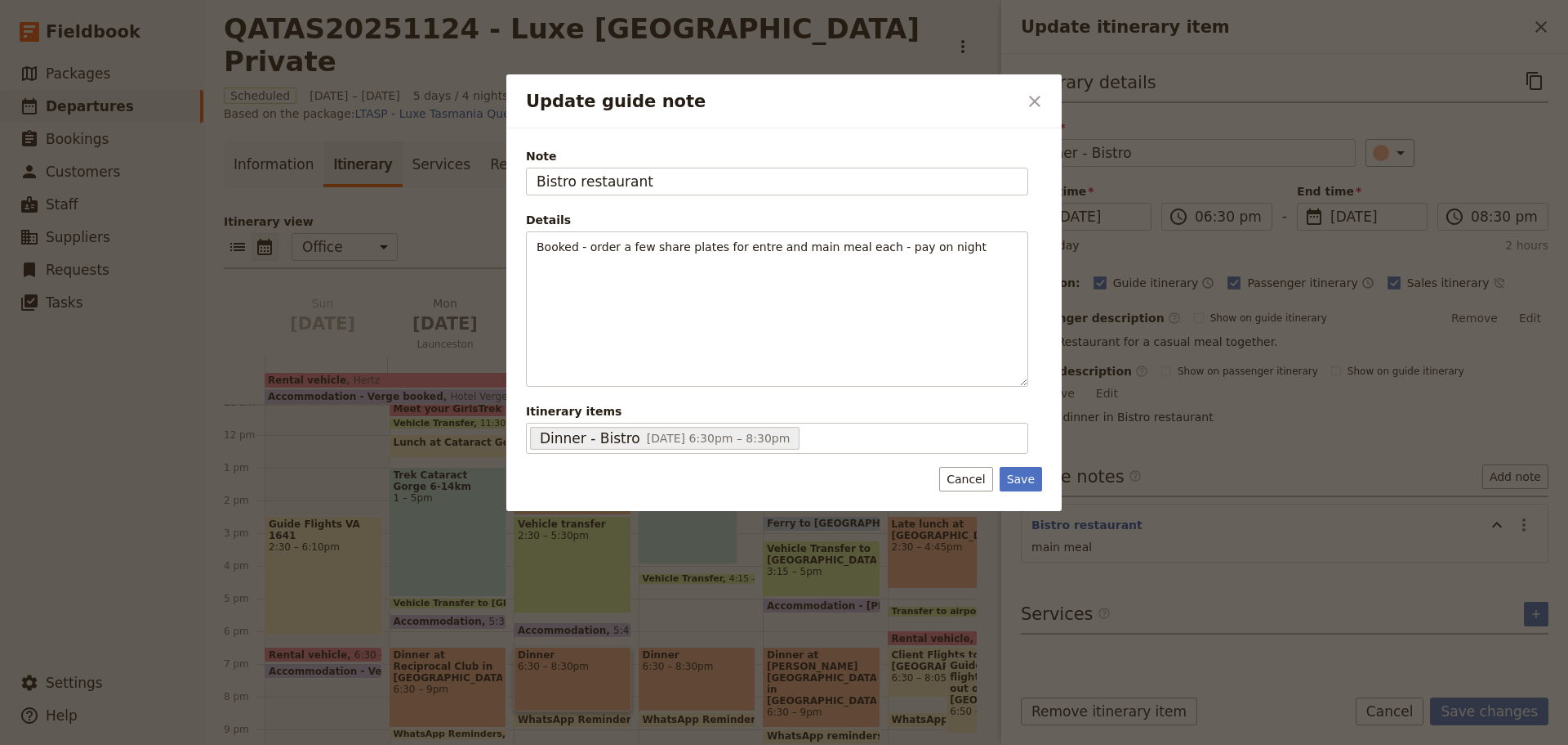
click at [1021, 481] on button "Save" at bounding box center [1021, 479] width 42 height 24
